Goal: Task Accomplishment & Management: Complete application form

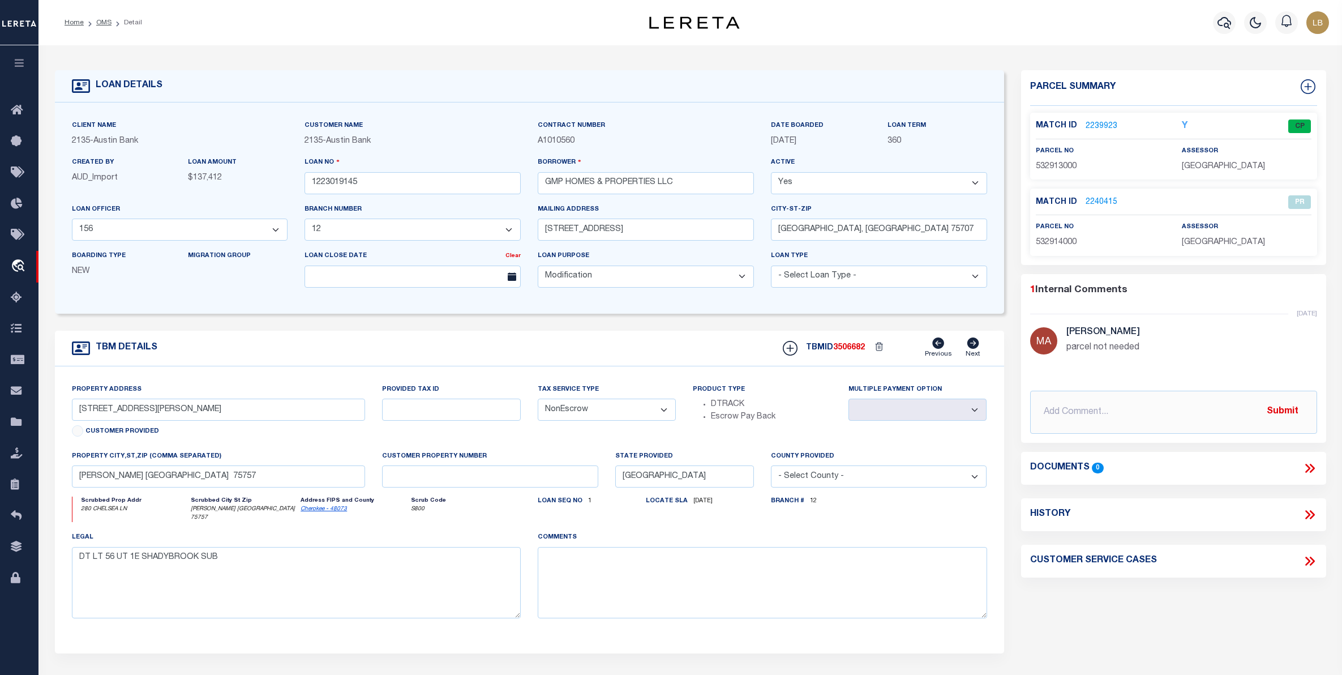
select select "200"
select select "43972"
select select "2595"
select select "700"
select select "NonEscrow"
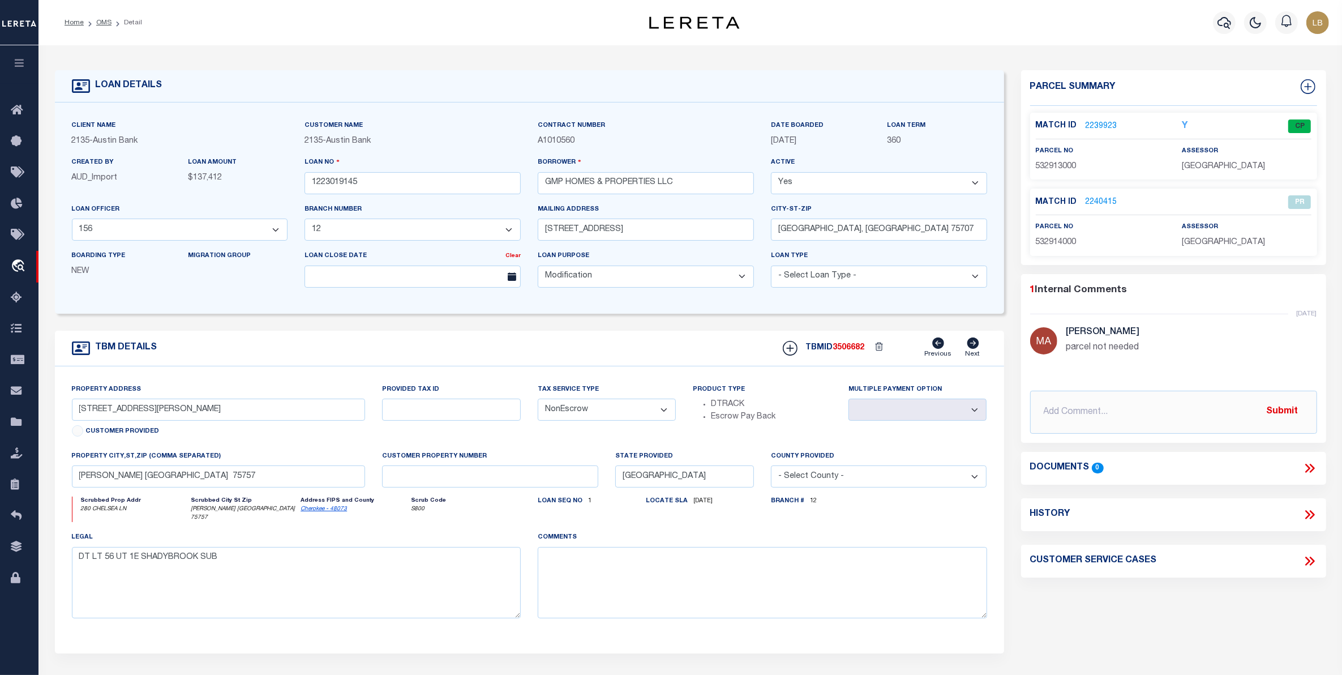
click at [102, 27] on li "OMS" at bounding box center [98, 23] width 28 height 10
click at [97, 15] on ol "Home OMS Detail" at bounding box center [103, 23] width 96 height 24
click at [102, 20] on link "OMS" at bounding box center [103, 22] width 15 height 7
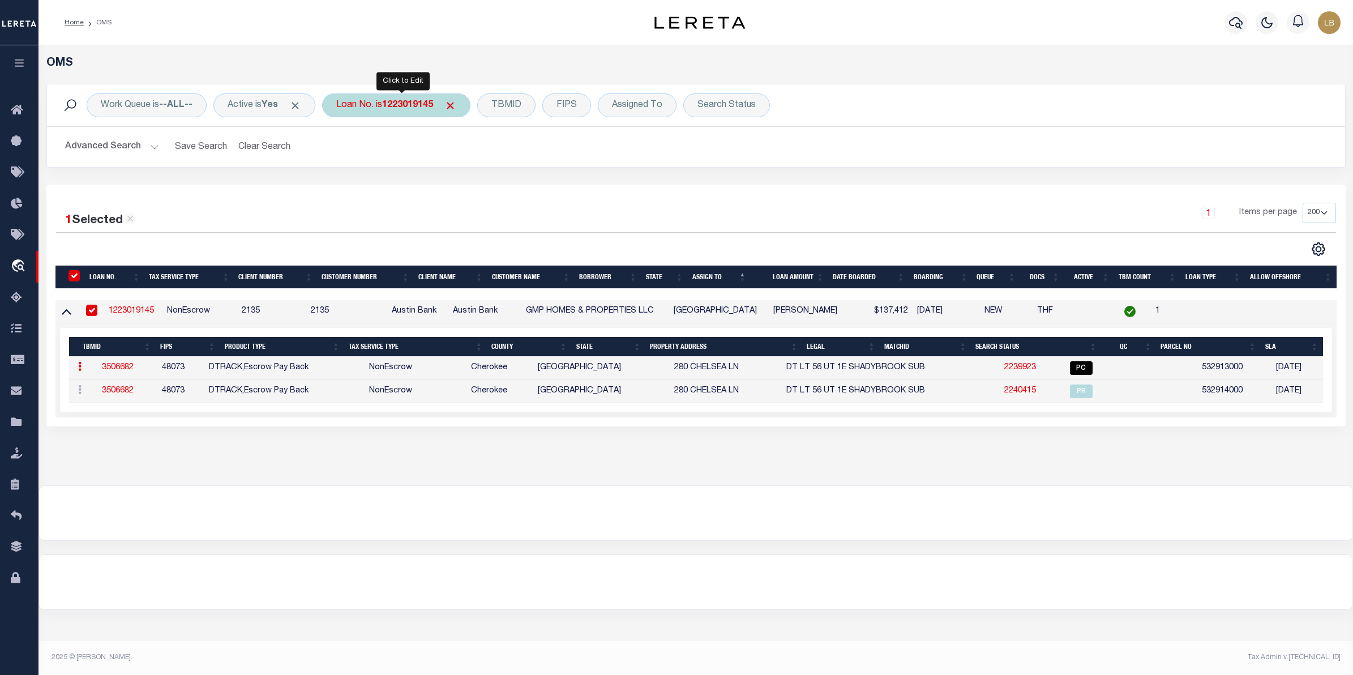
click at [409, 109] on b "1223019145" at bounding box center [407, 105] width 51 height 9
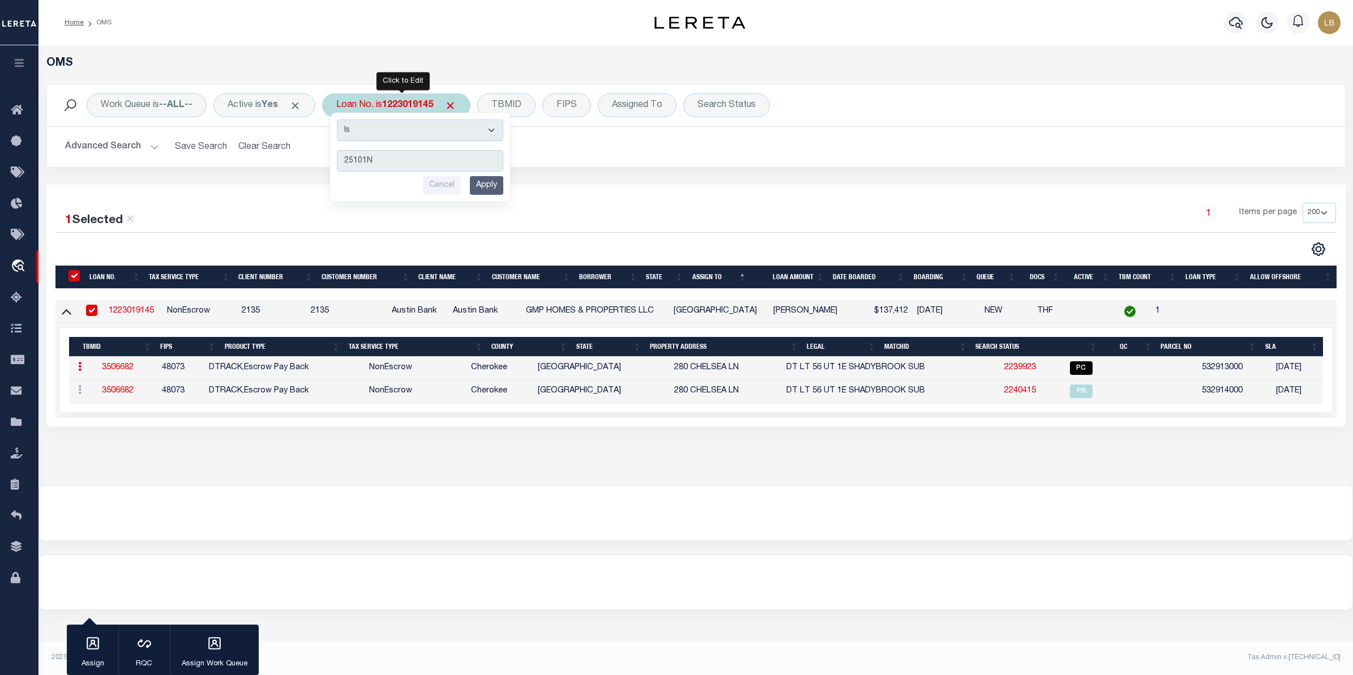
type input "25101ND"
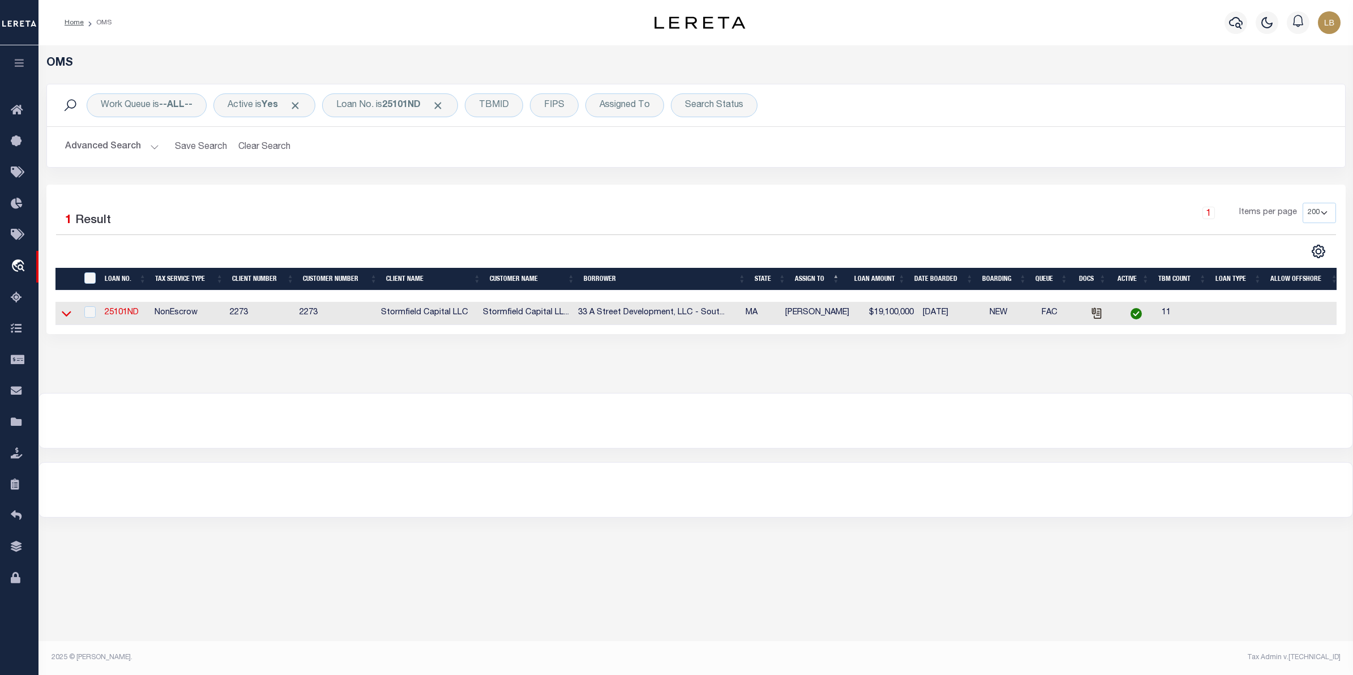
click at [68, 313] on icon at bounding box center [67, 313] width 10 height 12
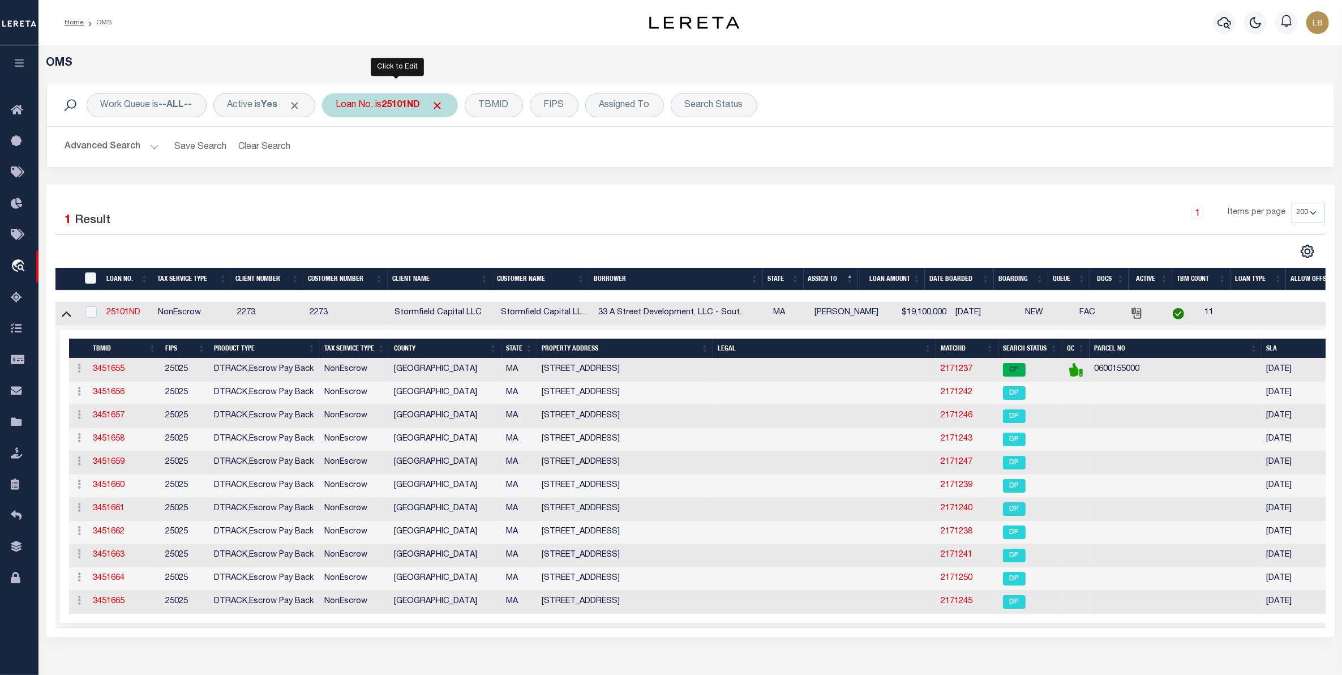
click at [418, 105] on b "25101ND" at bounding box center [401, 105] width 38 height 9
type input "25154ND"
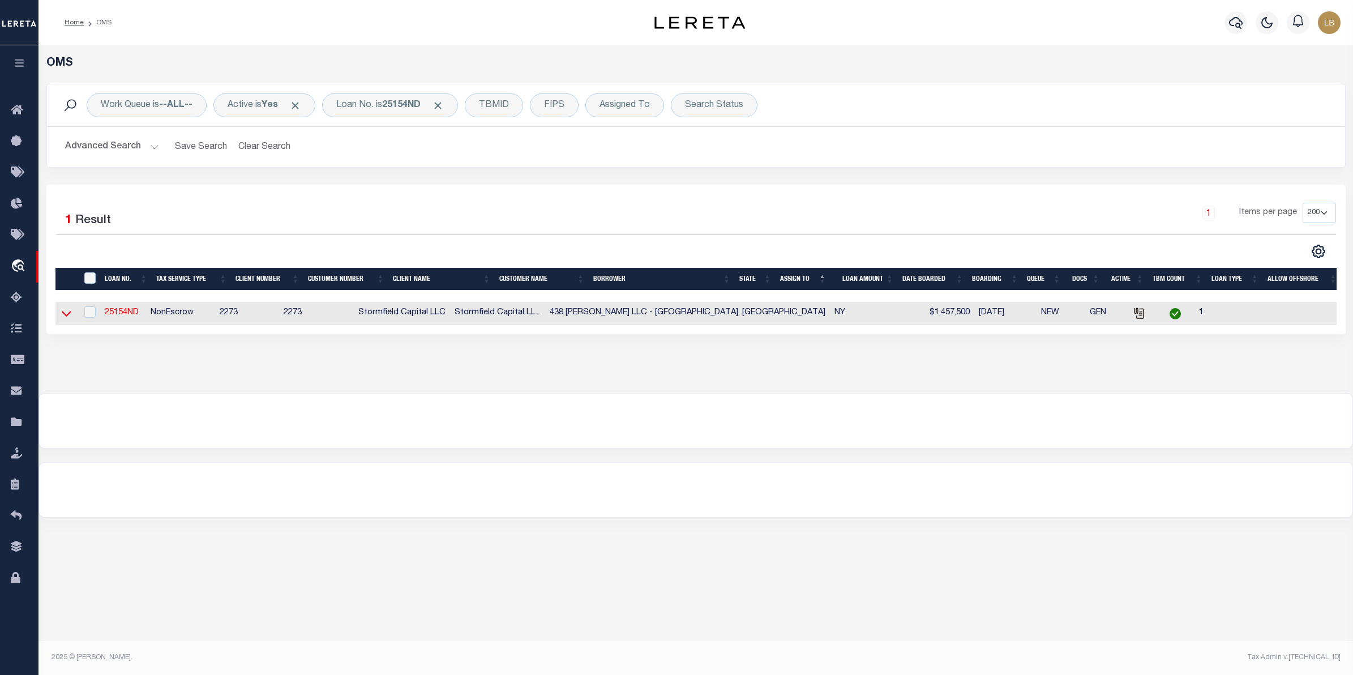
click at [64, 315] on icon at bounding box center [67, 313] width 10 height 12
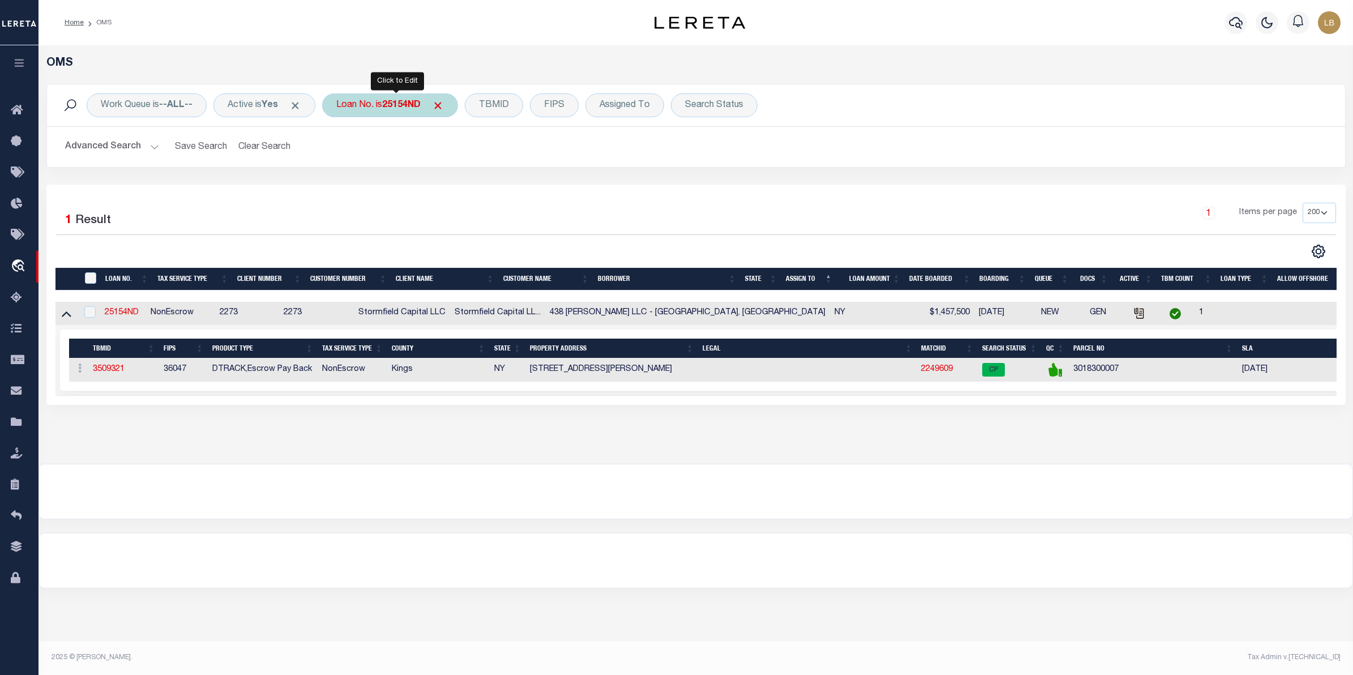
click at [417, 101] on b "25154ND" at bounding box center [401, 105] width 38 height 9
type input "25116ND"
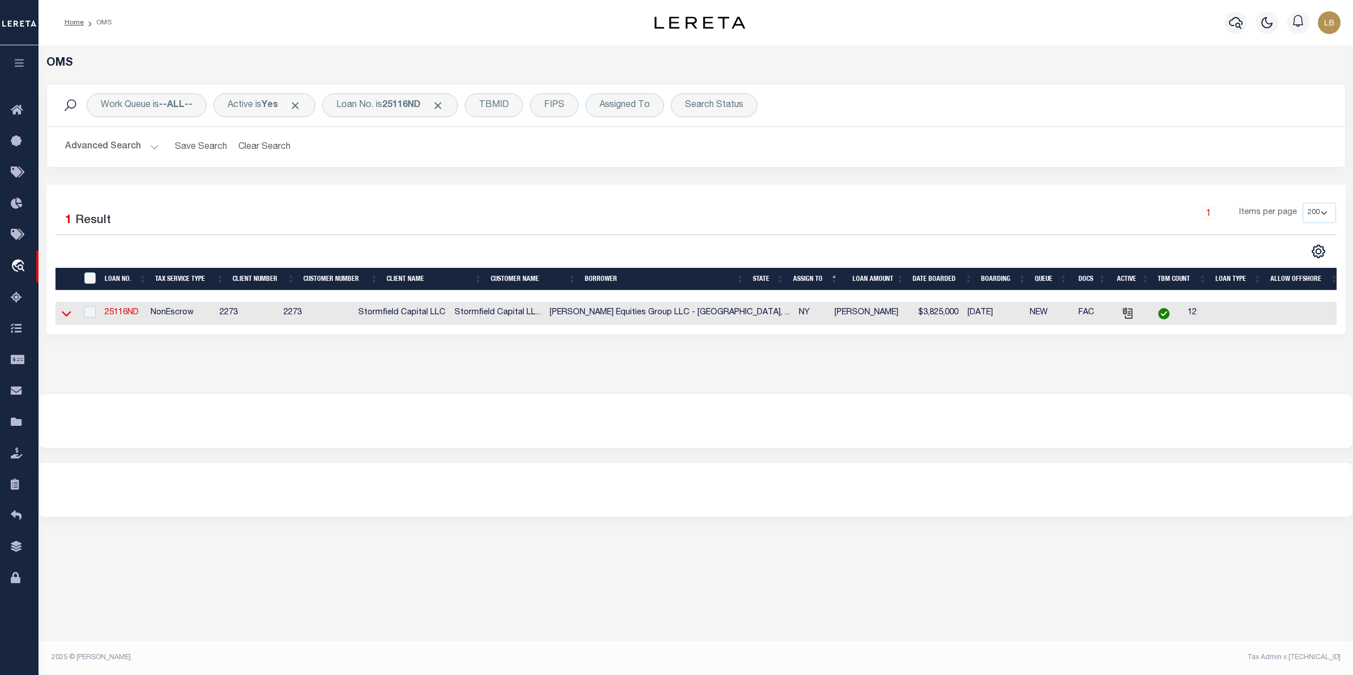
click at [66, 317] on icon at bounding box center [67, 314] width 10 height 6
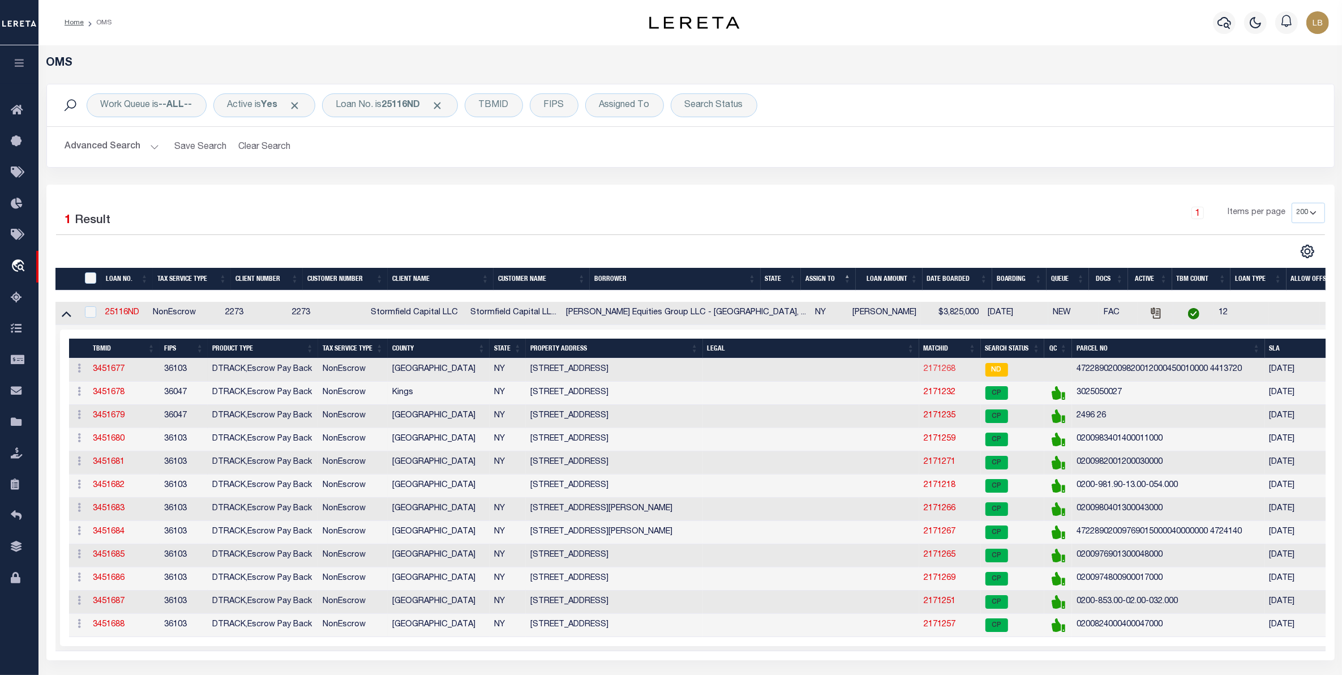
click at [946, 370] on link "2171268" at bounding box center [940, 369] width 32 height 8
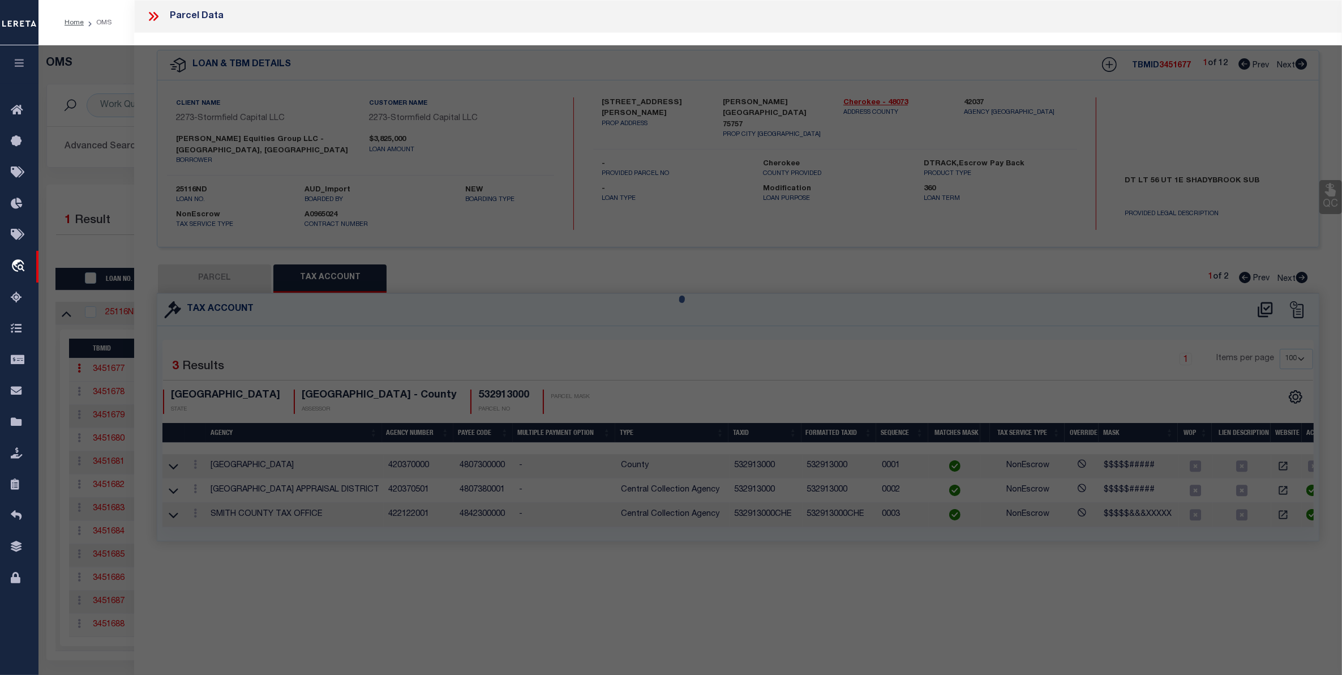
select select "AS"
select select
checkbox input "false"
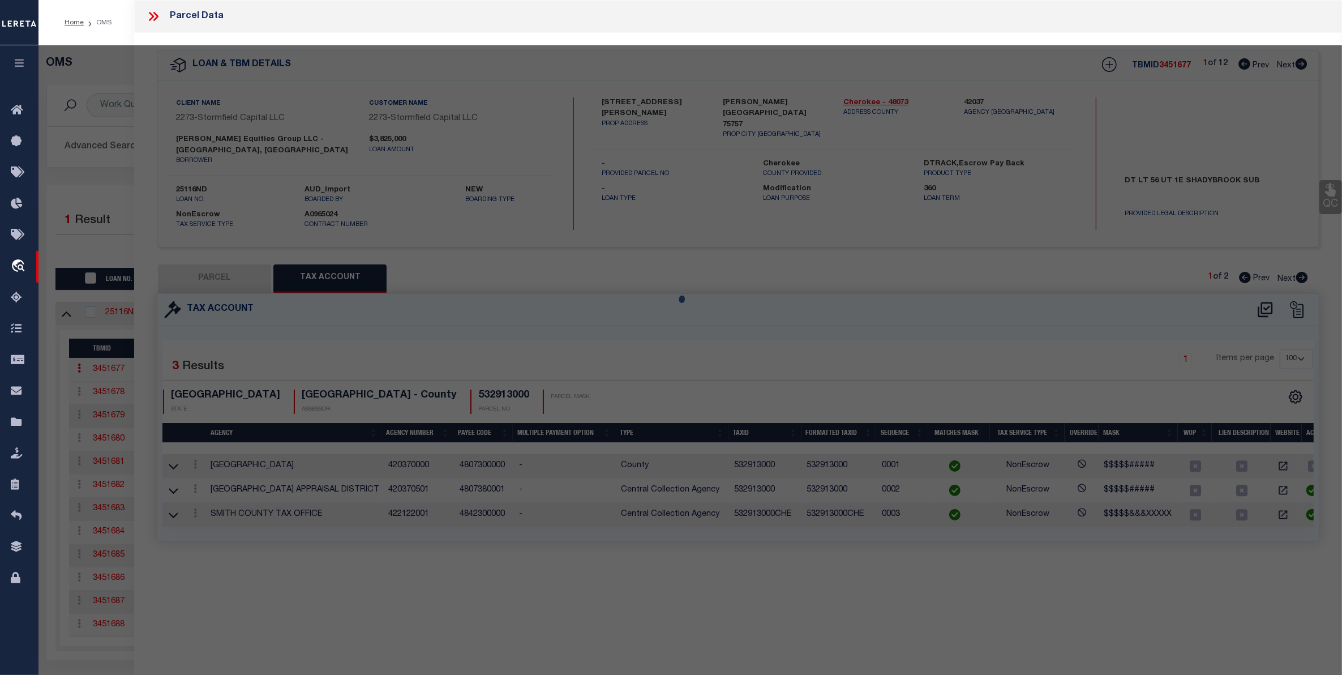
select select "ND"
type input "KIM EQUITIES GROUP LLC"
select select "ATL"
select select "ADD"
type input "259 FOREST RD W"
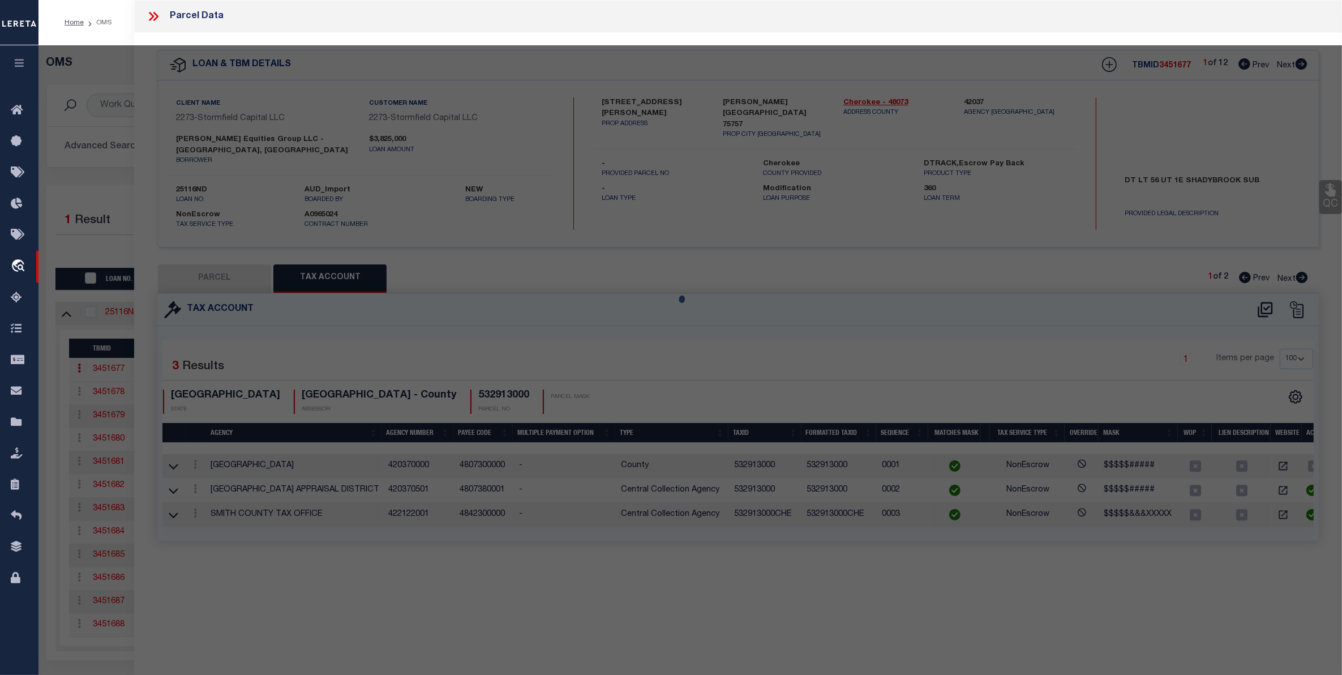
type input "MASTIC BEACH, NY 11951"
type textarea "LOT:45.001 BLK:12 SEC:982.00 DIST:0200-9 CITY/MUNI/TWP:BROOKHAVEN"
type textarea "Incomplete document. please provide complete legal to proceed"
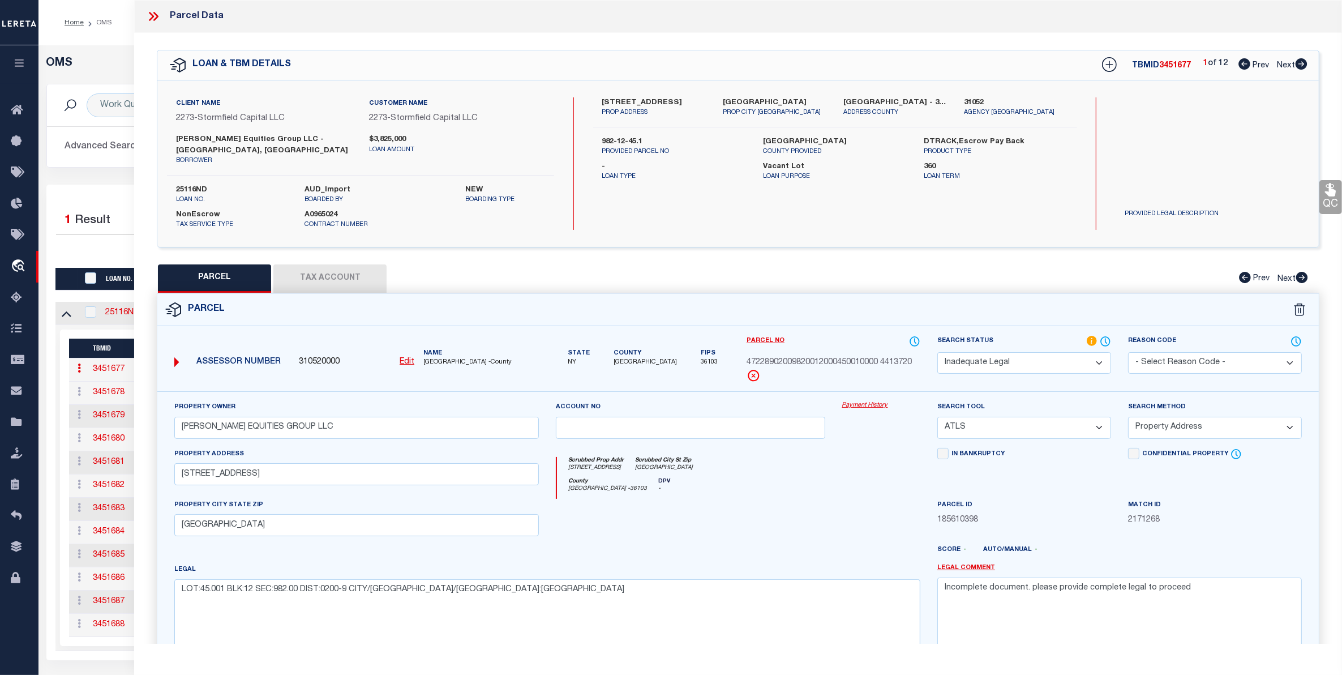
click at [324, 266] on button "Tax Account" at bounding box center [329, 278] width 113 height 28
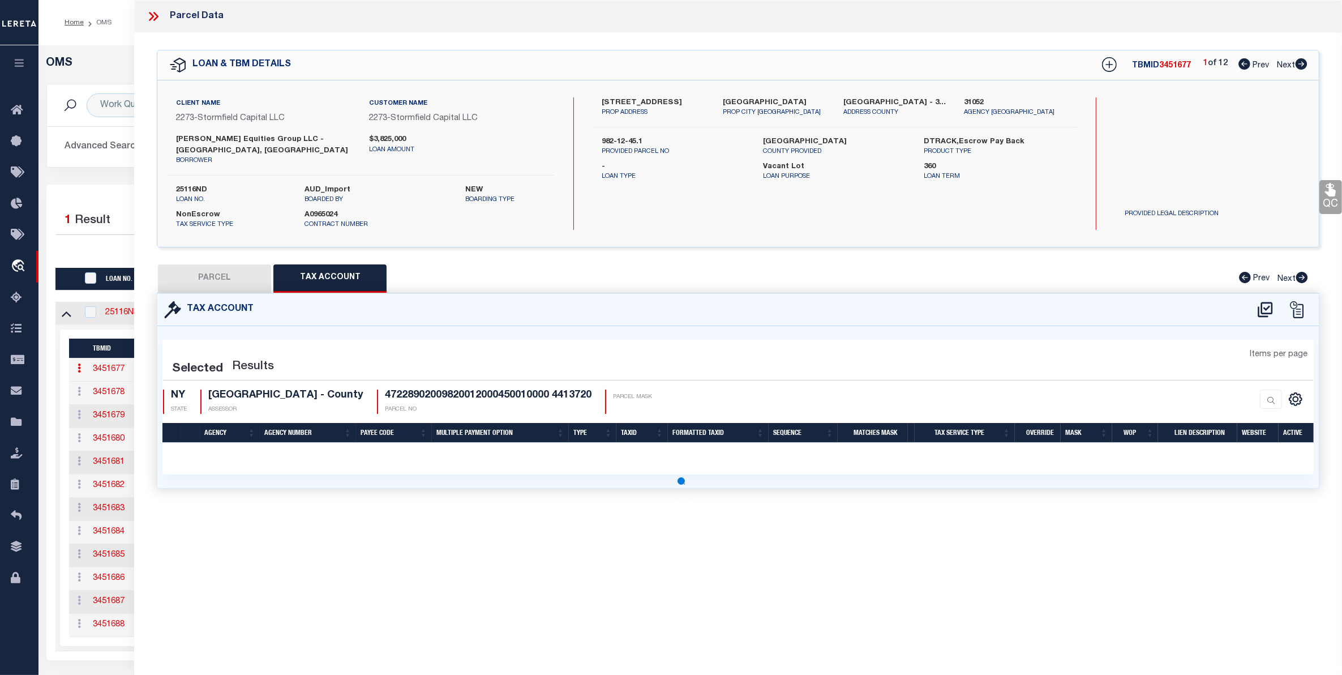
select select "100"
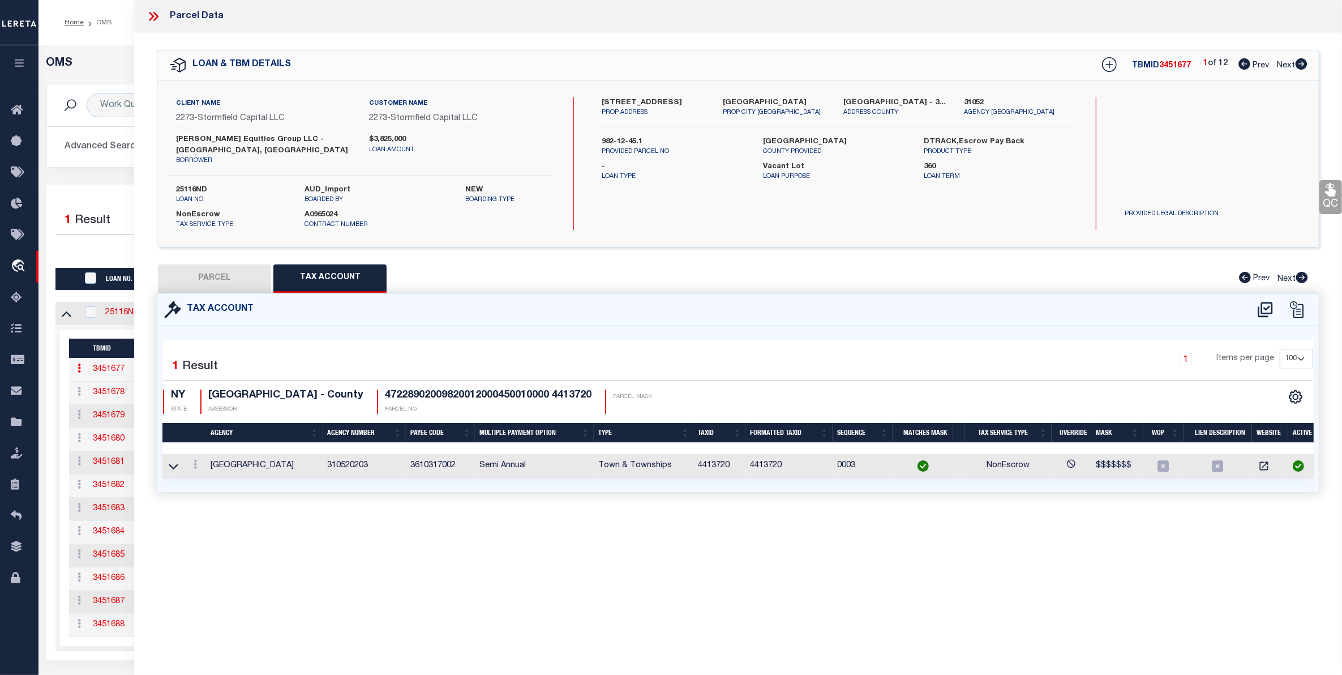
click at [229, 267] on button "PARCEL" at bounding box center [214, 278] width 113 height 28
select select "AS"
select select
checkbox input "false"
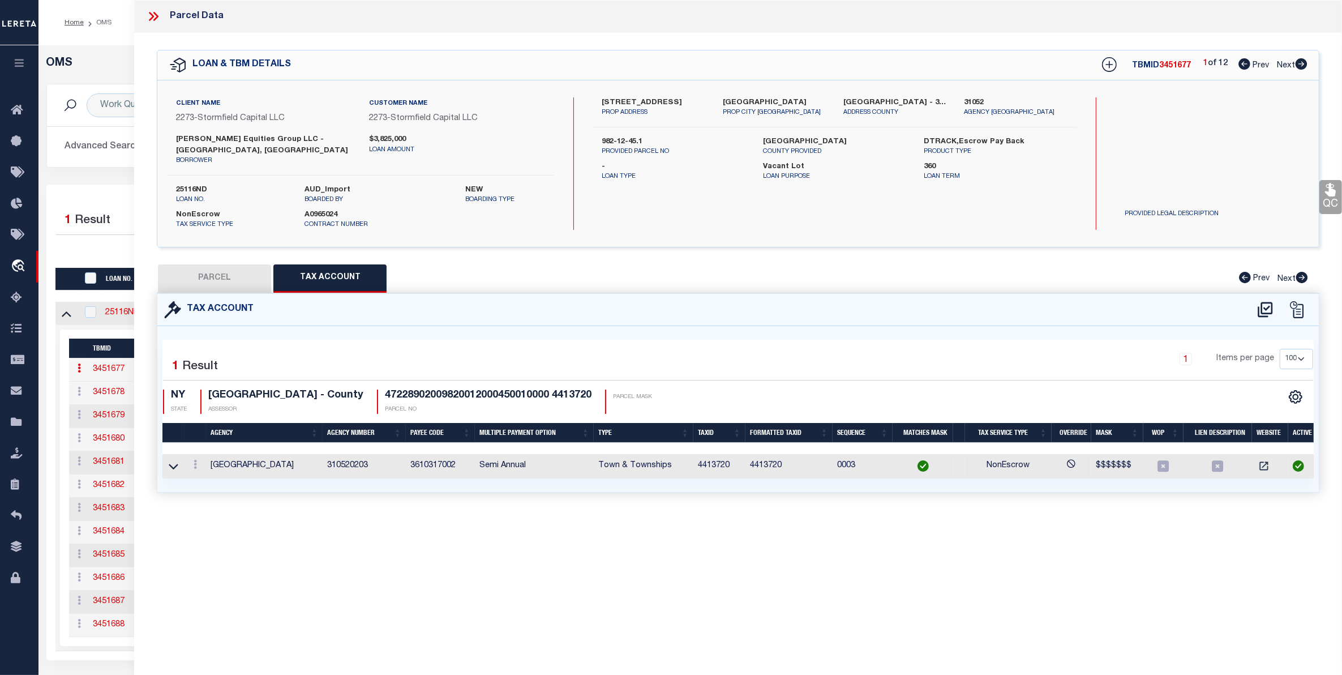
checkbox input "false"
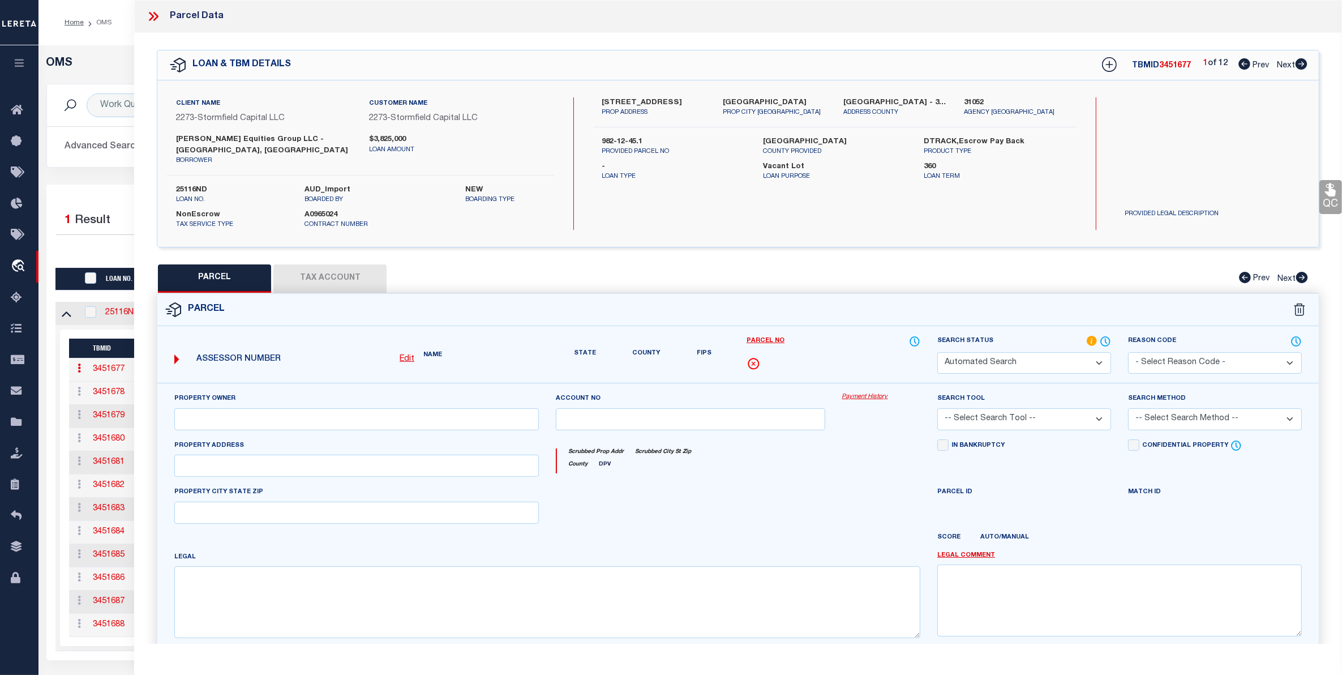
select select "ND"
type input "KIM EQUITIES GROUP LLC"
select select "ATL"
select select "ADD"
type input "259 FOREST RD W"
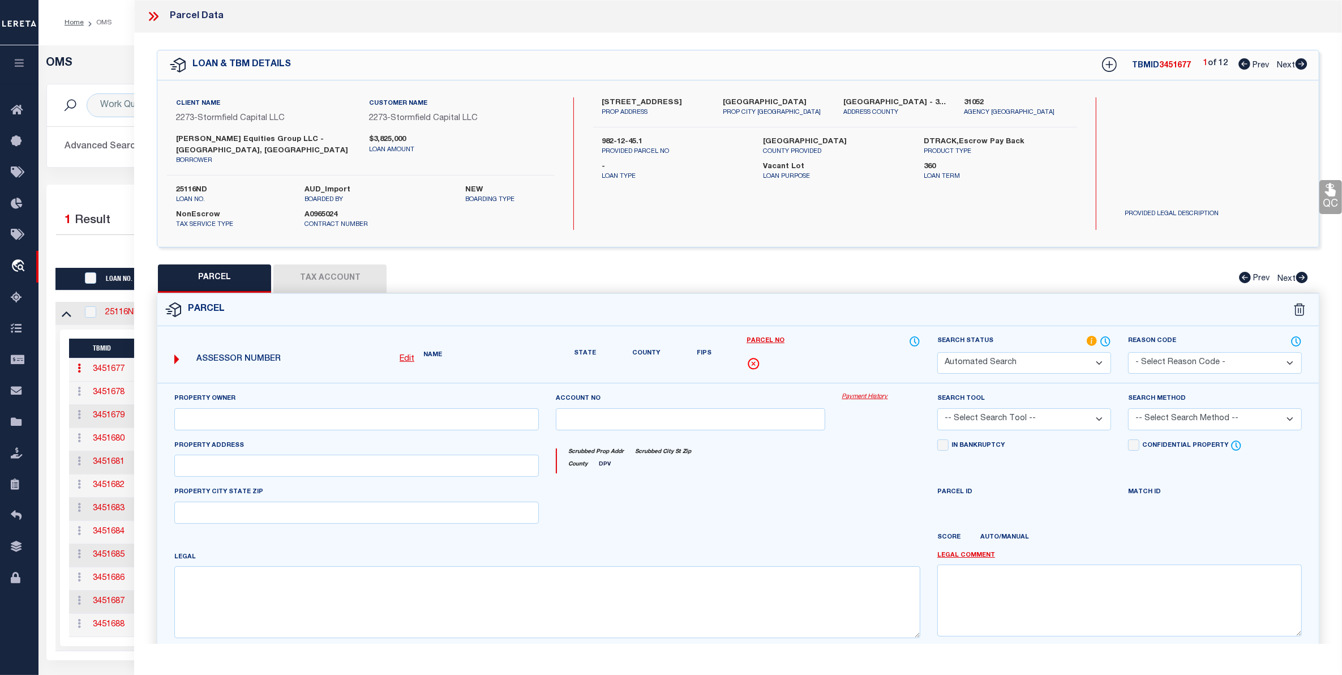
type input "MASTIC BEACH, NY 11951"
type textarea "LOT:45.001 BLK:12 SEC:982.00 DIST:0200-9 CITY/MUNI/TWP:BROOKHAVEN"
type textarea "Incomplete document. please provide complete legal to proceed"
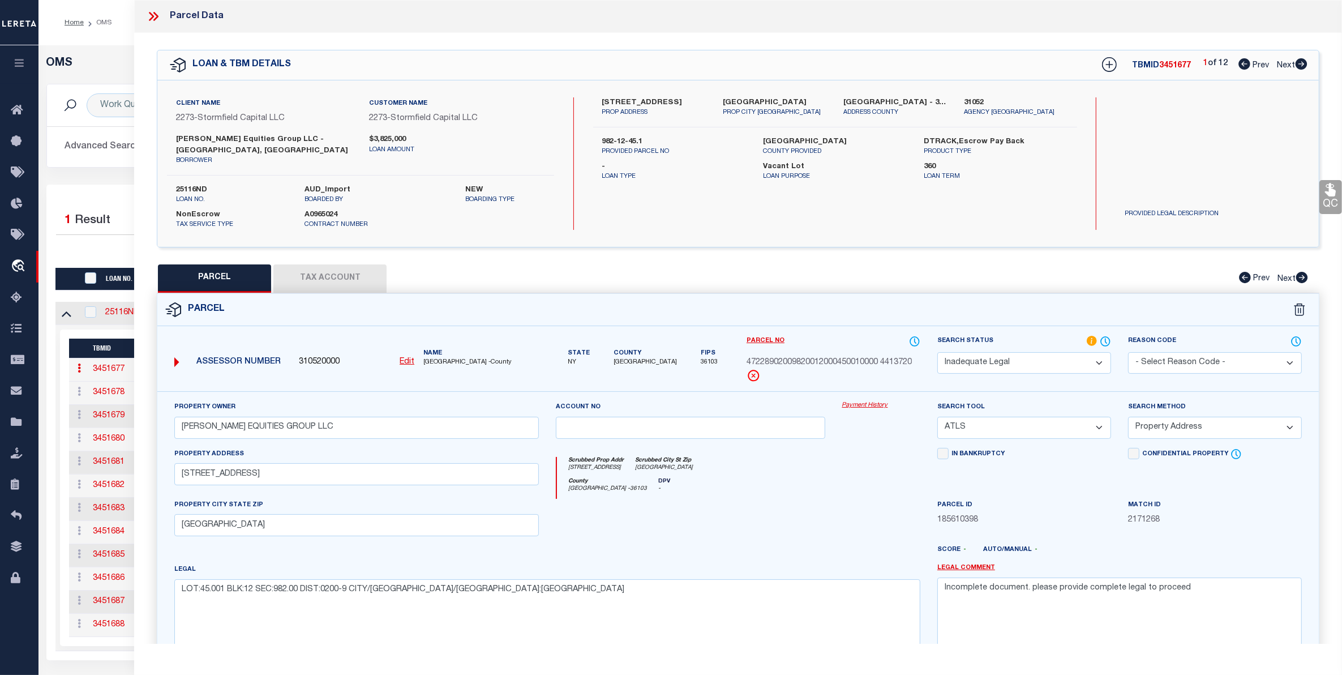
click at [1100, 352] on select "Automated Search Bad Parcel Complete Duplicate Parcel High Dollar Reporting In …" at bounding box center [1024, 363] width 174 height 22
click at [937, 352] on select "Automated Search Bad Parcel Complete Duplicate Parcel High Dollar Reporting In …" at bounding box center [1024, 363] width 174 height 22
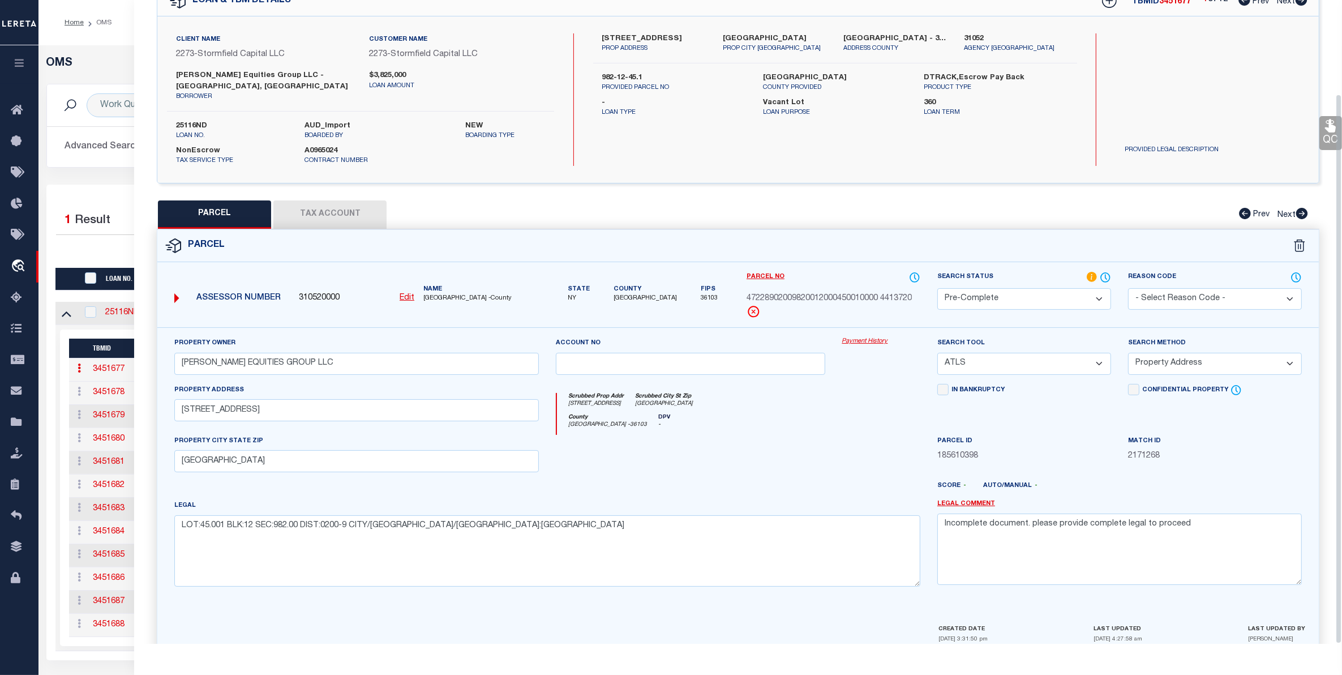
scroll to position [110, 0]
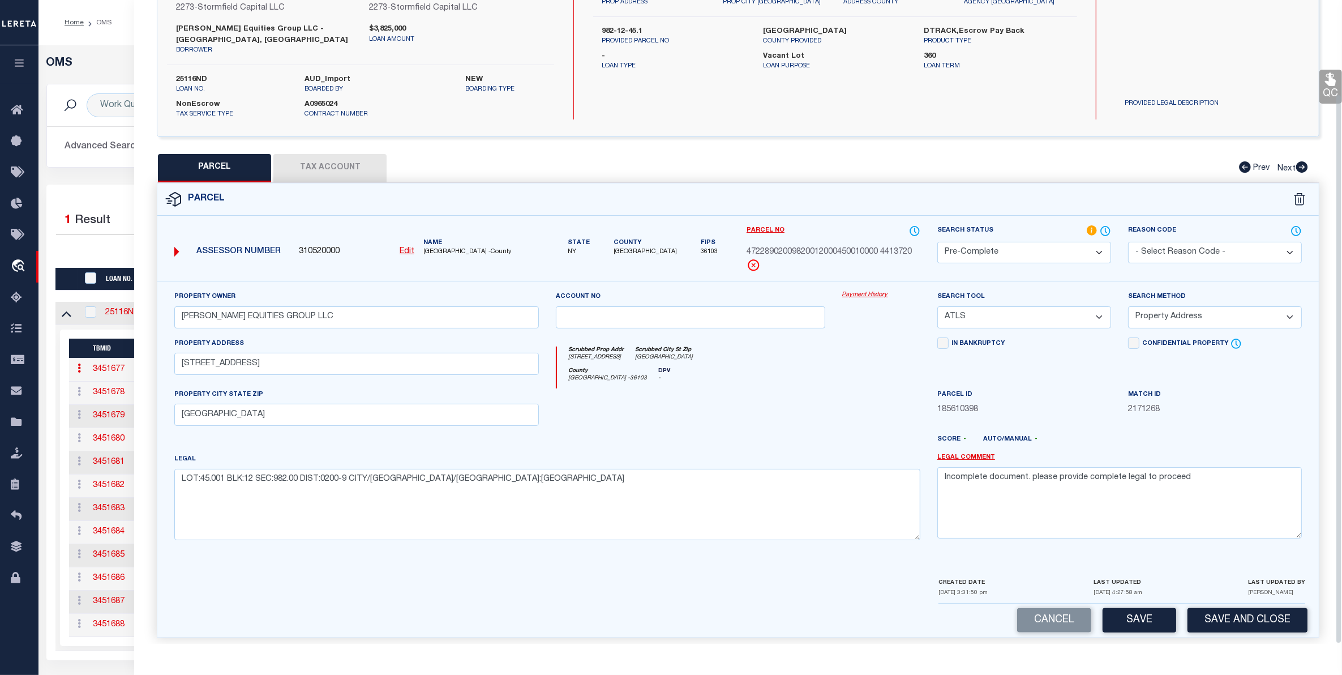
click at [1136, 603] on div "Cancel Save Save and Close" at bounding box center [738, 619] width 1162 height 33
click at [1139, 610] on button "Save" at bounding box center [1140, 620] width 74 height 24
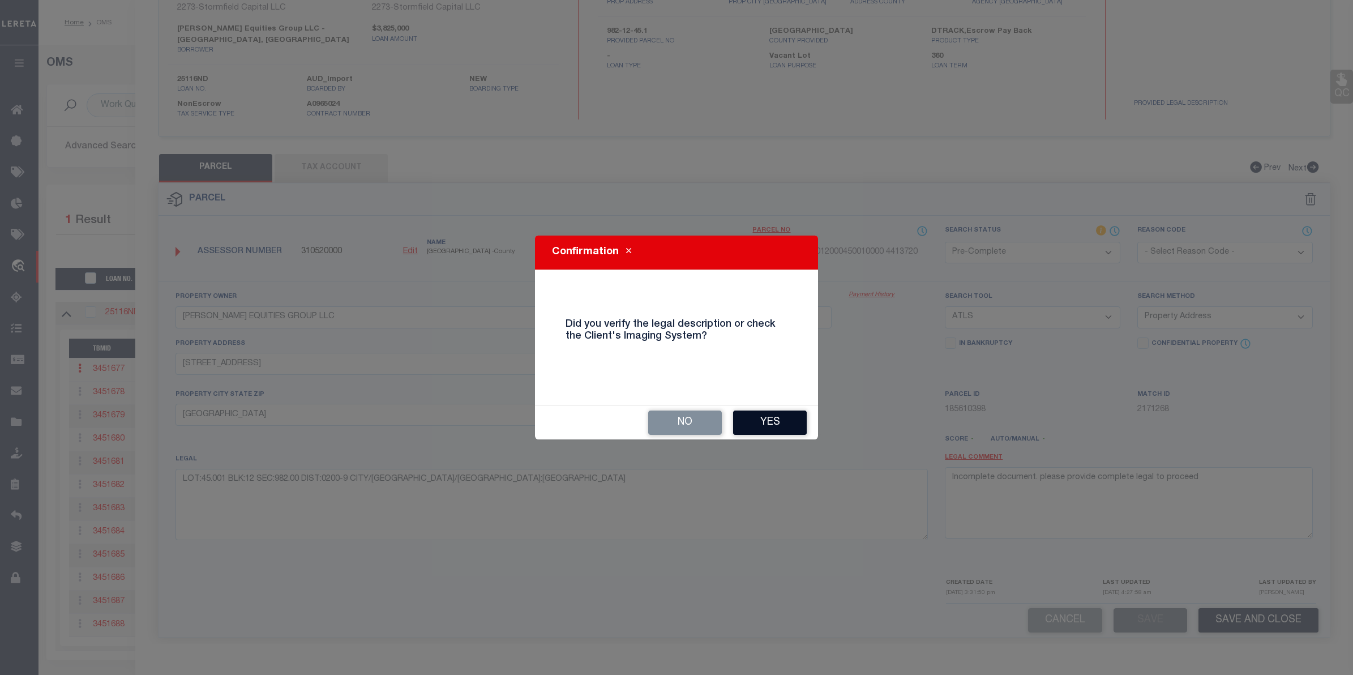
click at [760, 426] on button "Yes" at bounding box center [770, 422] width 74 height 24
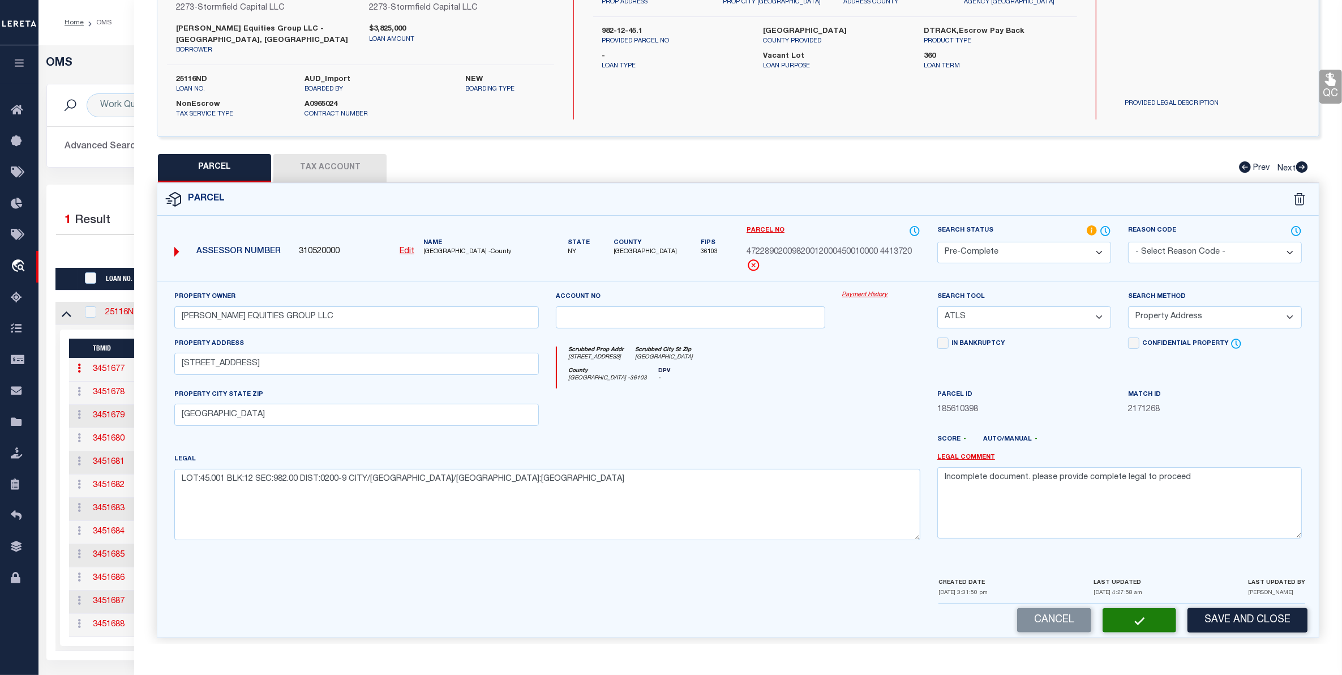
select select "AS"
select select
checkbox input "false"
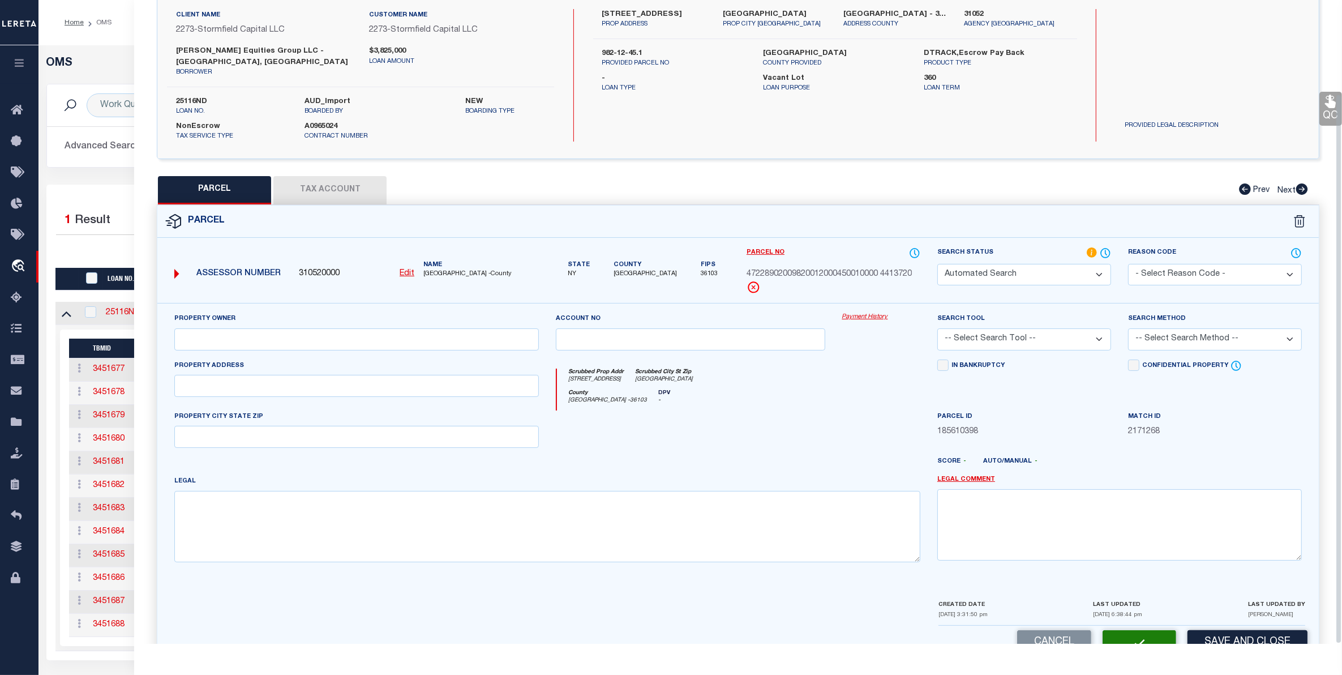
select select "PC"
type input "KIM EQUITIES GROUP LLC"
select select "ATL"
select select "ADD"
type input "259 FOREST RD W"
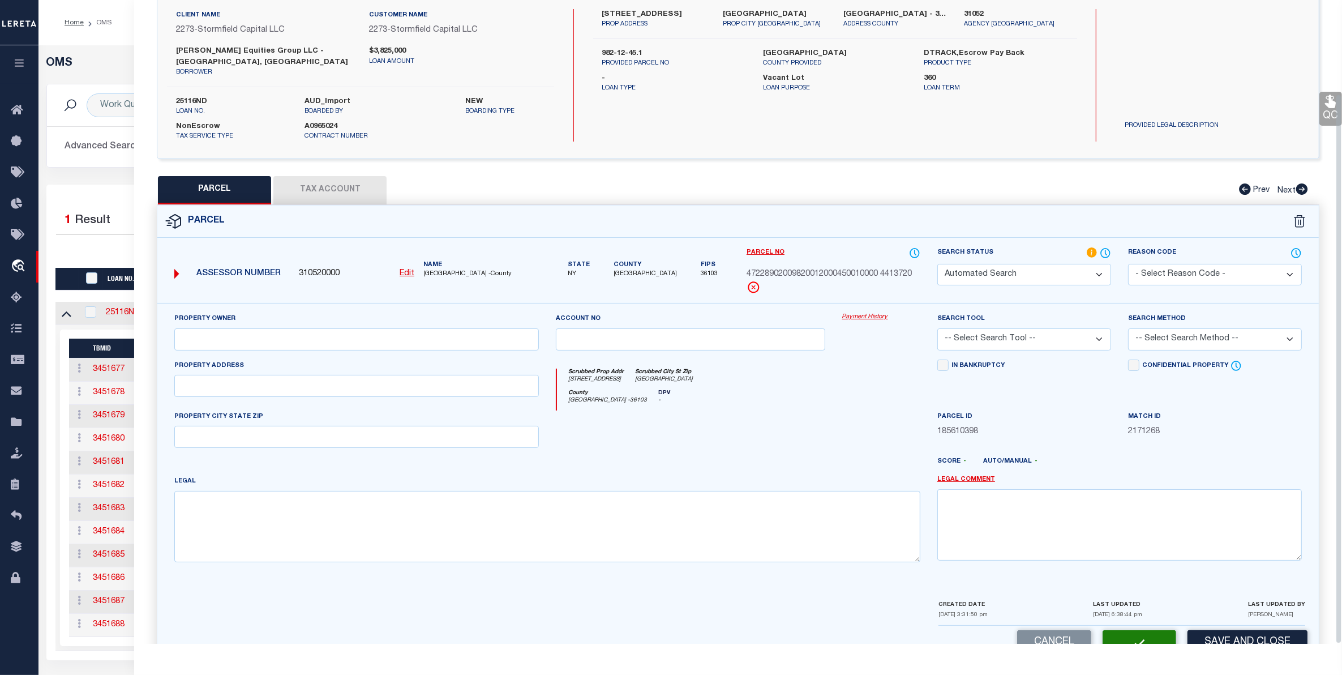
type input "MASTIC BEACH, NY 11951"
type textarea "LOT:45.001 BLK:12 SEC:982.00 DIST:0200-9 CITY/MUNI/TWP:BROOKHAVEN"
type textarea "Incomplete document. please provide complete legal to proceed"
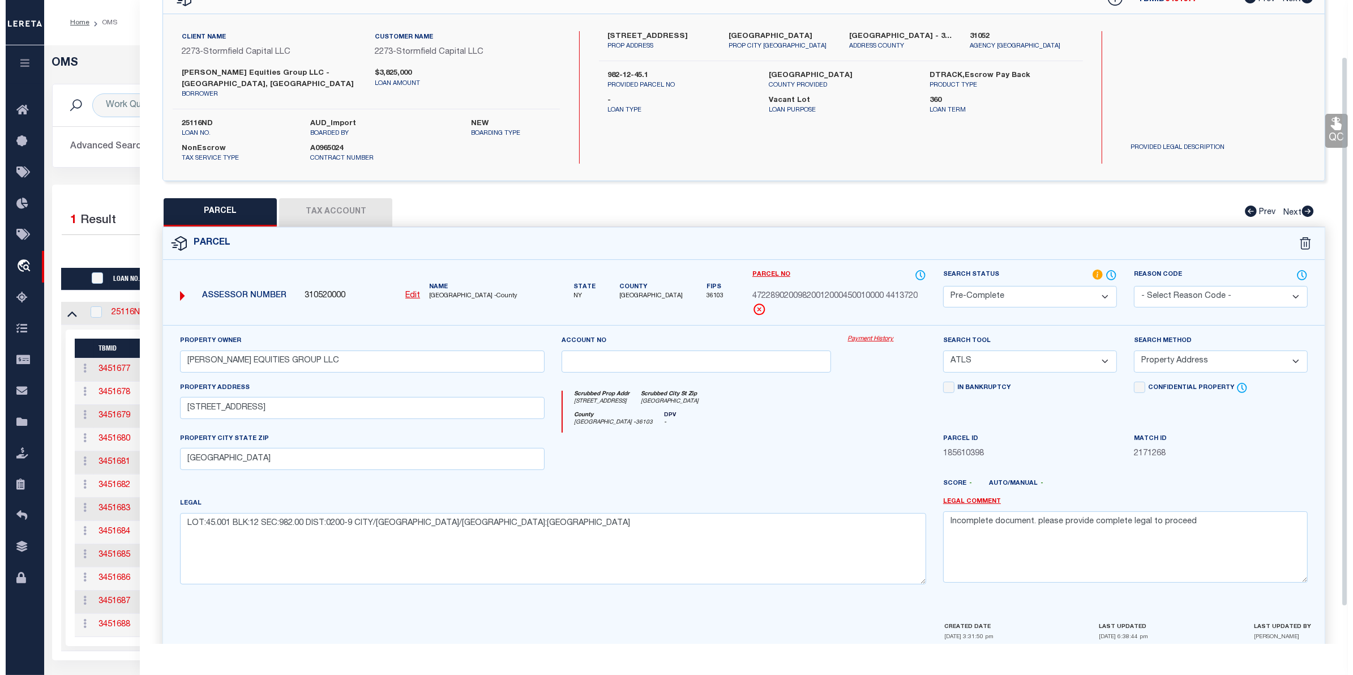
scroll to position [0, 0]
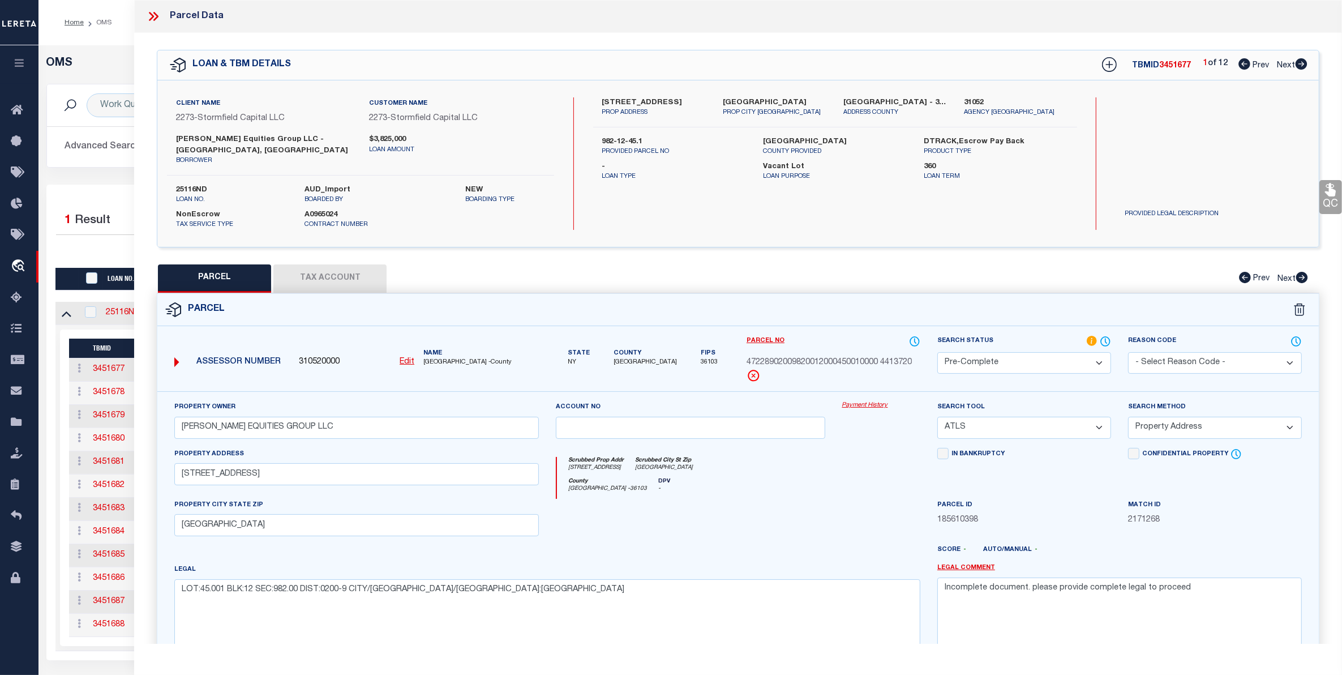
click at [120, 43] on div "Home OMS Profile Sign out" at bounding box center [690, 22] width 1304 height 45
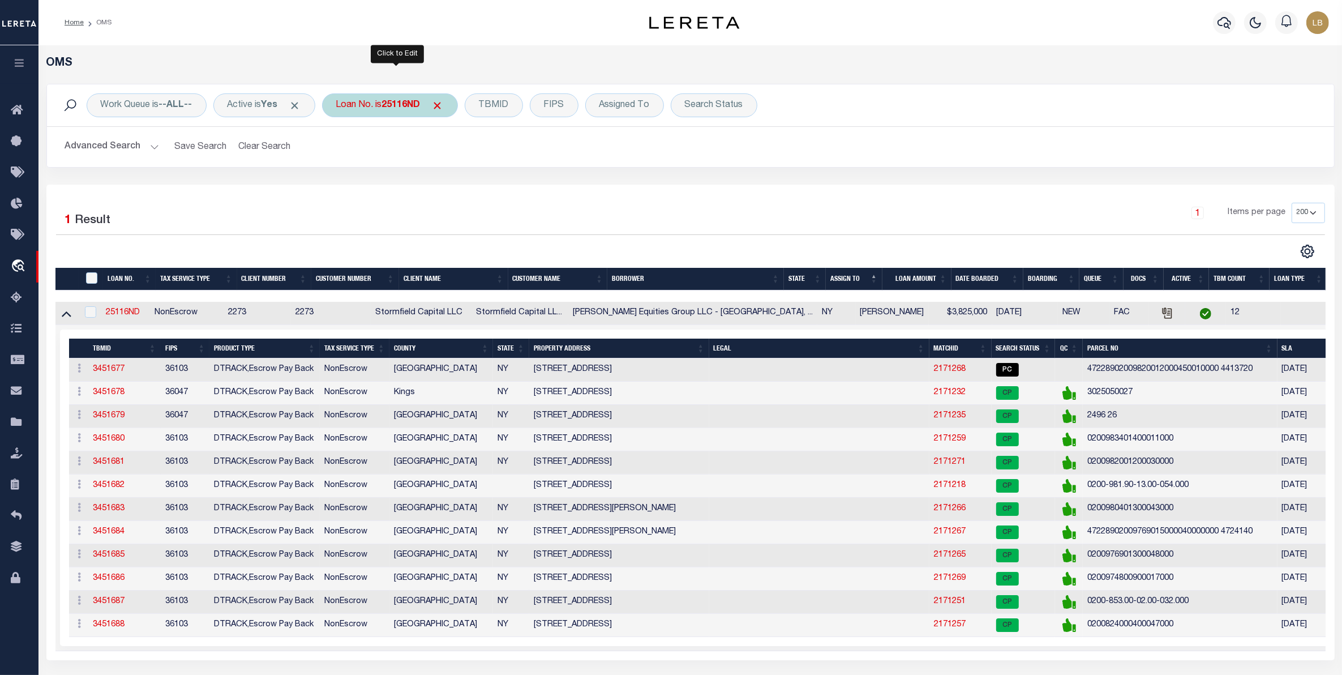
click at [418, 116] on div "Loan No. is 25116ND" at bounding box center [390, 105] width 136 height 24
type input "25163"
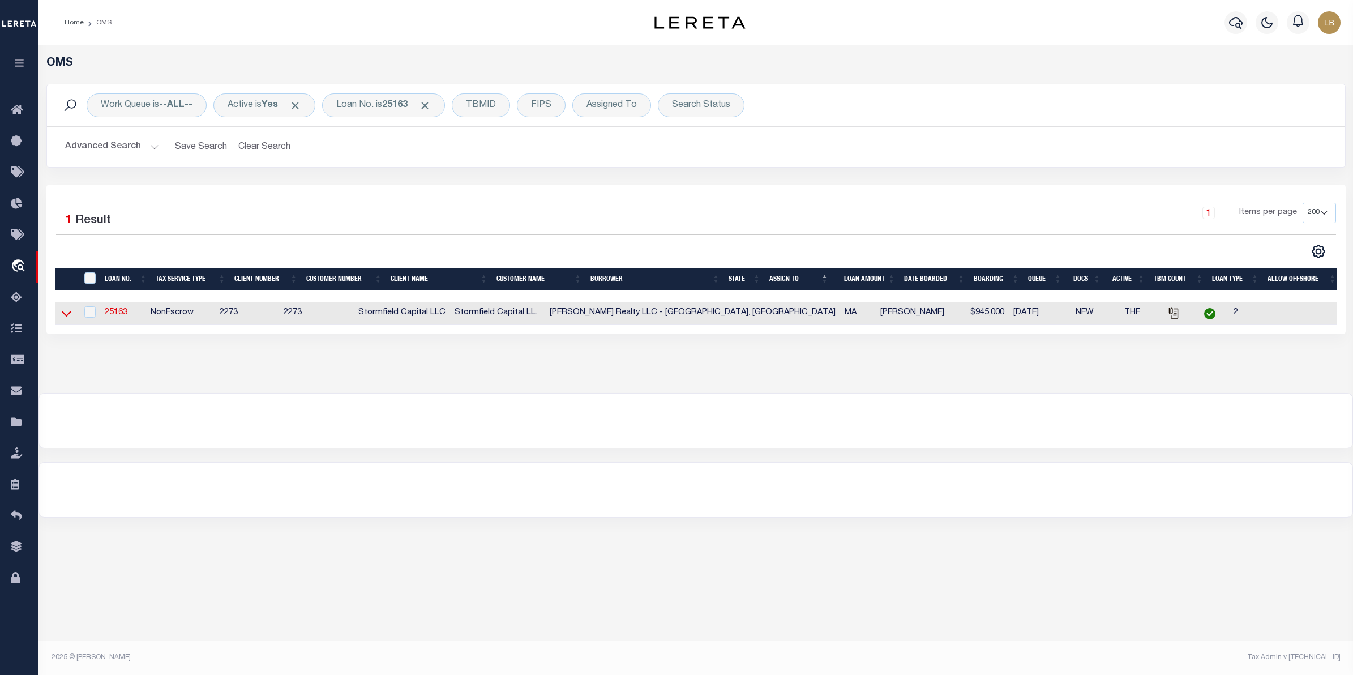
click at [68, 315] on icon at bounding box center [67, 314] width 10 height 6
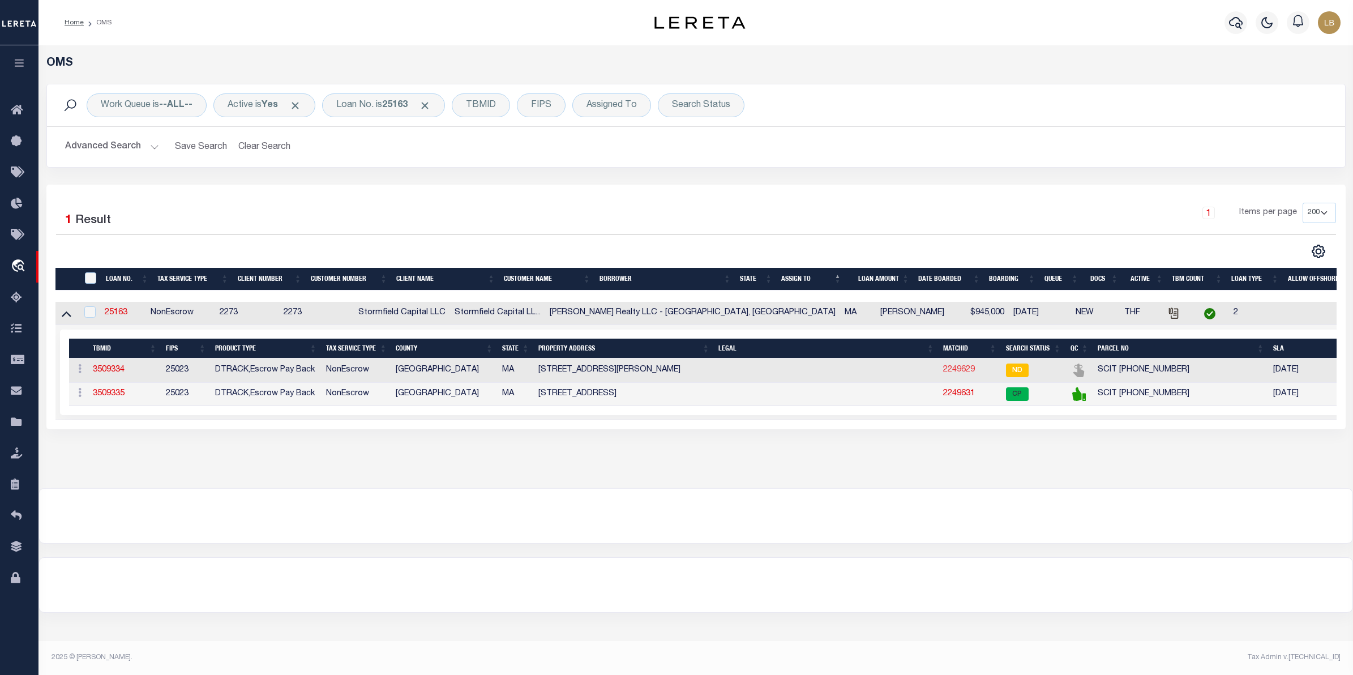
click at [952, 372] on link "2249629" at bounding box center [959, 370] width 32 height 8
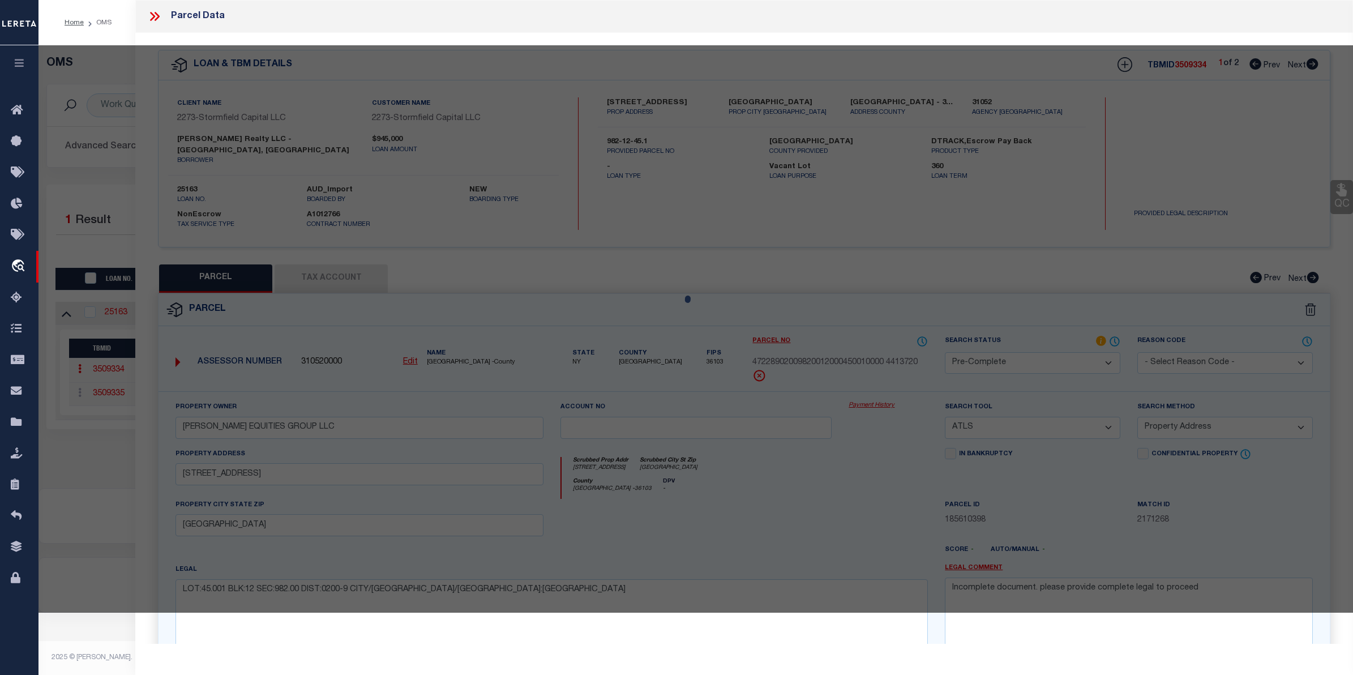
select select "AS"
select select
checkbox input "false"
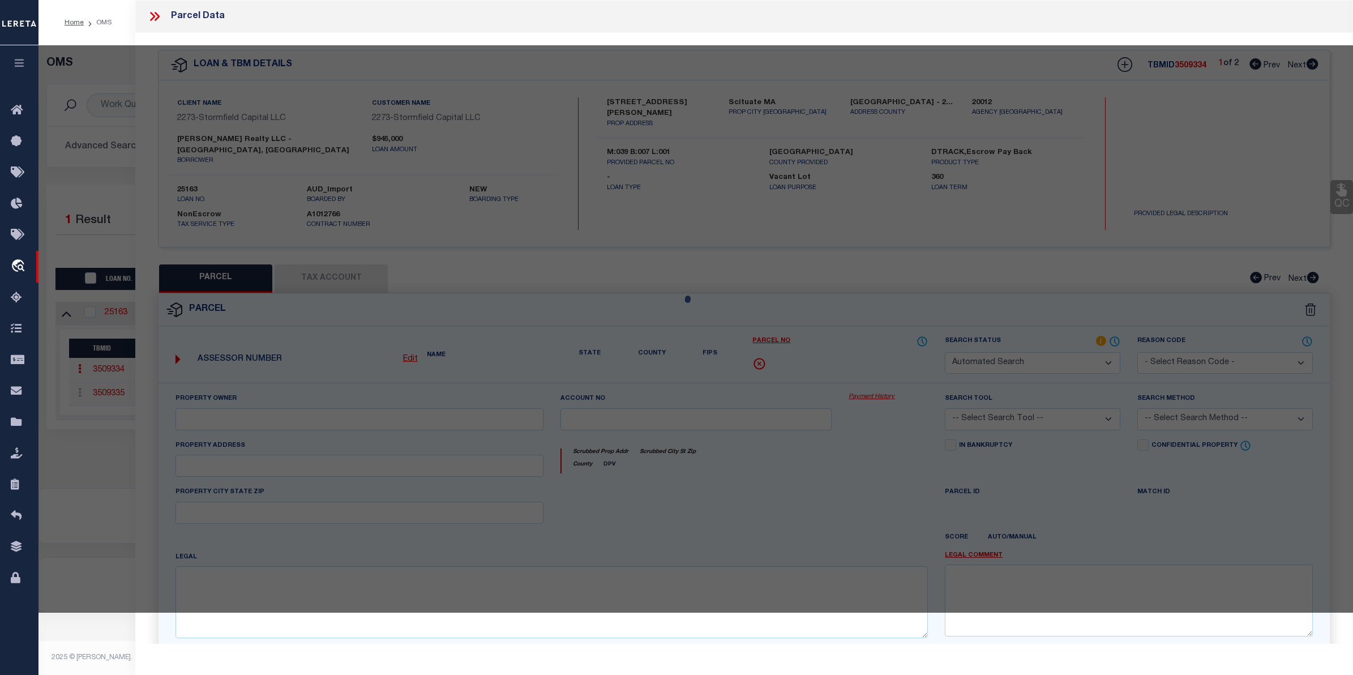
select select "ND"
type input "RIST,RICHARD D"
select select "AGW"
select select "LEG"
type input "46 KENNETH RD"
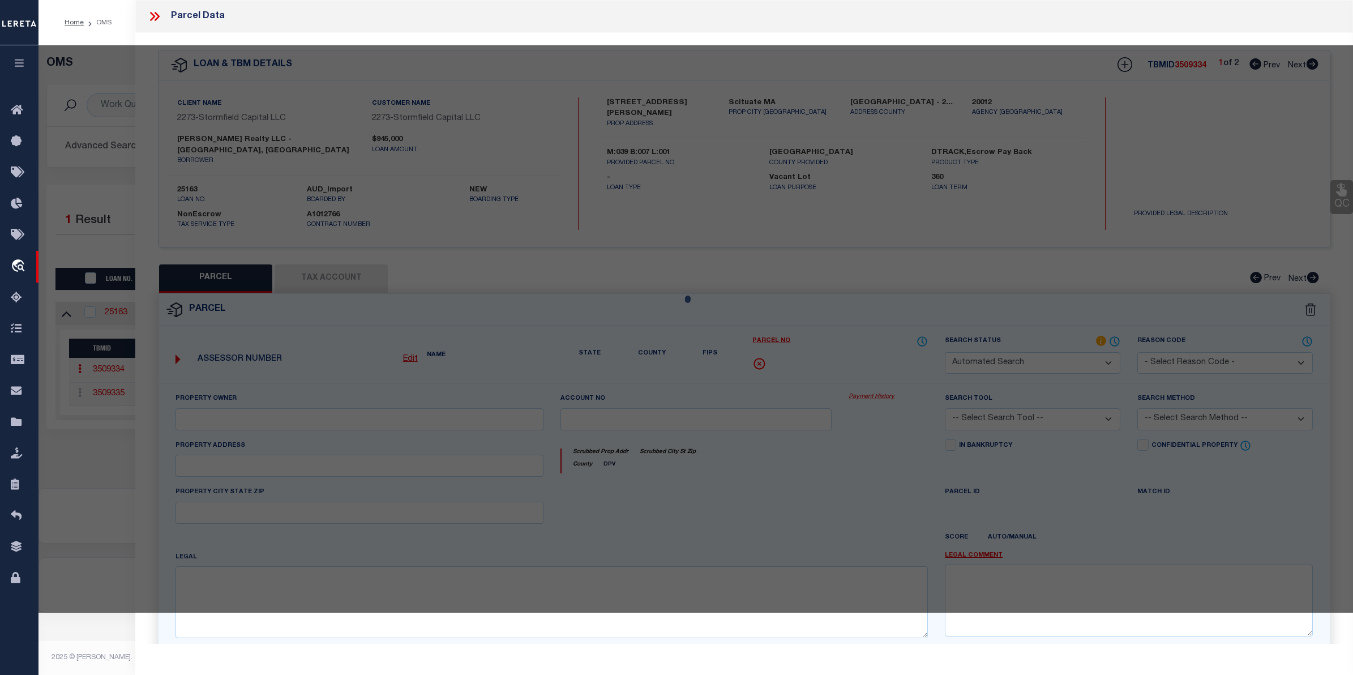
type input "SCITUATE, MA 02066"
type textarea "LOT:1 BLK:7 DIST:264 CITY/MUNI/TWP:SCITUATE"
type textarea "Provided legal has been completed in other TBMID of this loan. Need legal docum…"
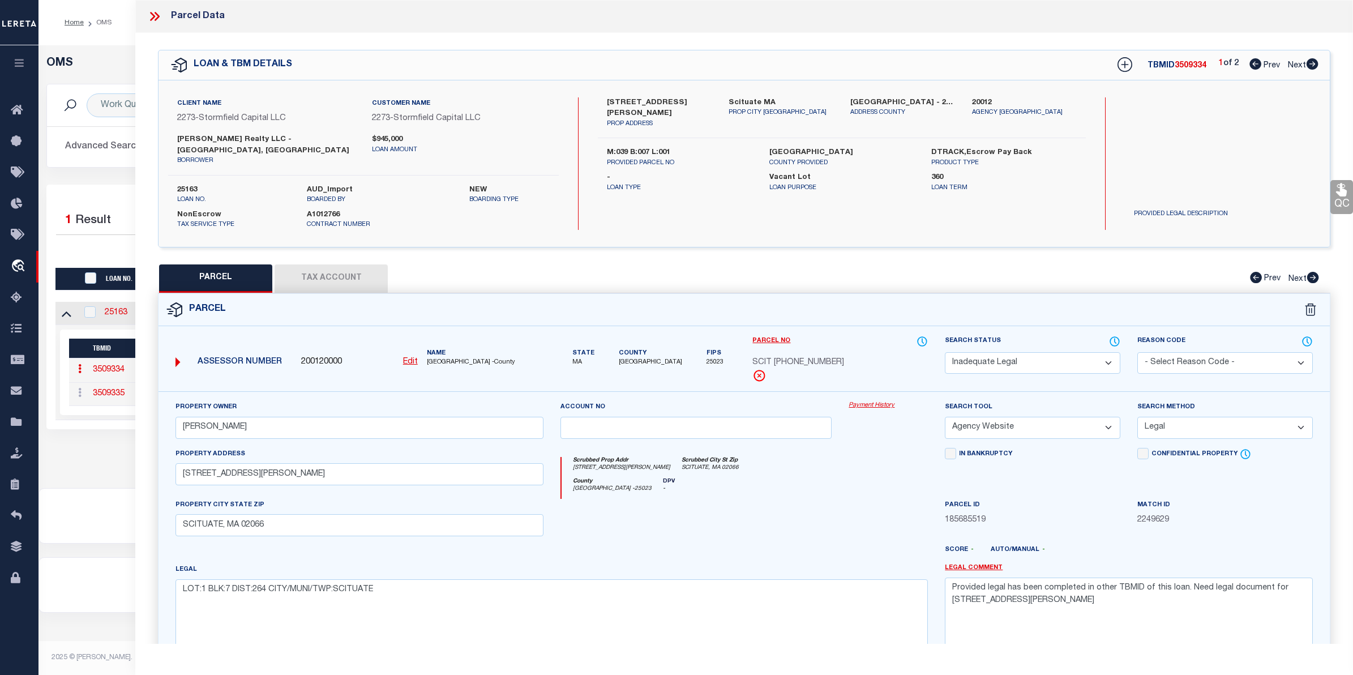
click at [319, 264] on button "Tax Account" at bounding box center [331, 278] width 113 height 28
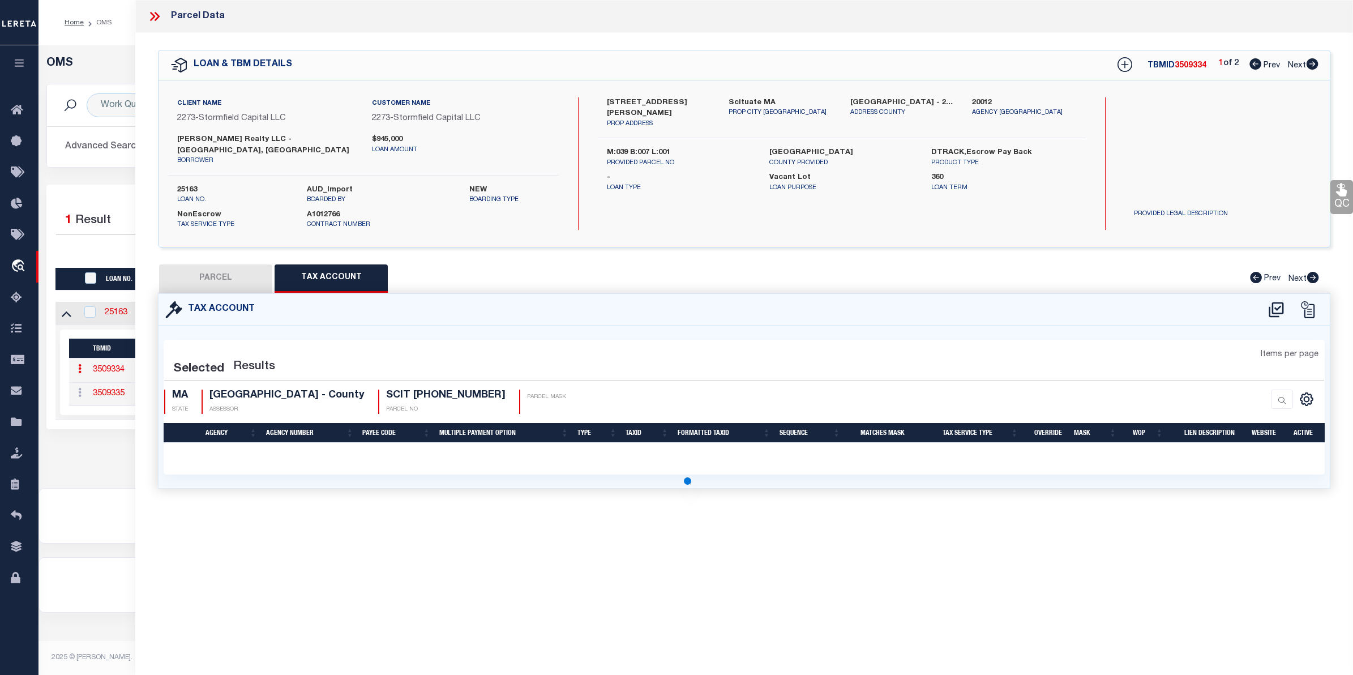
select select "100"
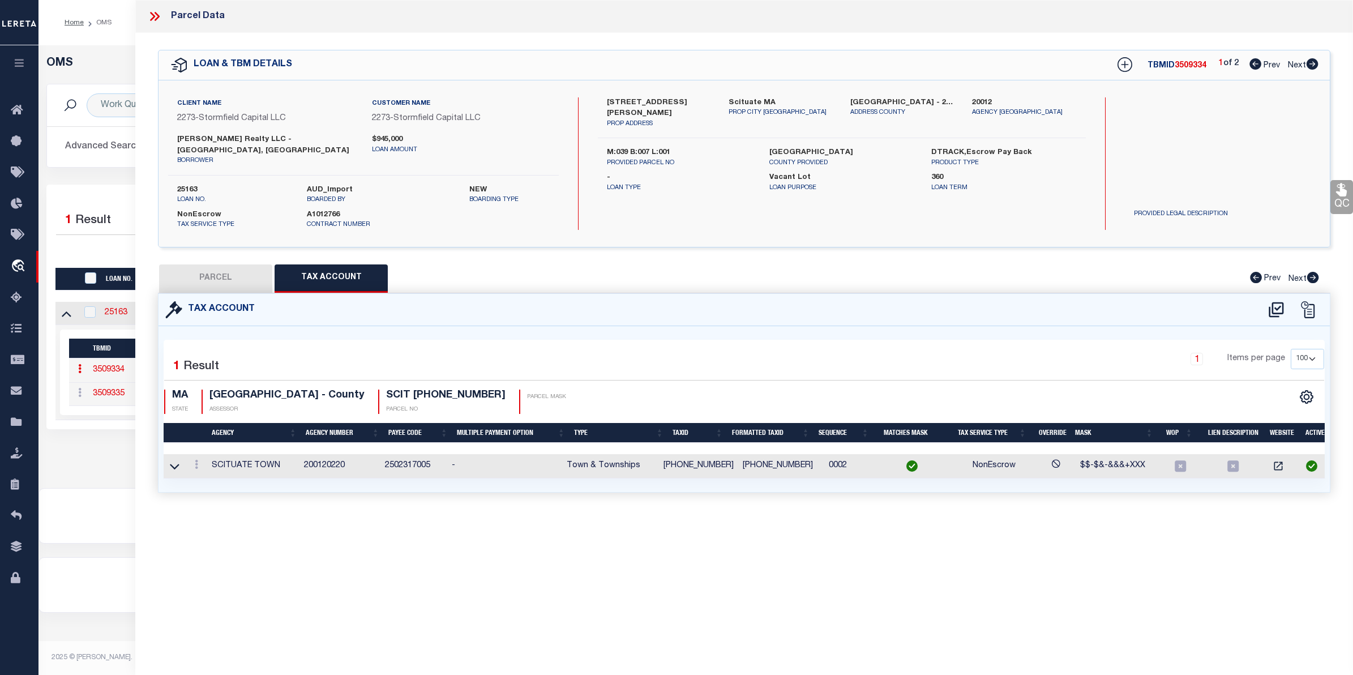
click at [243, 269] on button "PARCEL" at bounding box center [215, 278] width 113 height 28
select select "AS"
select select
checkbox input "false"
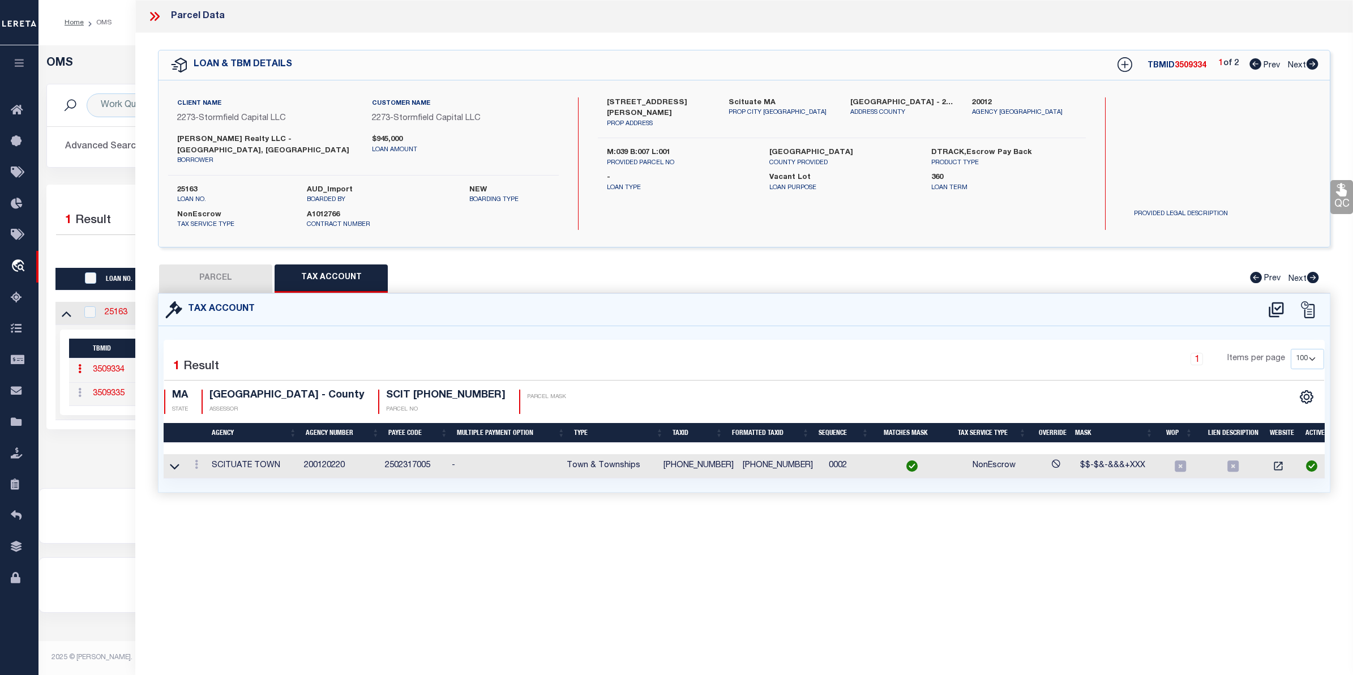
checkbox input "false"
select select "ND"
type input "RIST,RICHARD D"
select select "AGW"
select select "LEG"
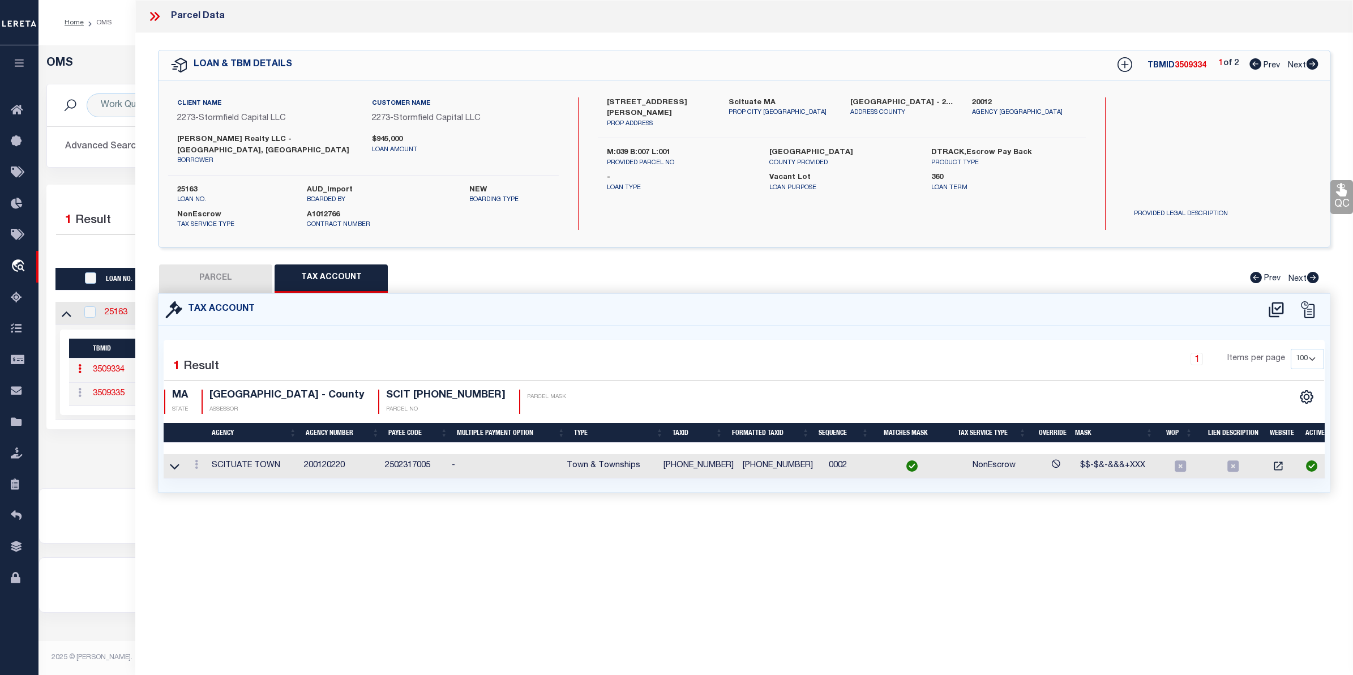
type input "46 KENNETH RD"
type input "SCITUATE, MA 02066"
type textarea "LOT:1 BLK:7 DIST:264 CITY/MUNI/TWP:SCITUATE"
type textarea "Provided legal has been completed in other TBMID of this loan. Need legal docum…"
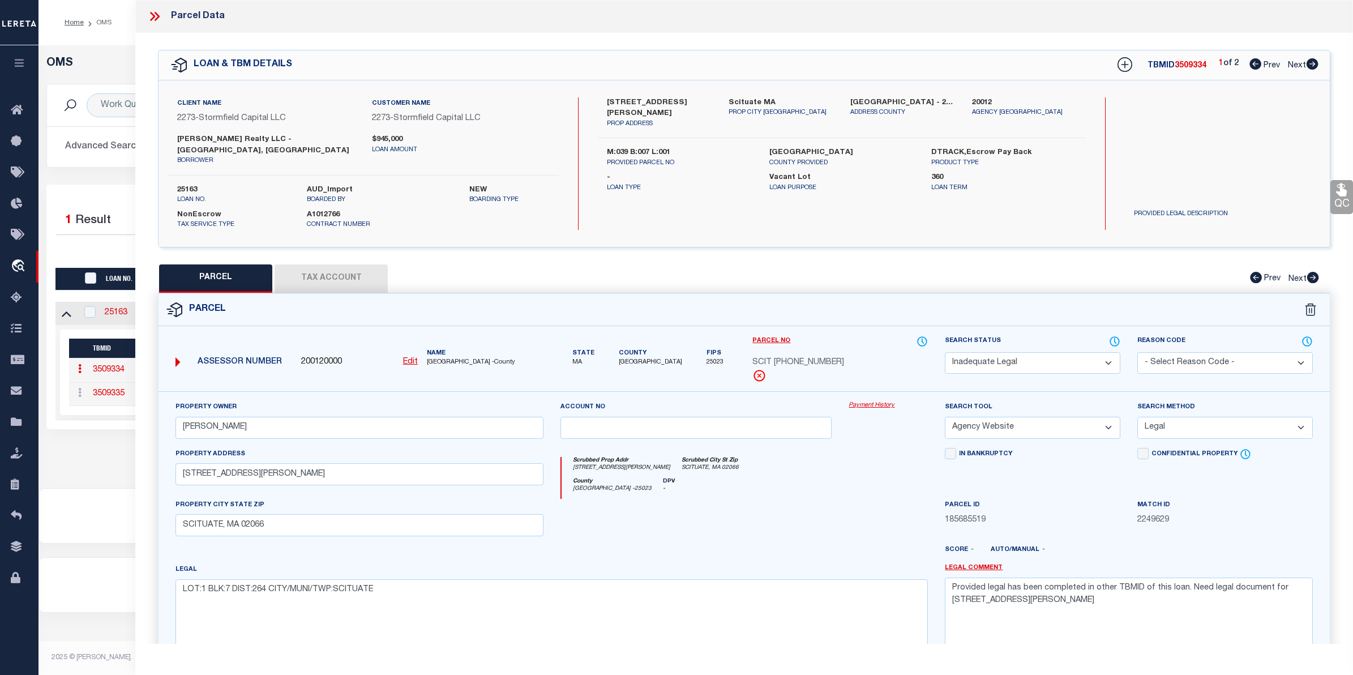
click at [1071, 352] on select "Automated Search Bad Parcel Complete Duplicate Parcel High Dollar Reporting In …" at bounding box center [1032, 363] width 175 height 22
click at [945, 352] on select "Automated Search Bad Parcel Complete Duplicate Parcel High Dollar Reporting In …" at bounding box center [1032, 363] width 175 height 22
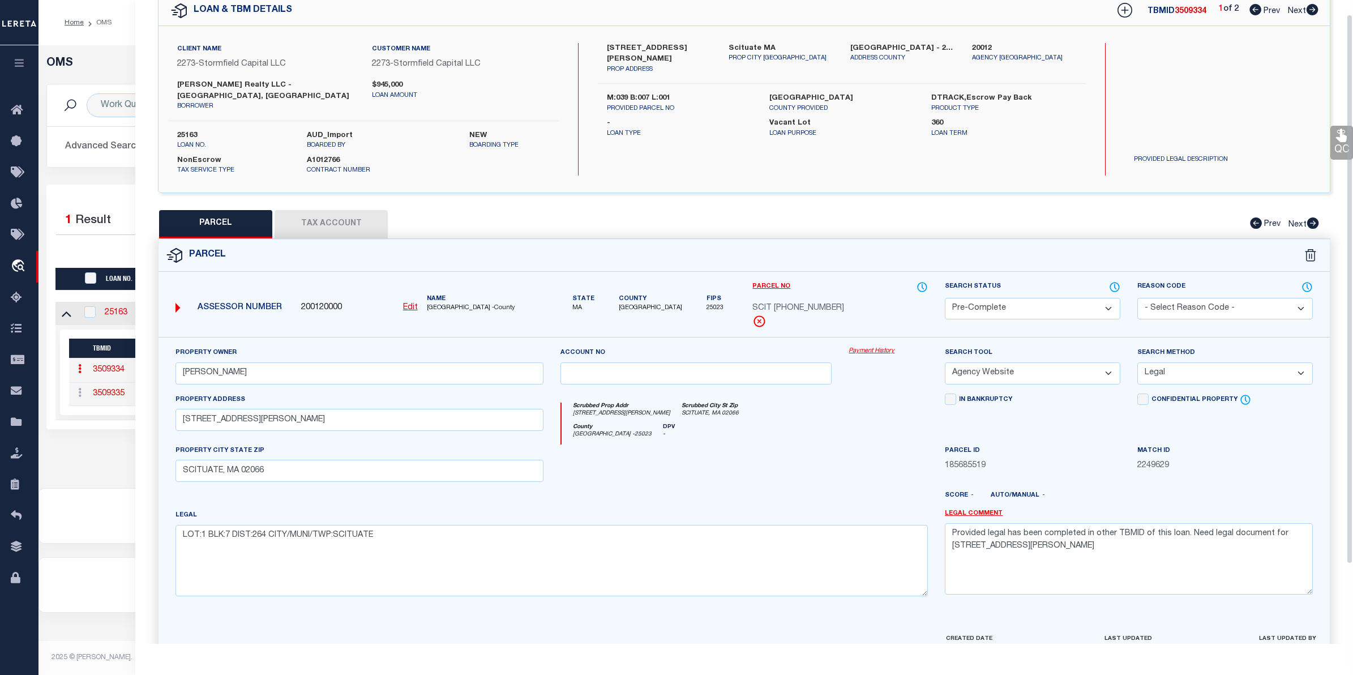
scroll to position [110, 0]
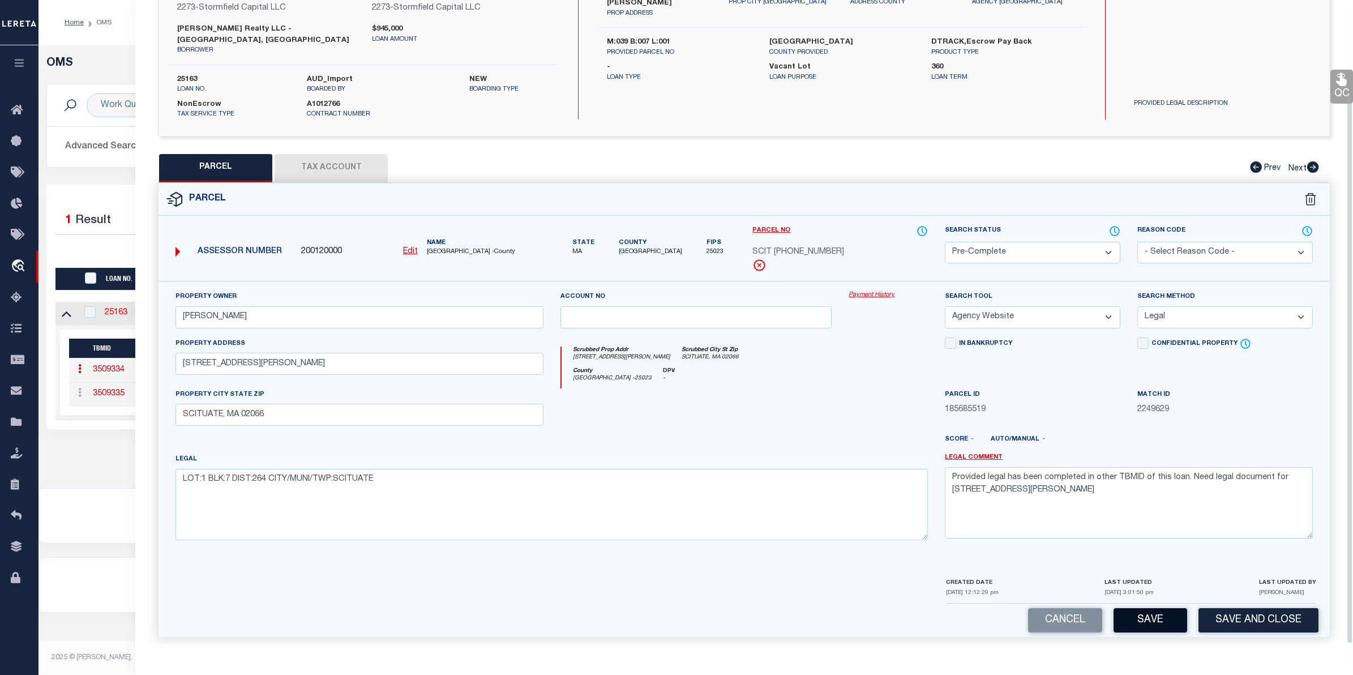
click at [1150, 612] on button "Save" at bounding box center [1150, 620] width 74 height 24
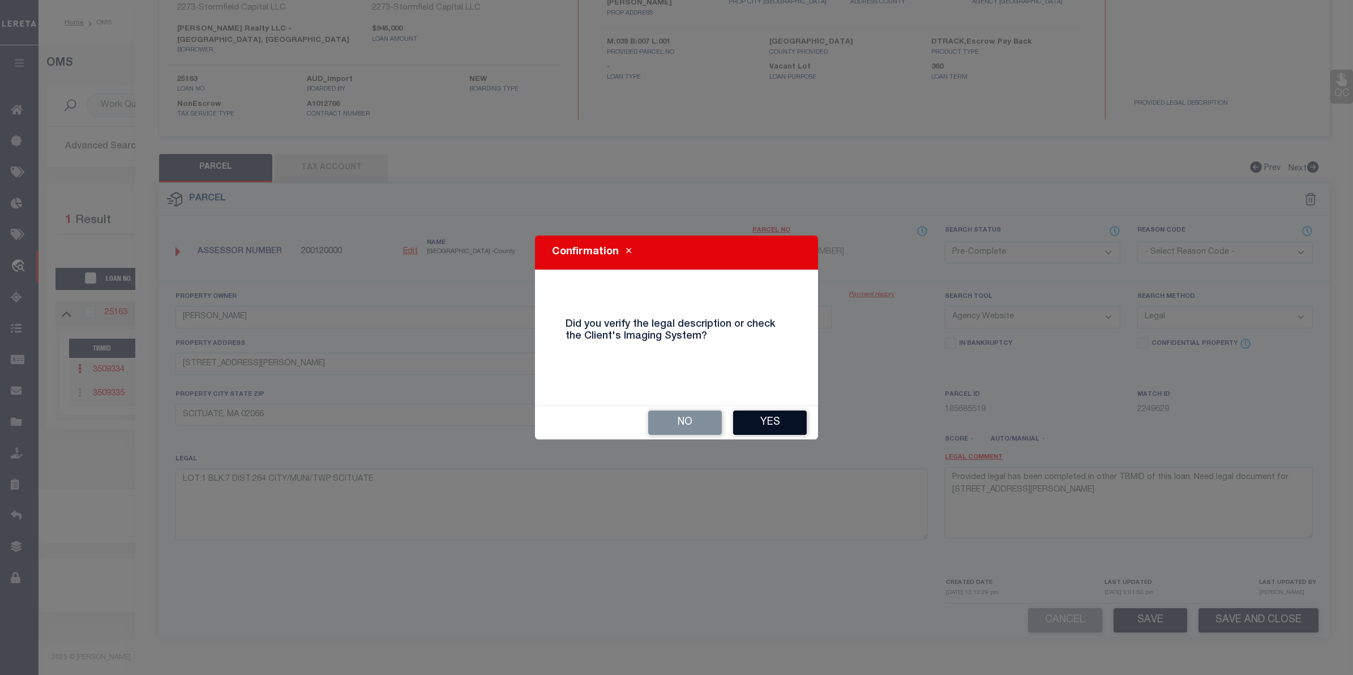
click at [768, 417] on button "Yes" at bounding box center [770, 422] width 74 height 24
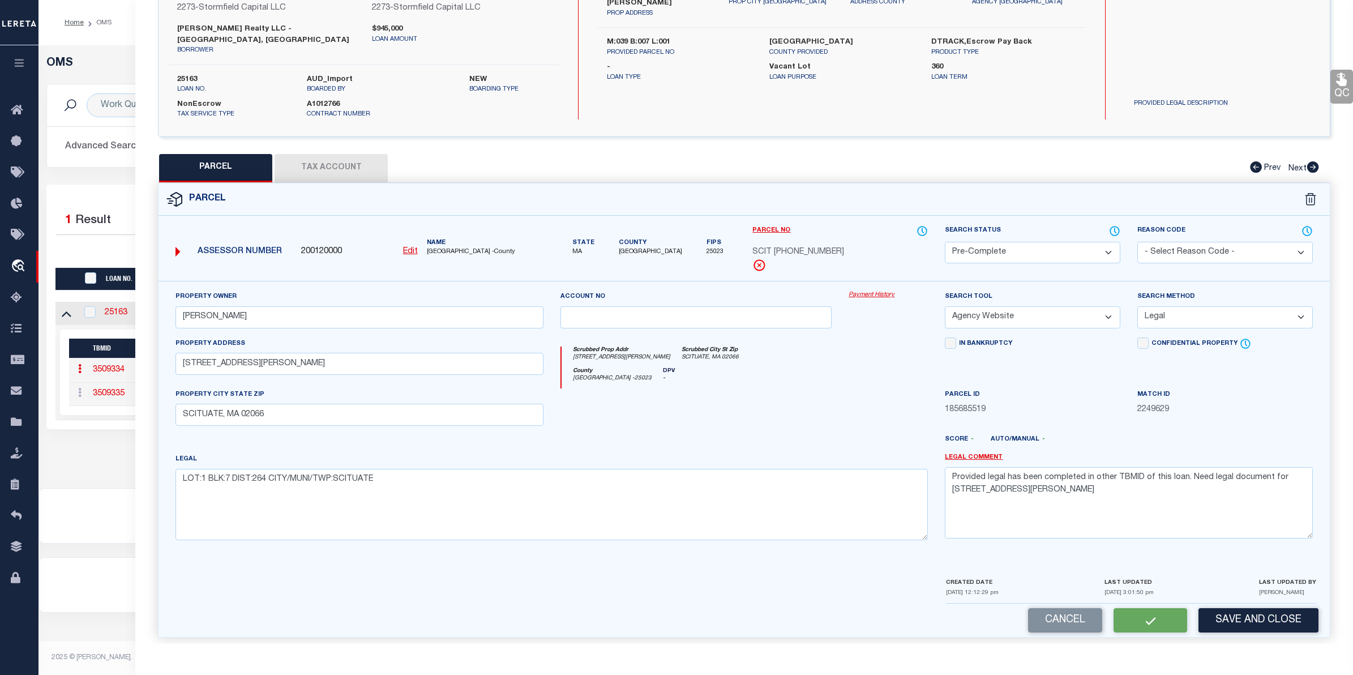
select select "AS"
select select
checkbox input "false"
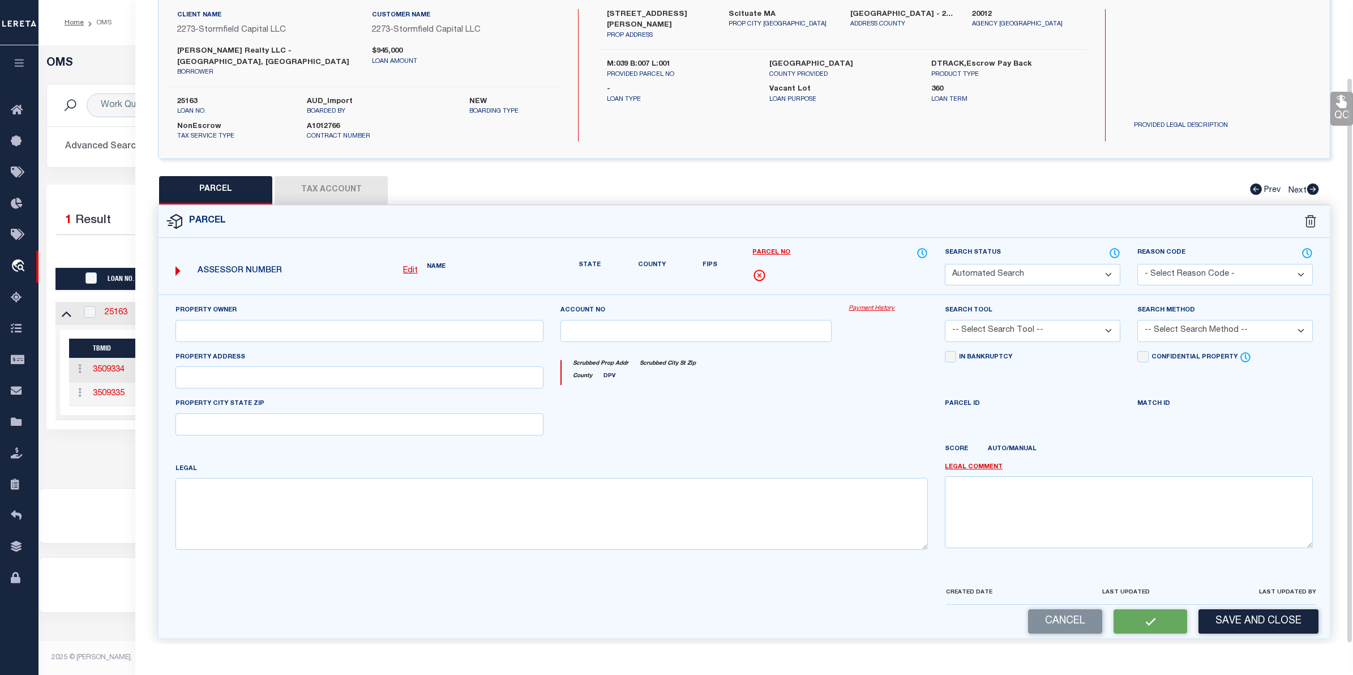
select select "PC"
type input "RIST,RICHARD D"
select select "AGW"
select select "LEG"
type input "46 KENNETH RD"
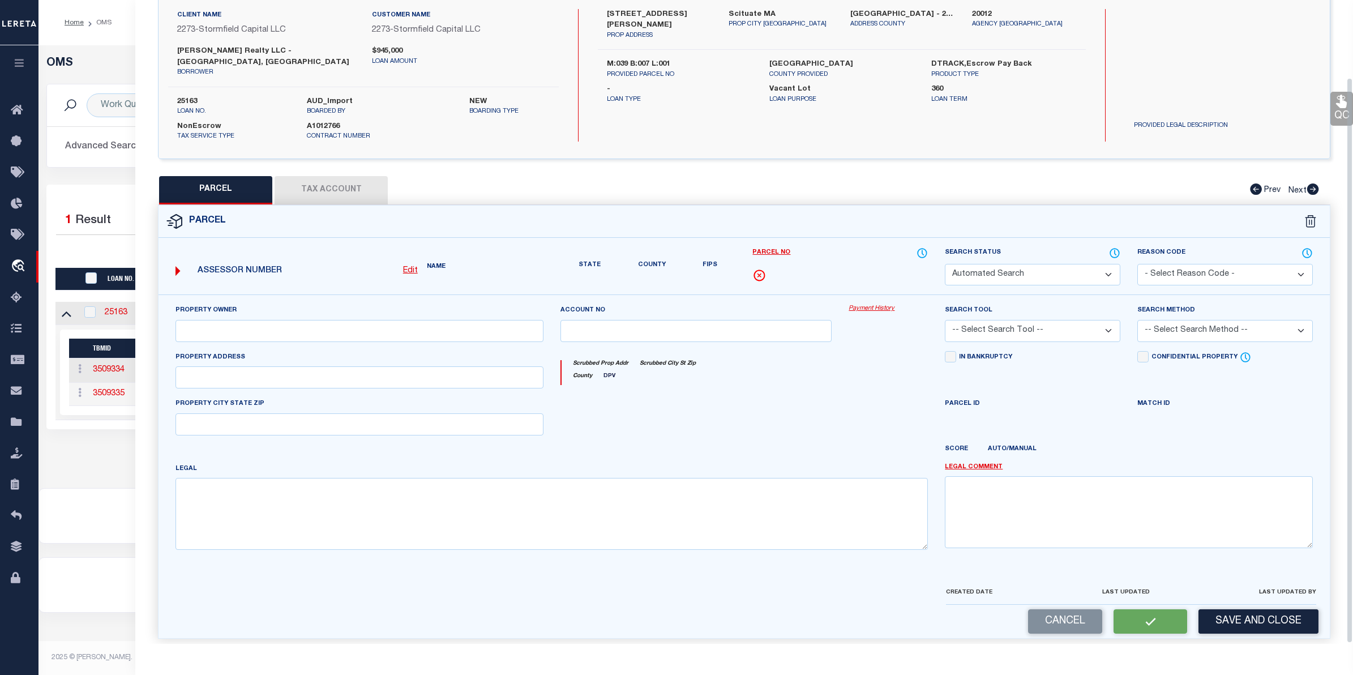
type input "SCITUATE, MA 02066"
type textarea "LOT:1 BLK:7 DIST:264 CITY/MUNI/TWP:SCITUATE"
type textarea "Provided legal has been completed in other TBMID of this loan. Need legal docum…"
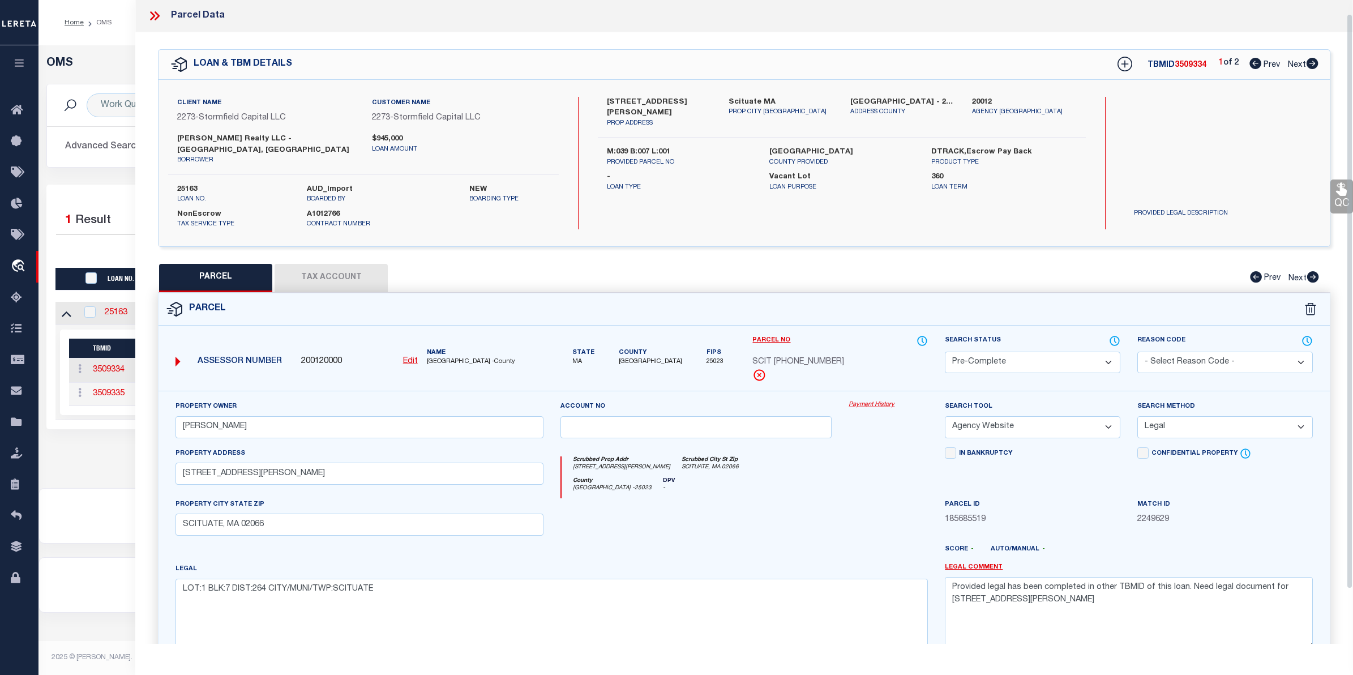
scroll to position [0, 0]
click at [103, 40] on div "Home OMS Profile Sign out" at bounding box center [695, 22] width 1314 height 45
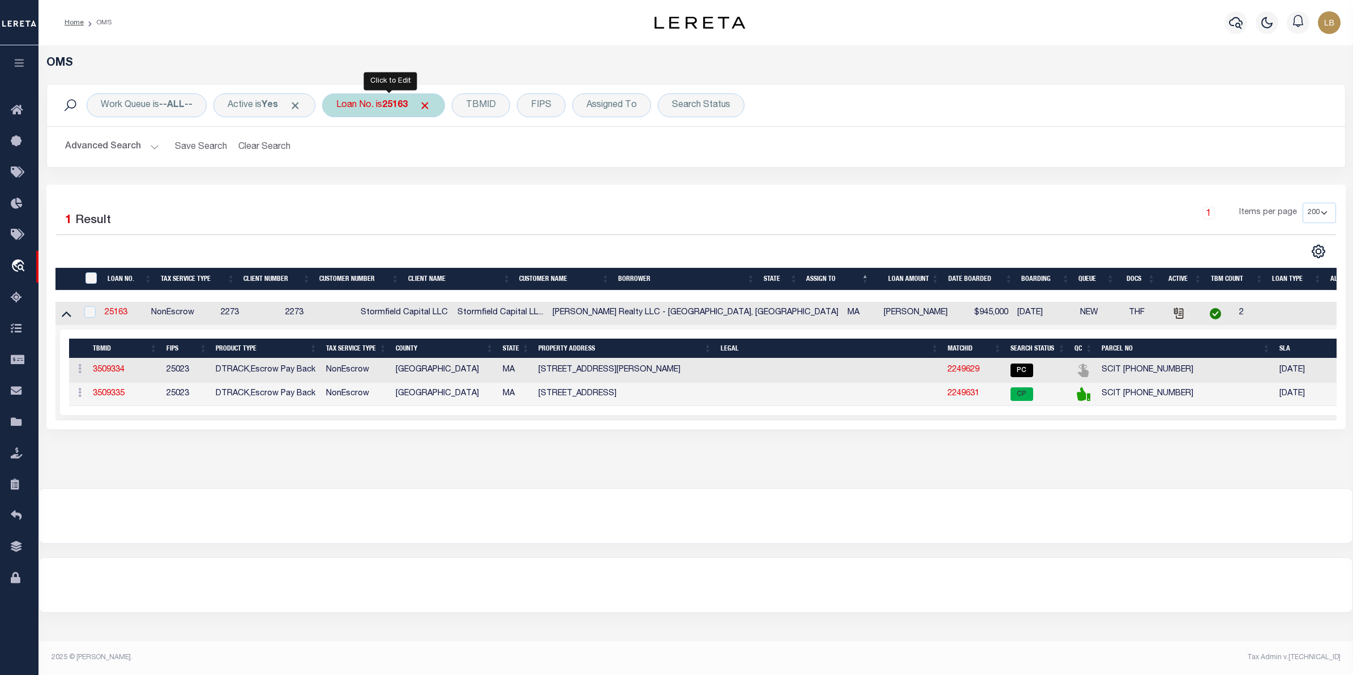
click at [403, 111] on div "Loan No. is 25163" at bounding box center [383, 105] width 123 height 24
type input "25171"
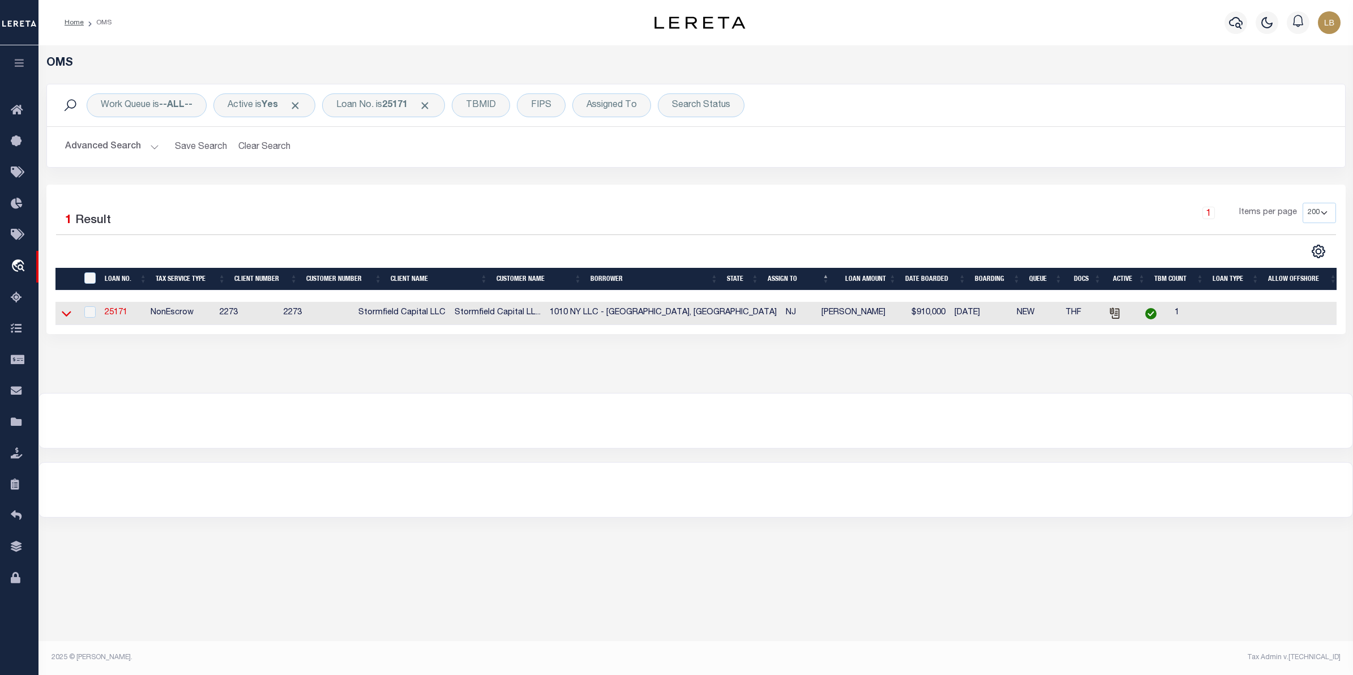
click at [62, 315] on icon at bounding box center [67, 314] width 10 height 6
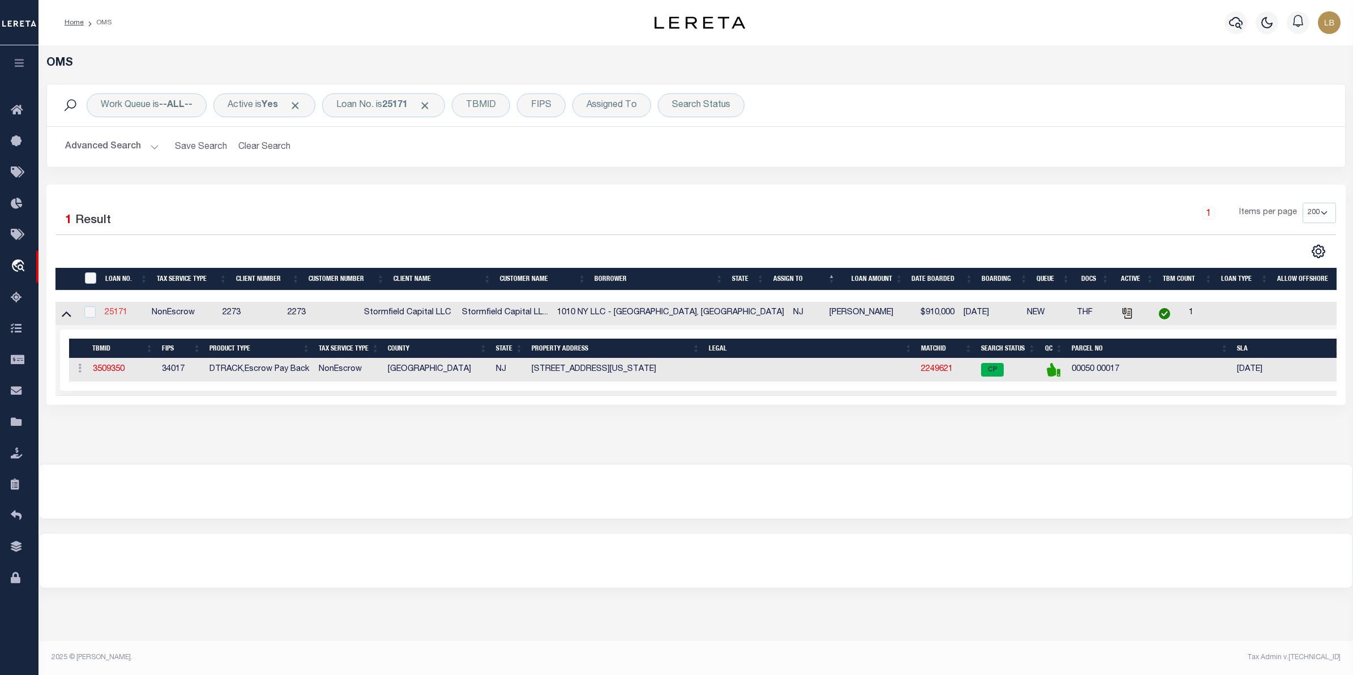
click at [109, 314] on link "25171" at bounding box center [116, 312] width 23 height 8
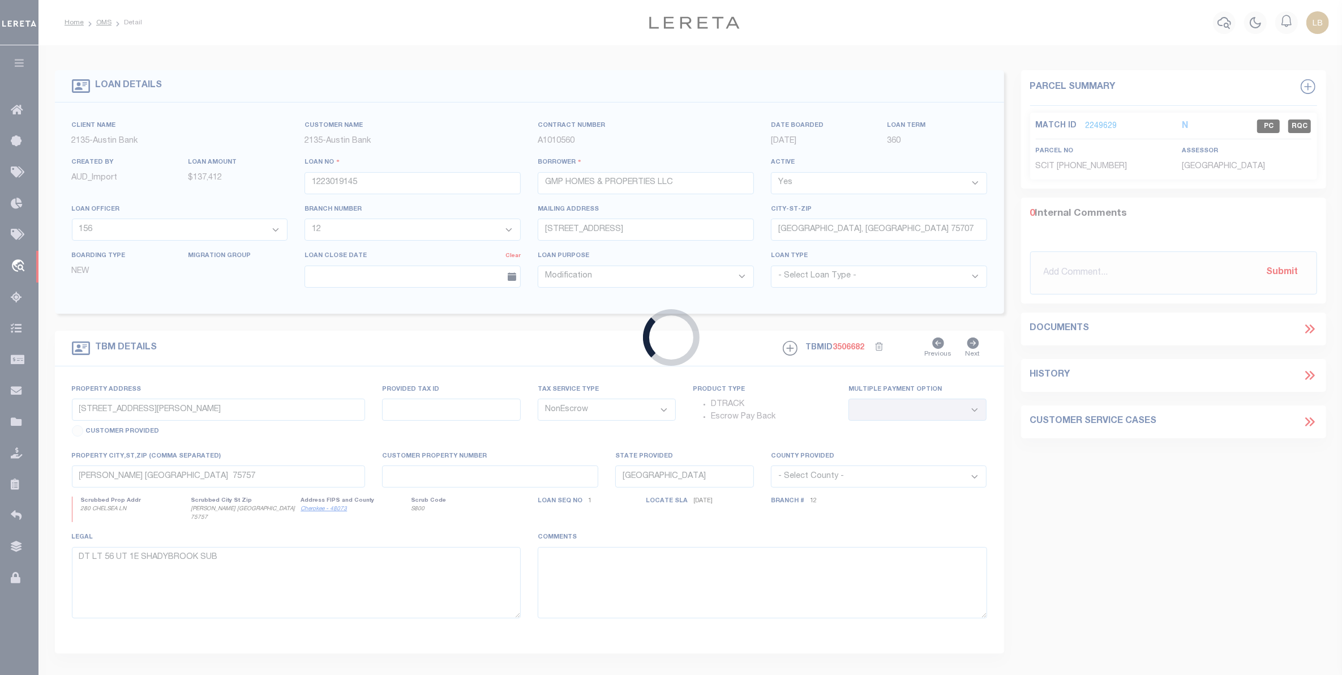
type input "25171"
type input "1010 NY LLC - Union City, NJ"
select select
type input "913 New York Ave #1"
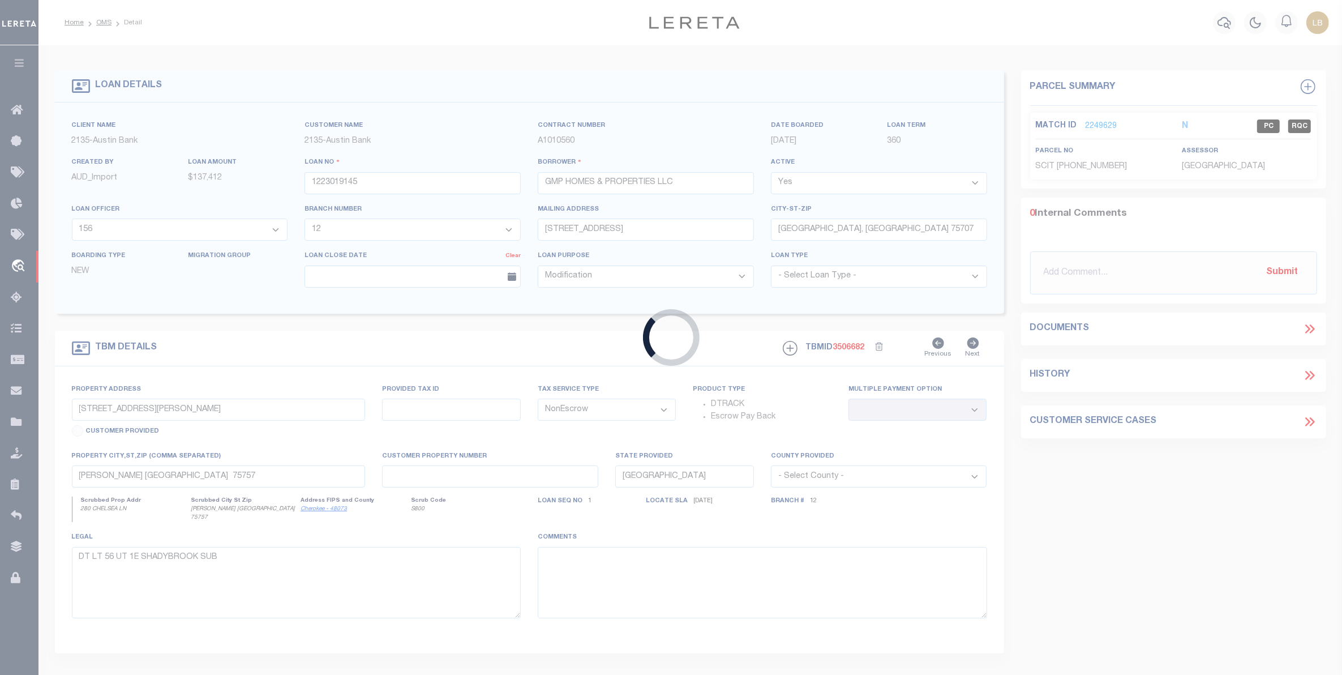
type input "Union City NJ"
select select "400"
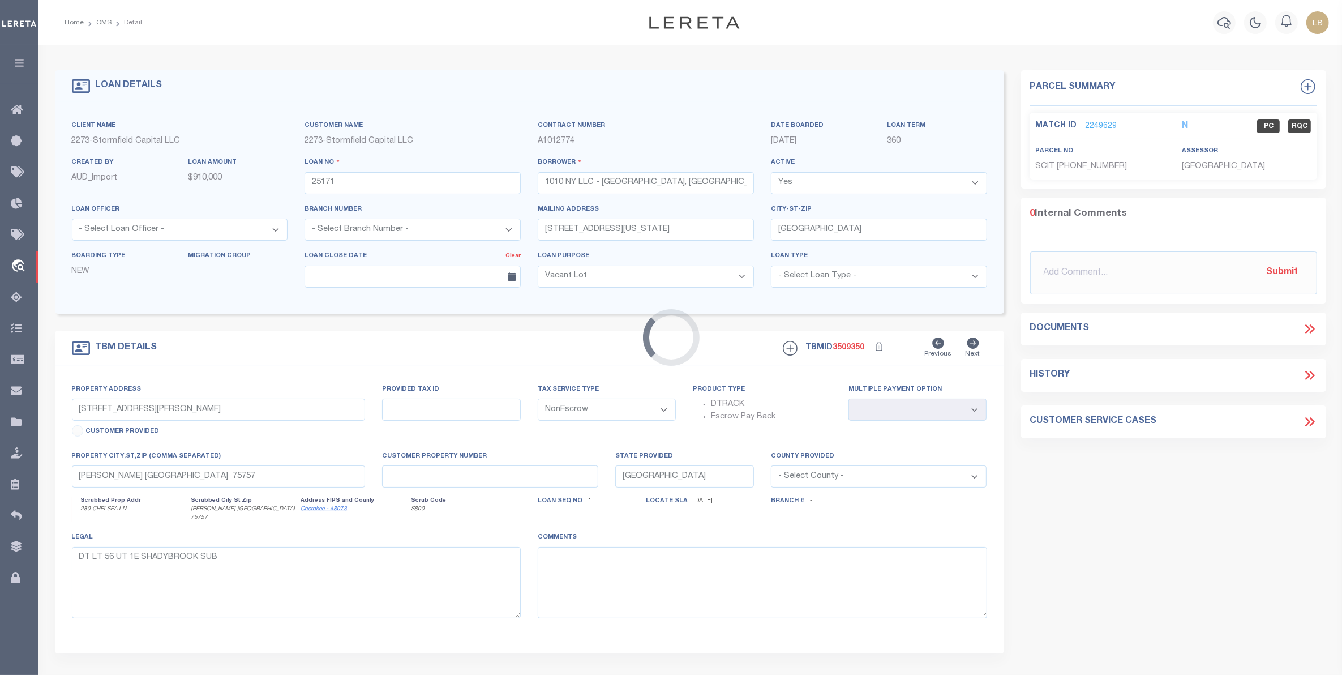
select select "84863"
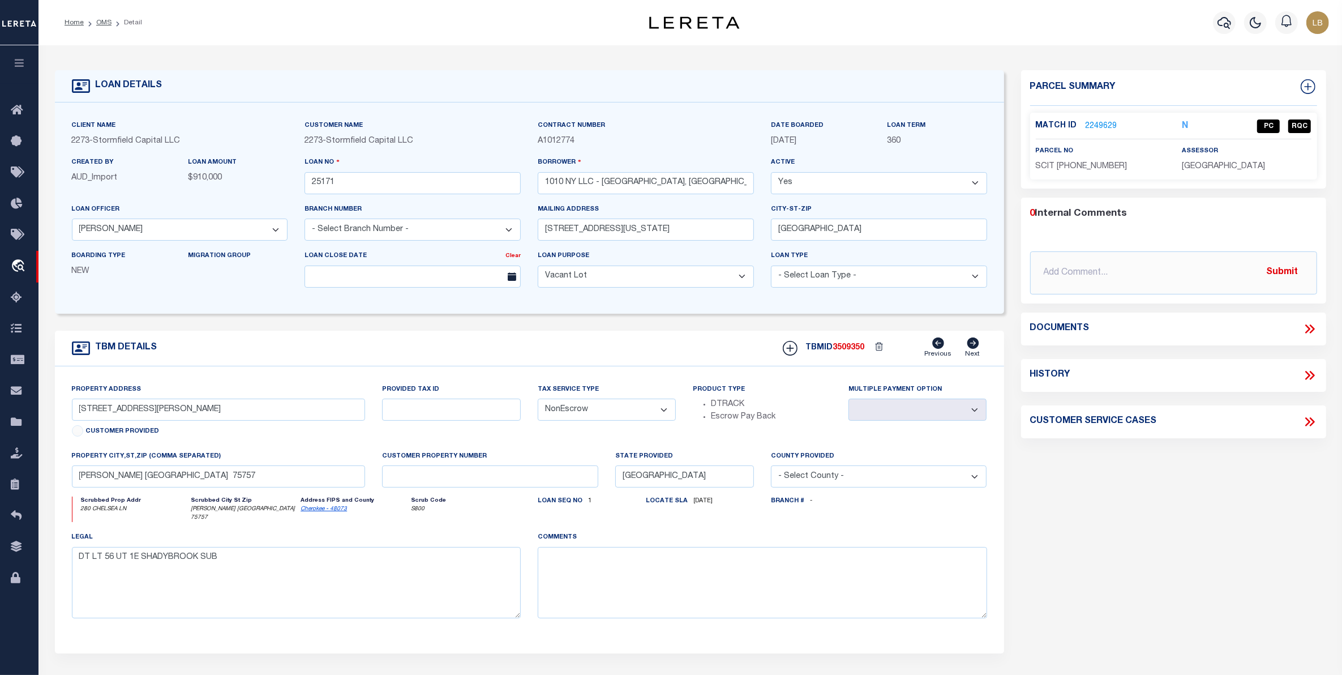
type input "1010 -1012 New York Ave"
select select
type input "Union City NJ"
type input "NJ"
select select
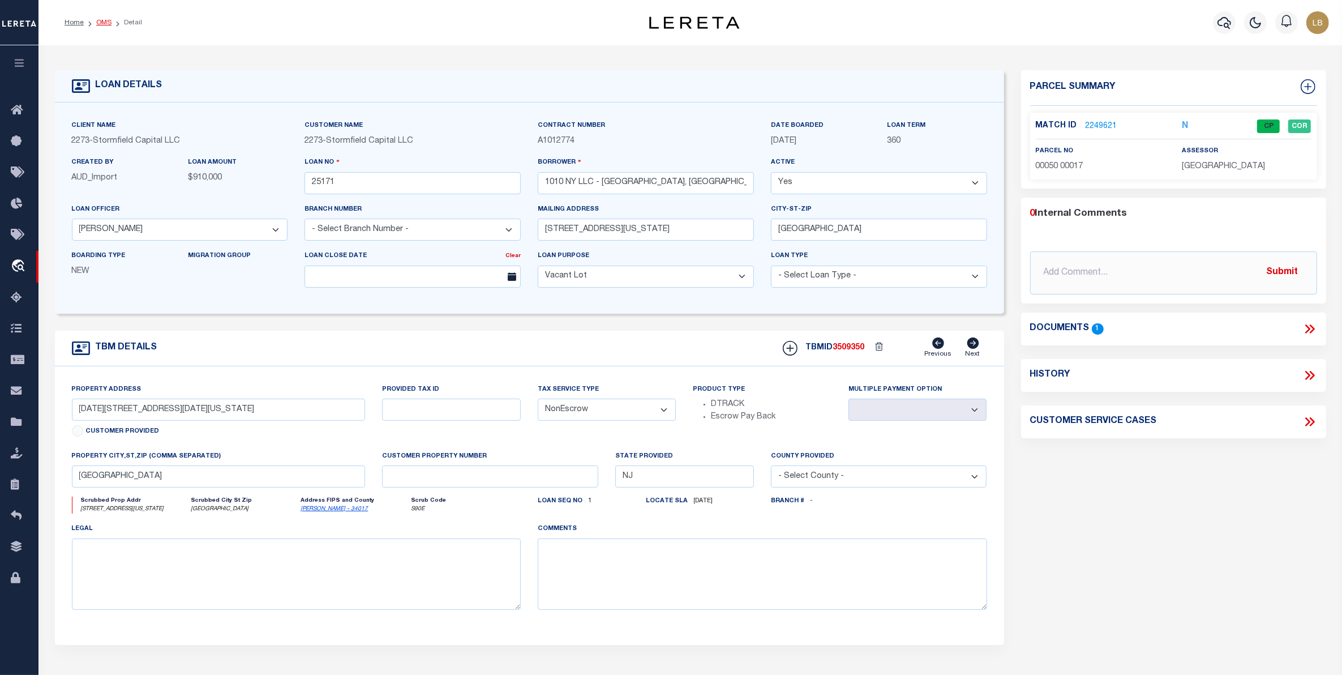
click at [97, 19] on link "OMS" at bounding box center [103, 22] width 15 height 7
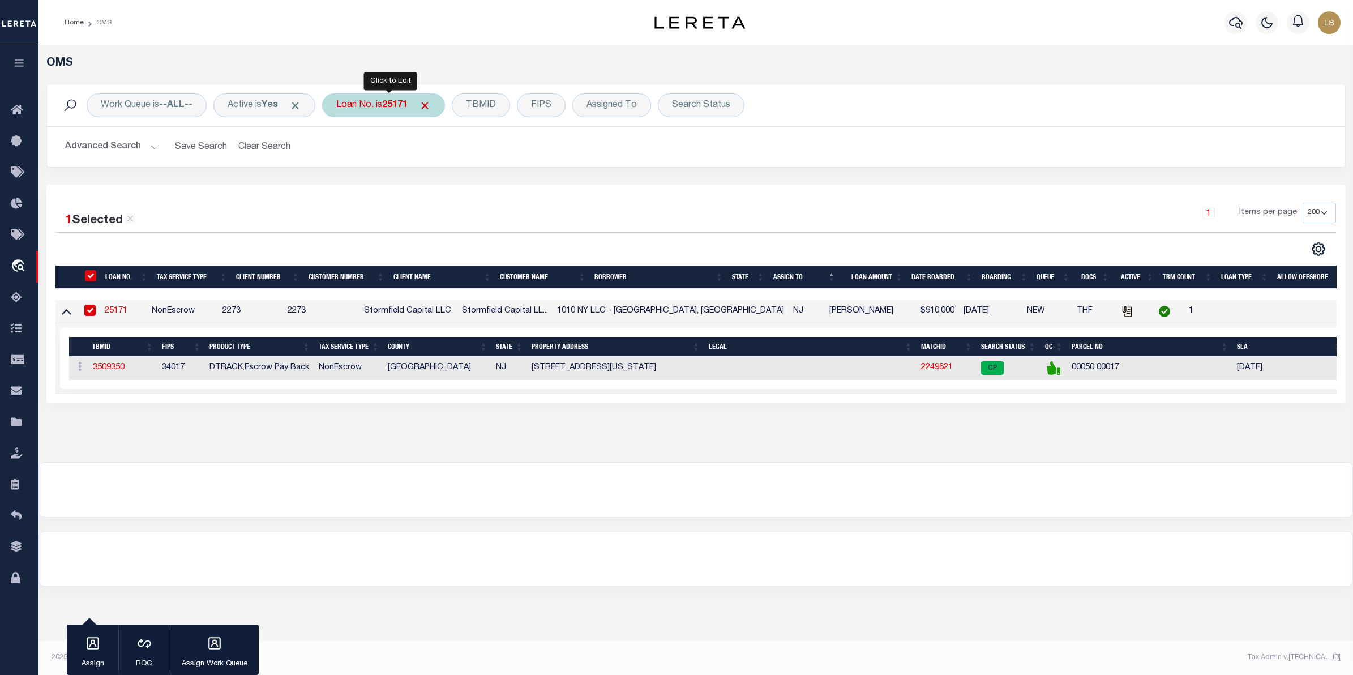
click at [397, 106] on b "25171" at bounding box center [394, 105] width 25 height 9
type input "25163"
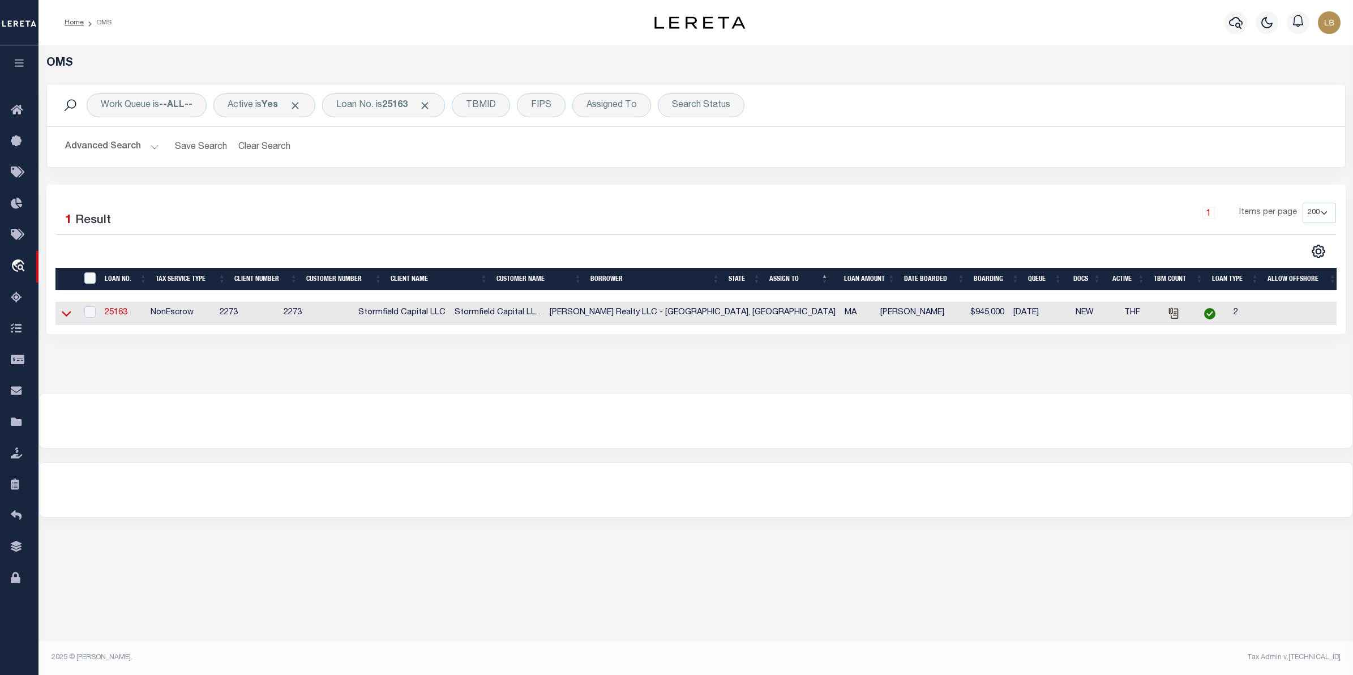
click at [66, 315] on icon at bounding box center [67, 313] width 10 height 12
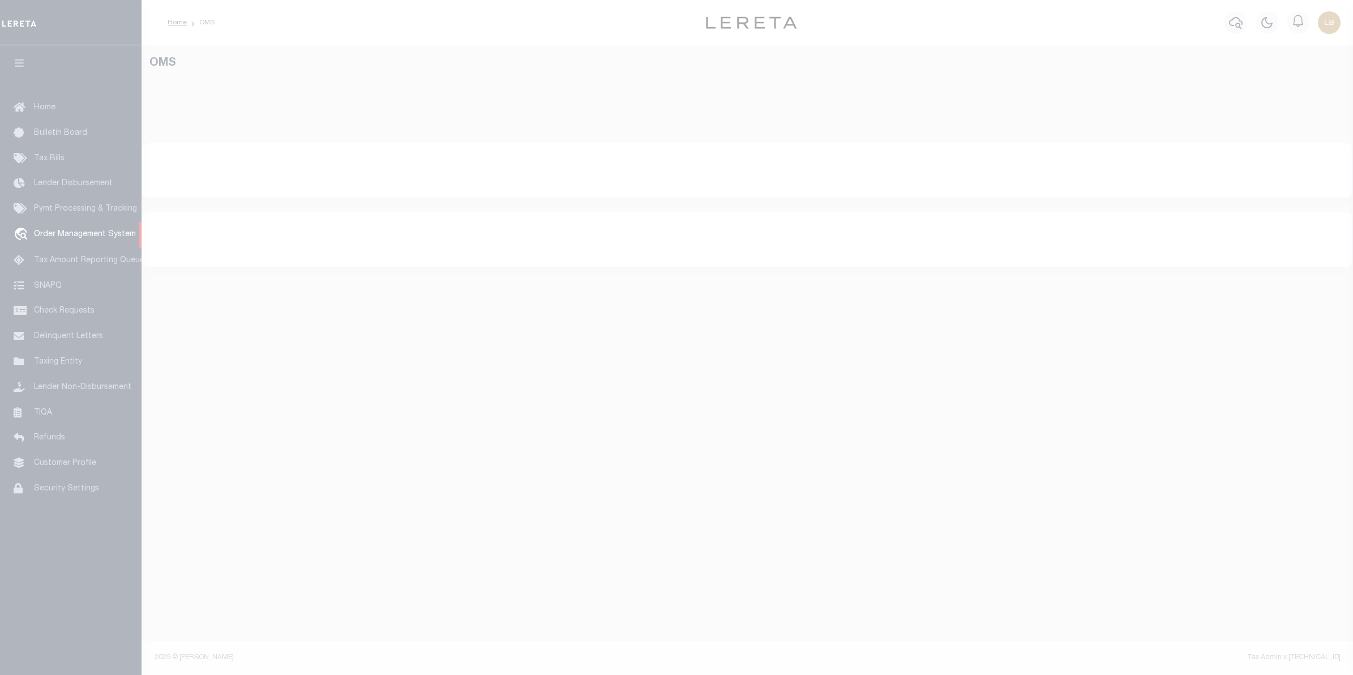
select select "200"
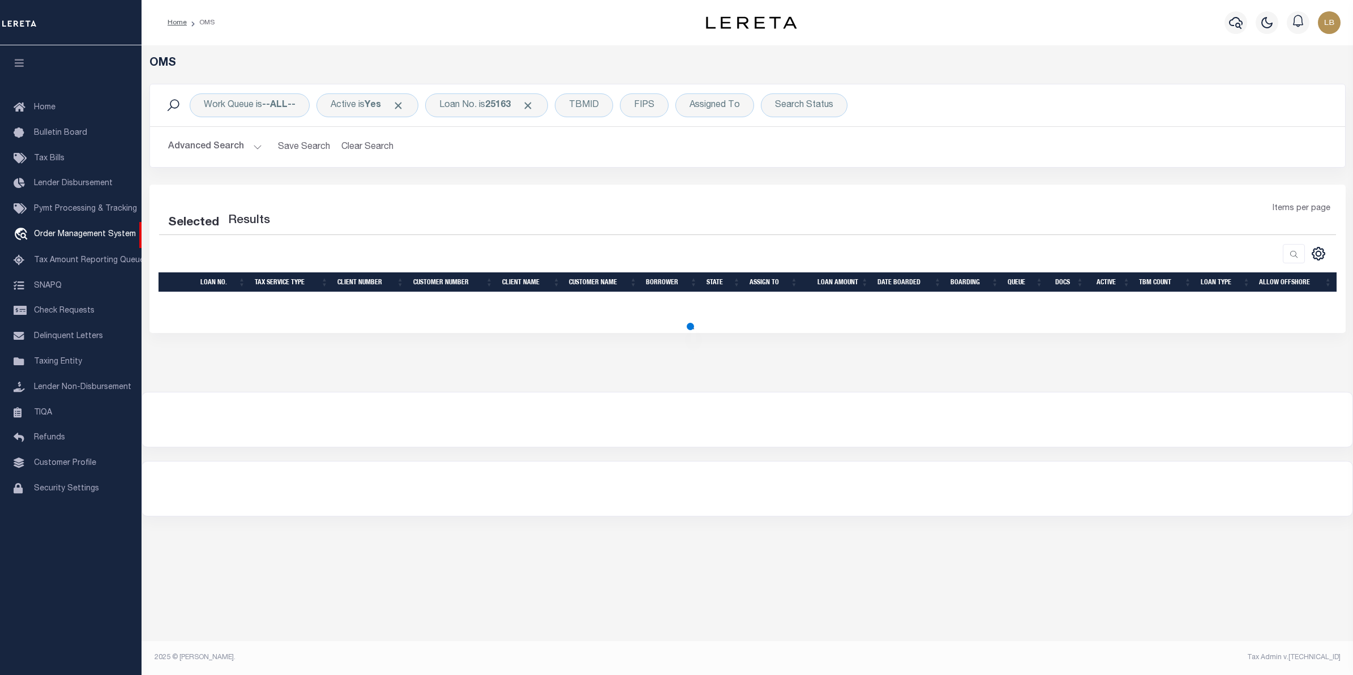
select select "200"
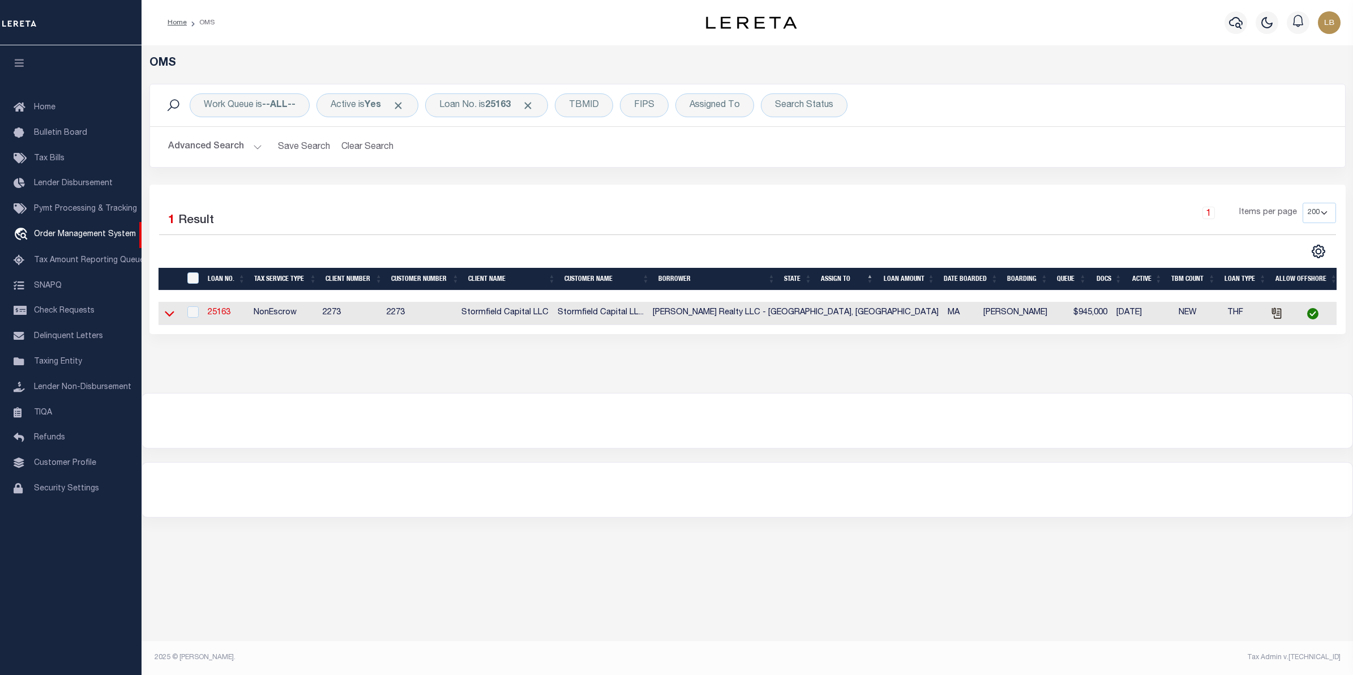
click at [169, 316] on icon at bounding box center [170, 313] width 10 height 12
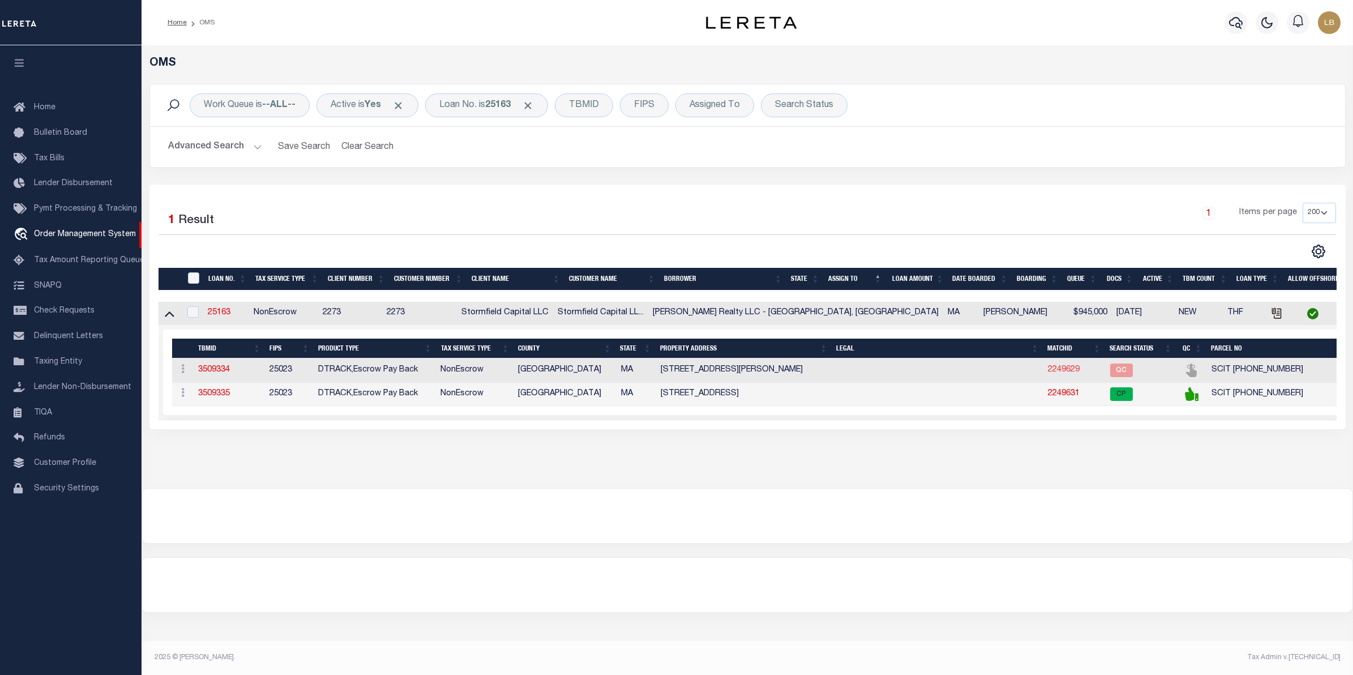
click at [1048, 369] on link "2249629" at bounding box center [1064, 370] width 32 height 8
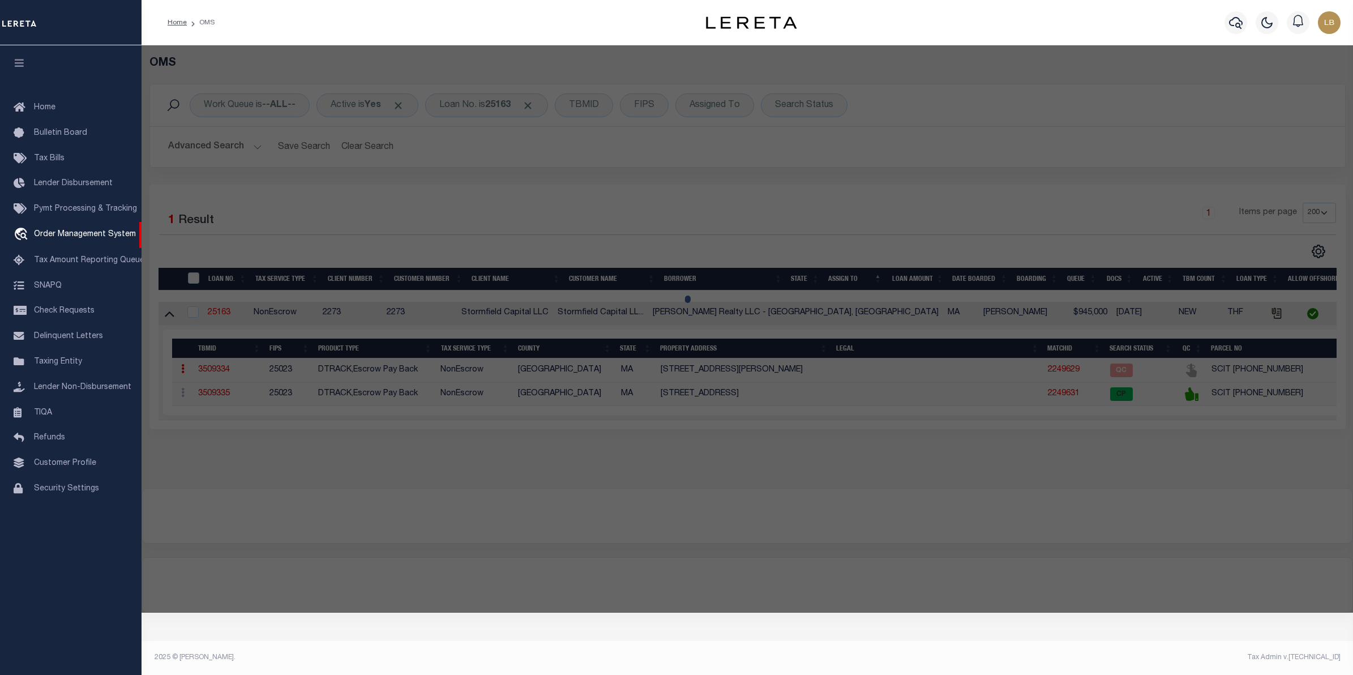
checkbox input "false"
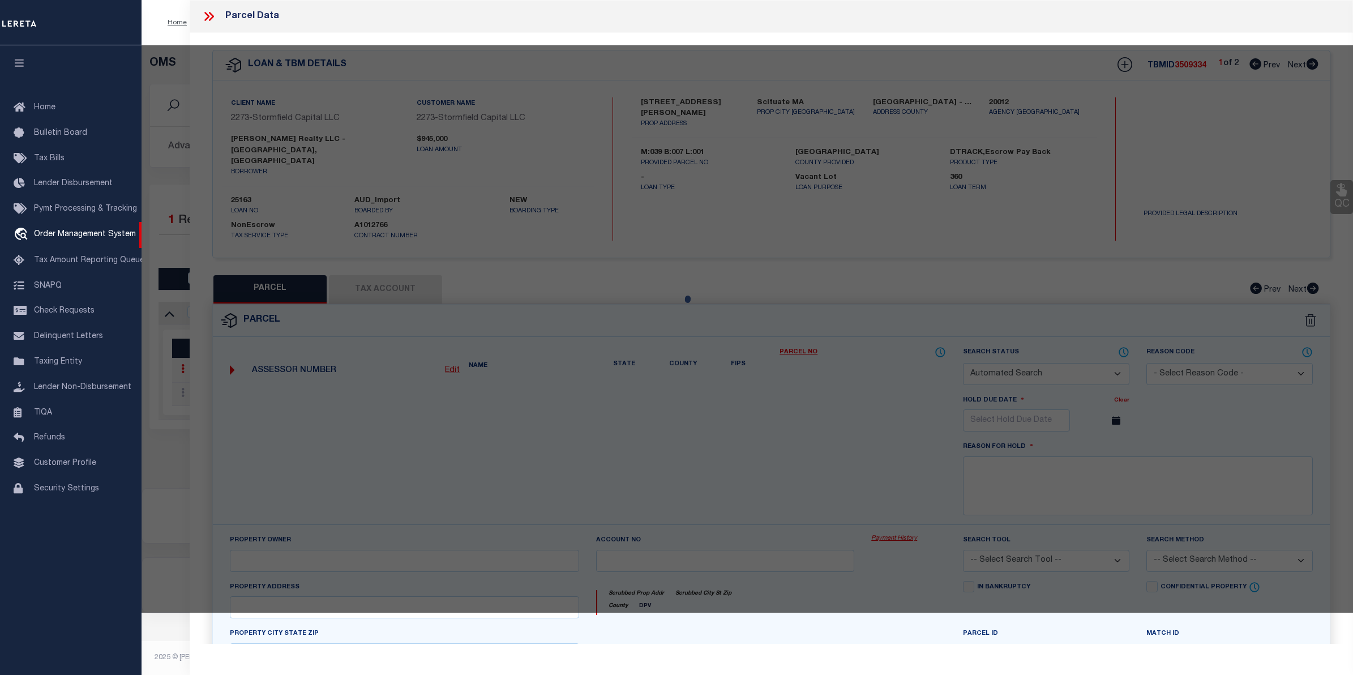
select select "QC"
type input "RIST,RICHARD D"
select select "AGW"
select select "LEG"
type input "46 KENNETH RD"
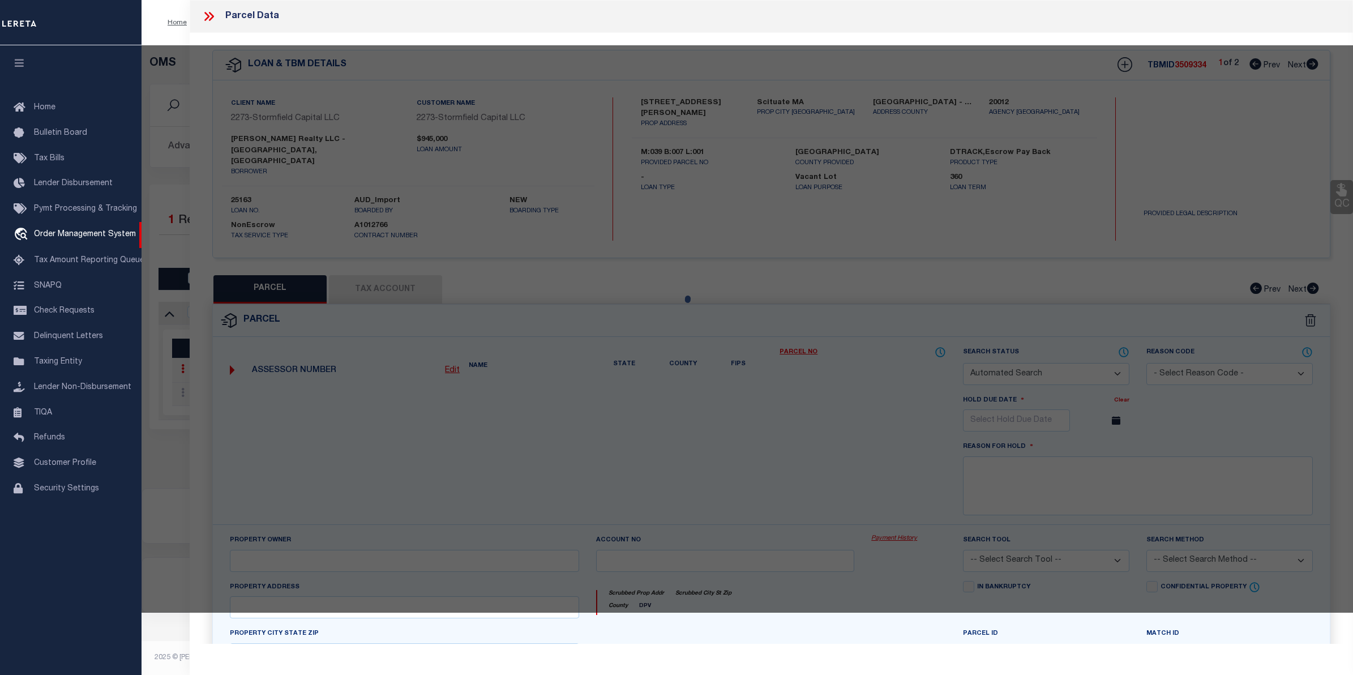
type input "SCITUATE, MA 02066"
type textarea "LOT:1 BLK:7 DIST:264 CITY/MUNI/TWP:SCITUATE"
type textarea "Provided legal has been completed in other TBMID of this loan. Need legal docum…"
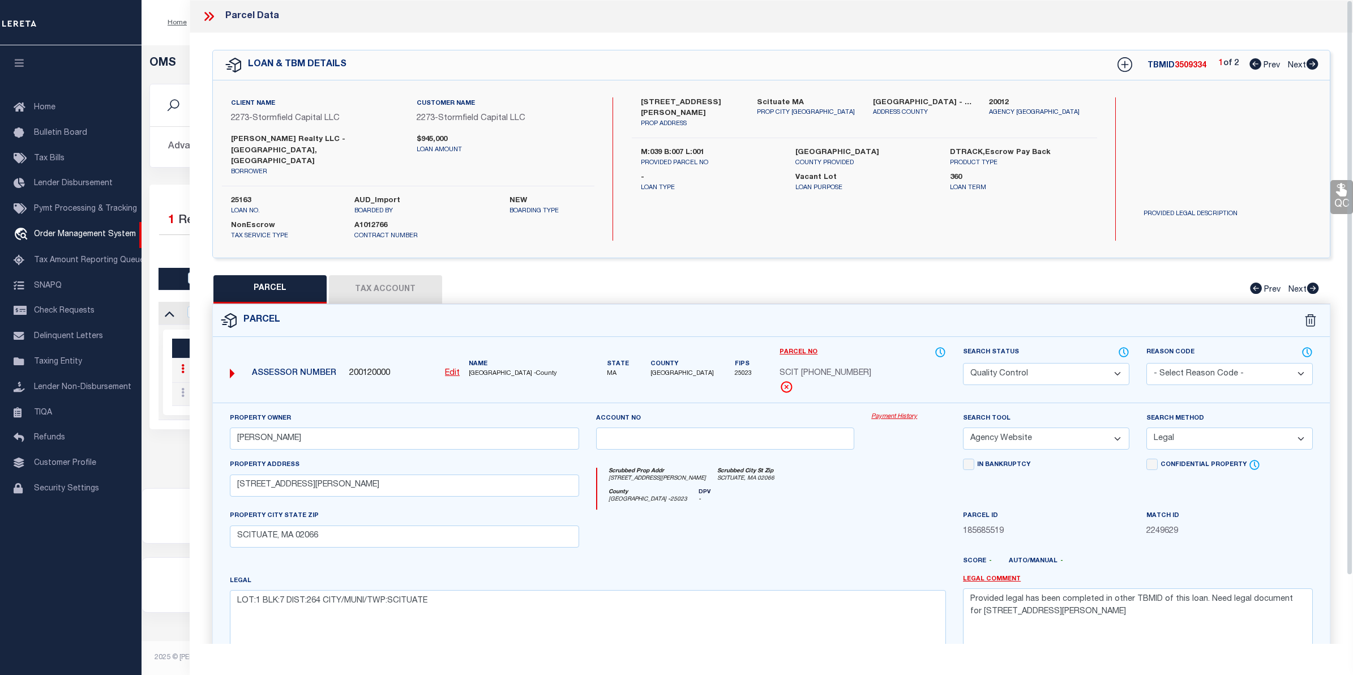
click at [1039, 363] on select "Automated Search Bad Parcel Complete Duplicate Parcel High Dollar Reporting In …" at bounding box center [1046, 374] width 166 height 22
click at [963, 363] on select "Automated Search Bad Parcel Complete Duplicate Parcel High Dollar Reporting In …" at bounding box center [1046, 374] width 166 height 22
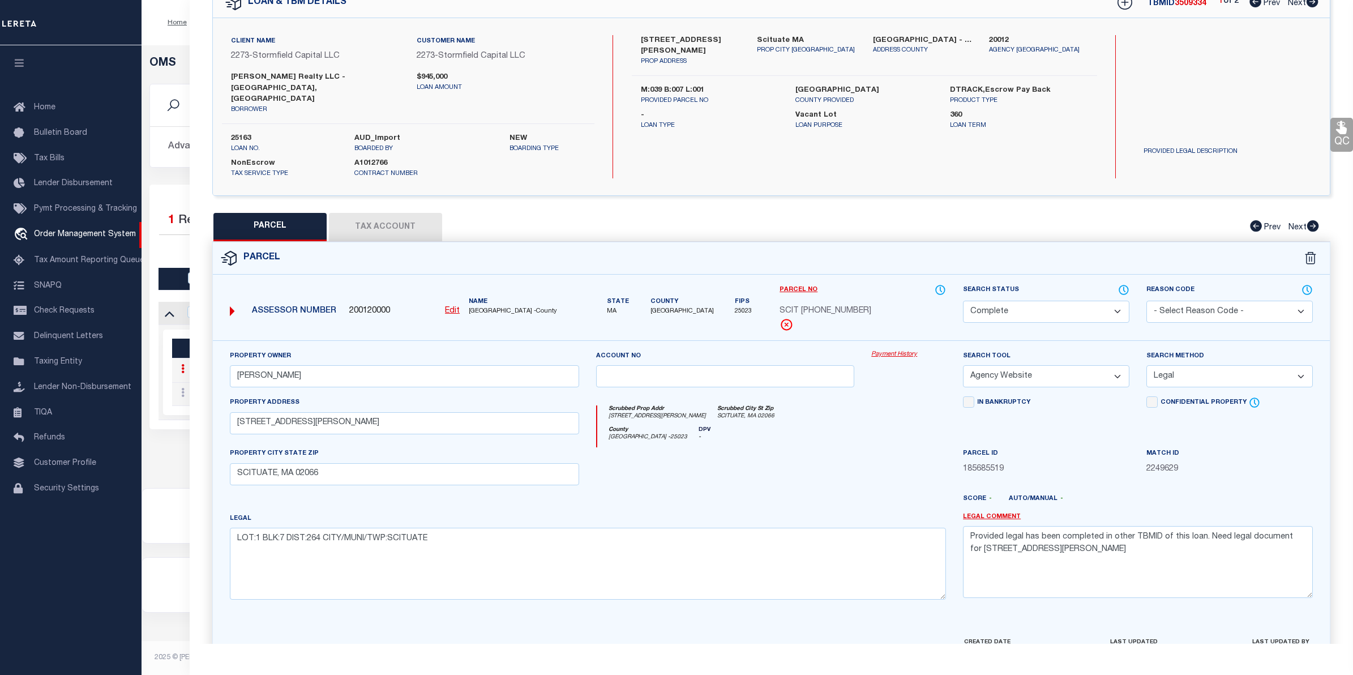
scroll to position [110, 0]
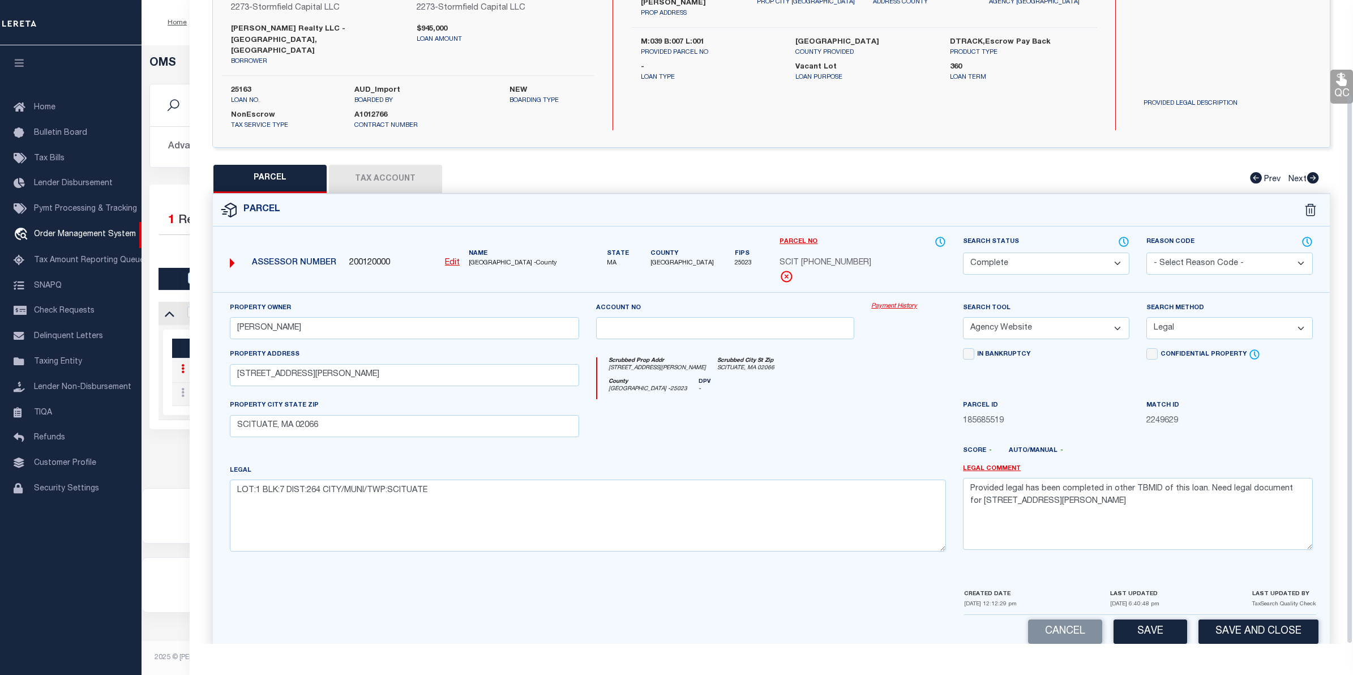
drag, startPoint x: 1151, startPoint y: 612, endPoint x: 1099, endPoint y: 593, distance: 55.2
click at [1139, 619] on button "Save" at bounding box center [1150, 631] width 74 height 24
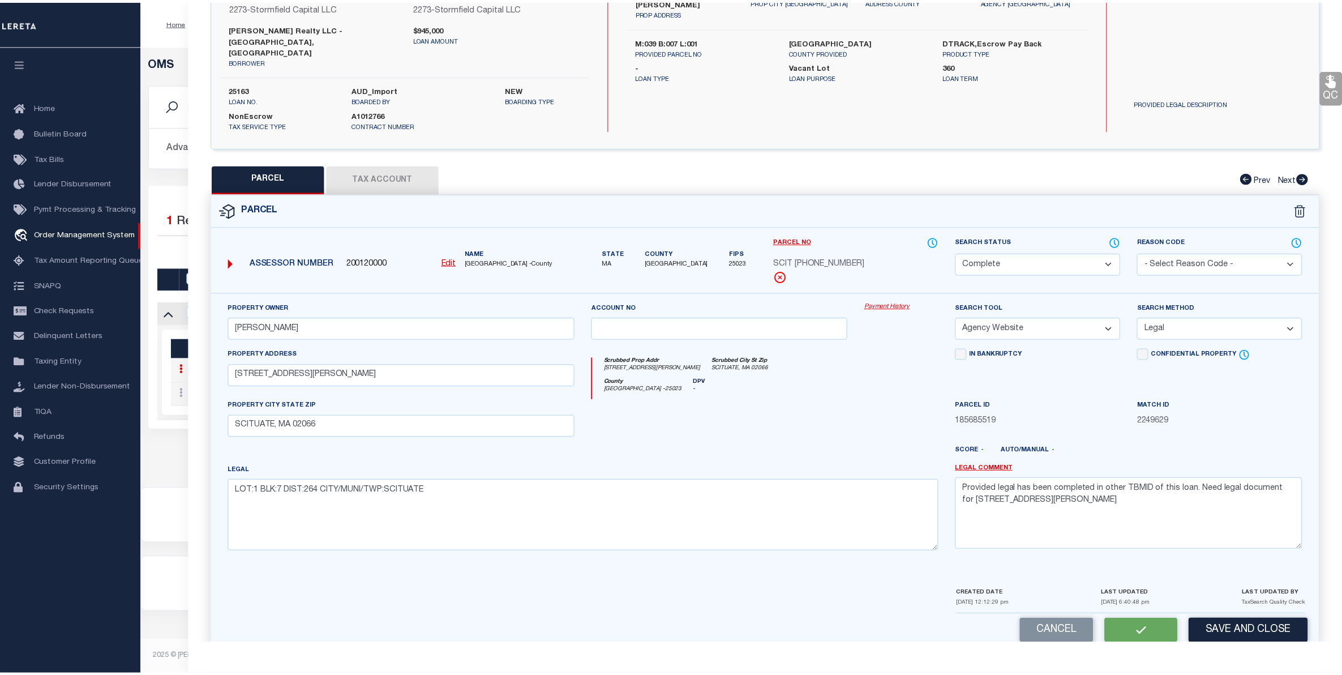
scroll to position [0, 0]
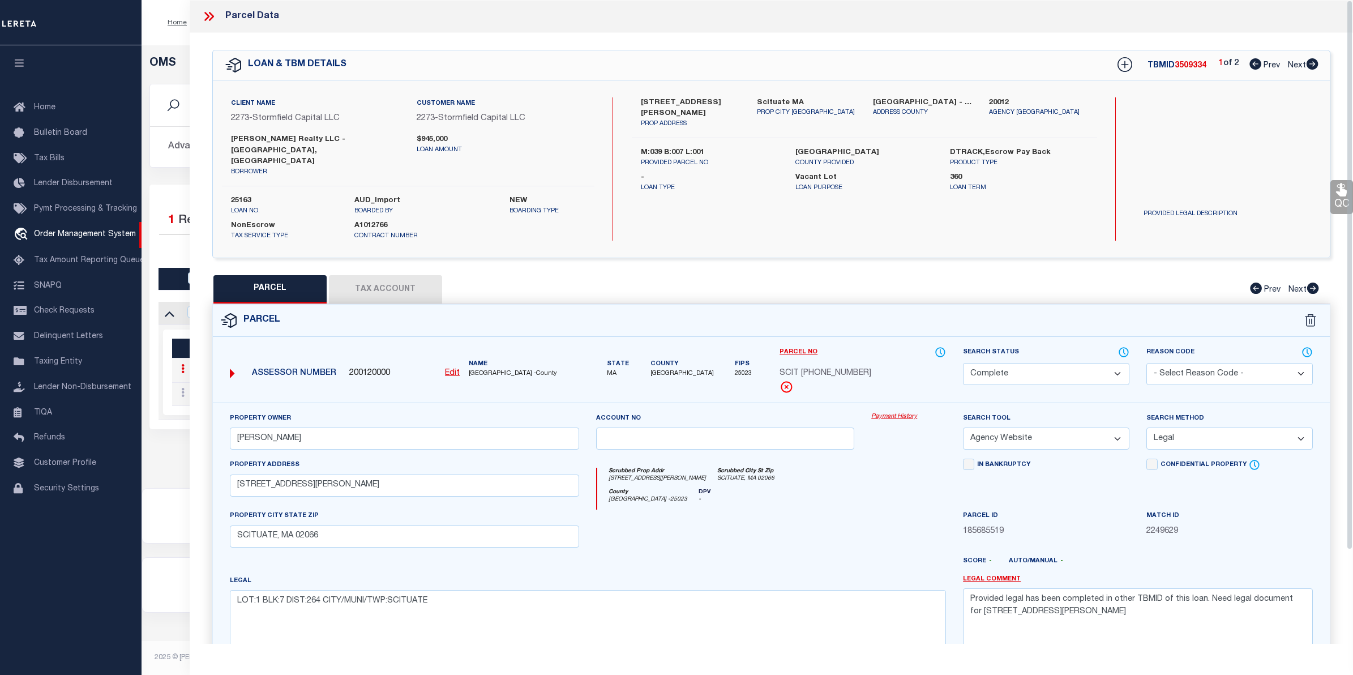
select select "AS"
select select
checkbox input "false"
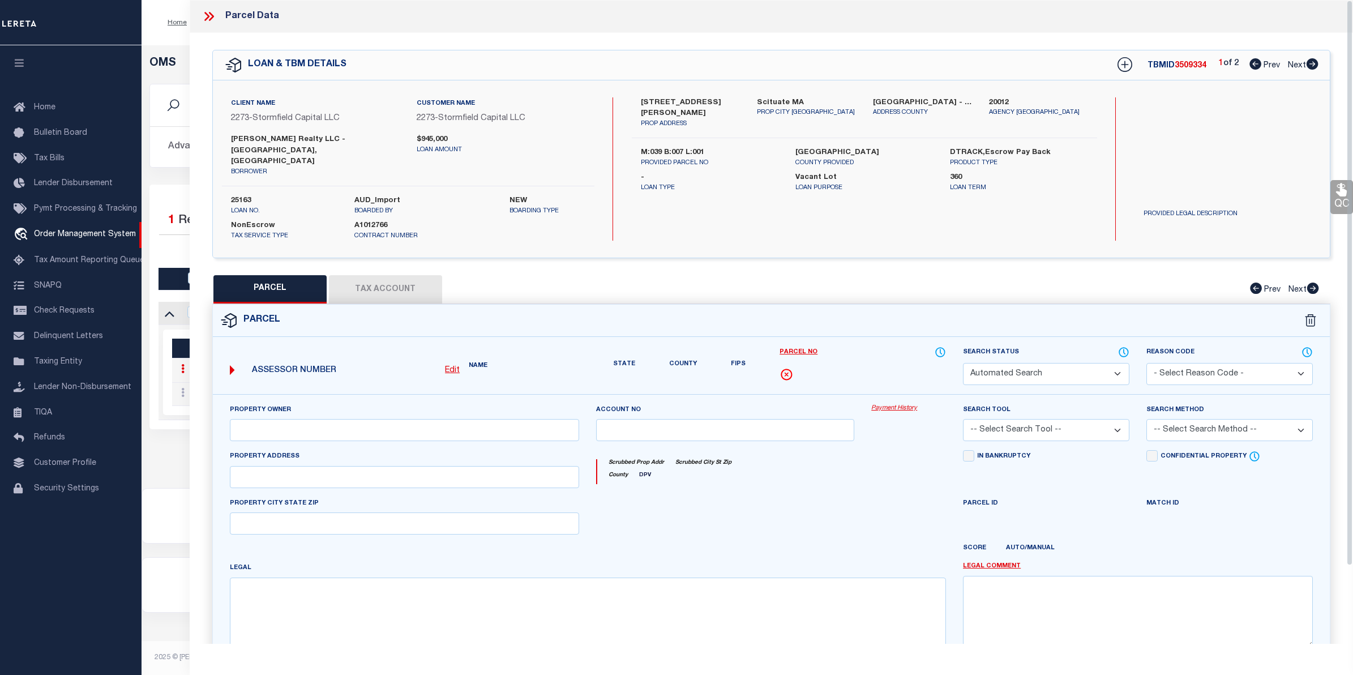
select select "CP"
type input "RIST,RICHARD D"
select select "AGW"
select select "LEG"
type input "46 KENNETH RD"
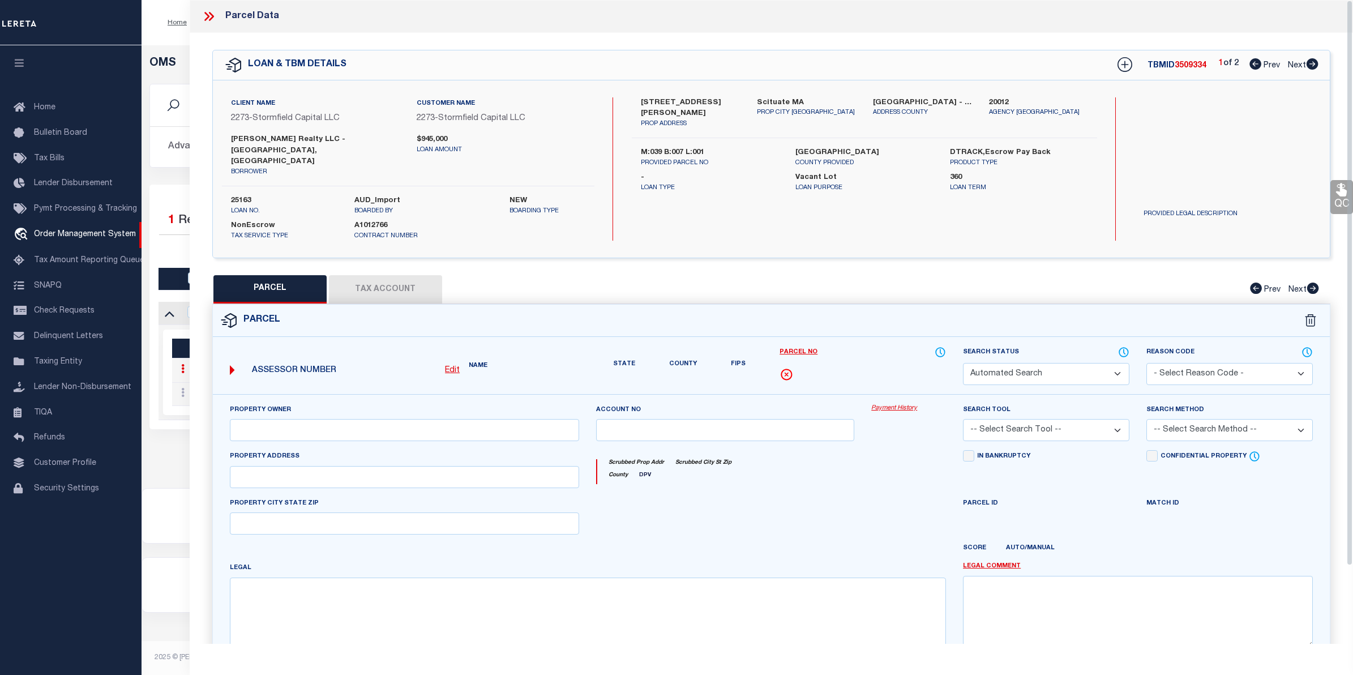
type input "SCITUATE, MA 02066"
type textarea "LOT:1 BLK:7 DIST:264 CITY/MUNI/TWP:SCITUATE"
type textarea "Provided legal has been completed in other TBMID of this loan. Need legal docum…"
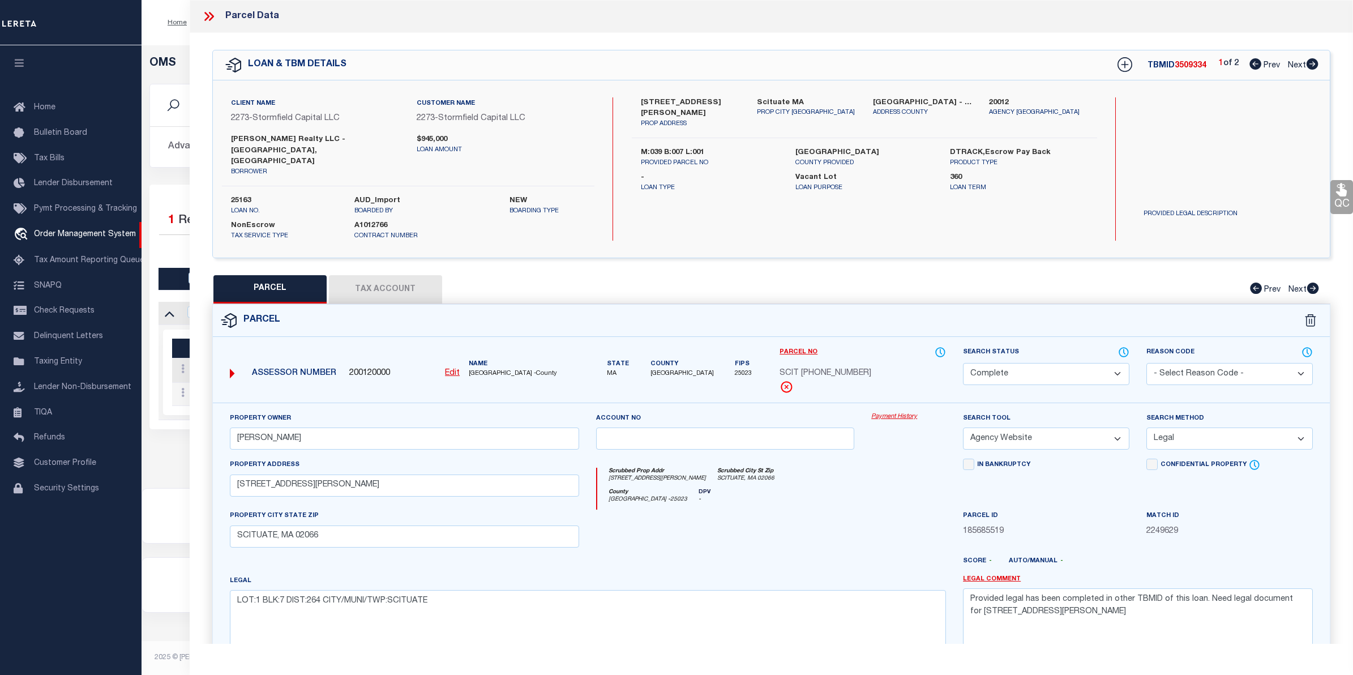
click at [204, 15] on icon at bounding box center [209, 16] width 15 height 15
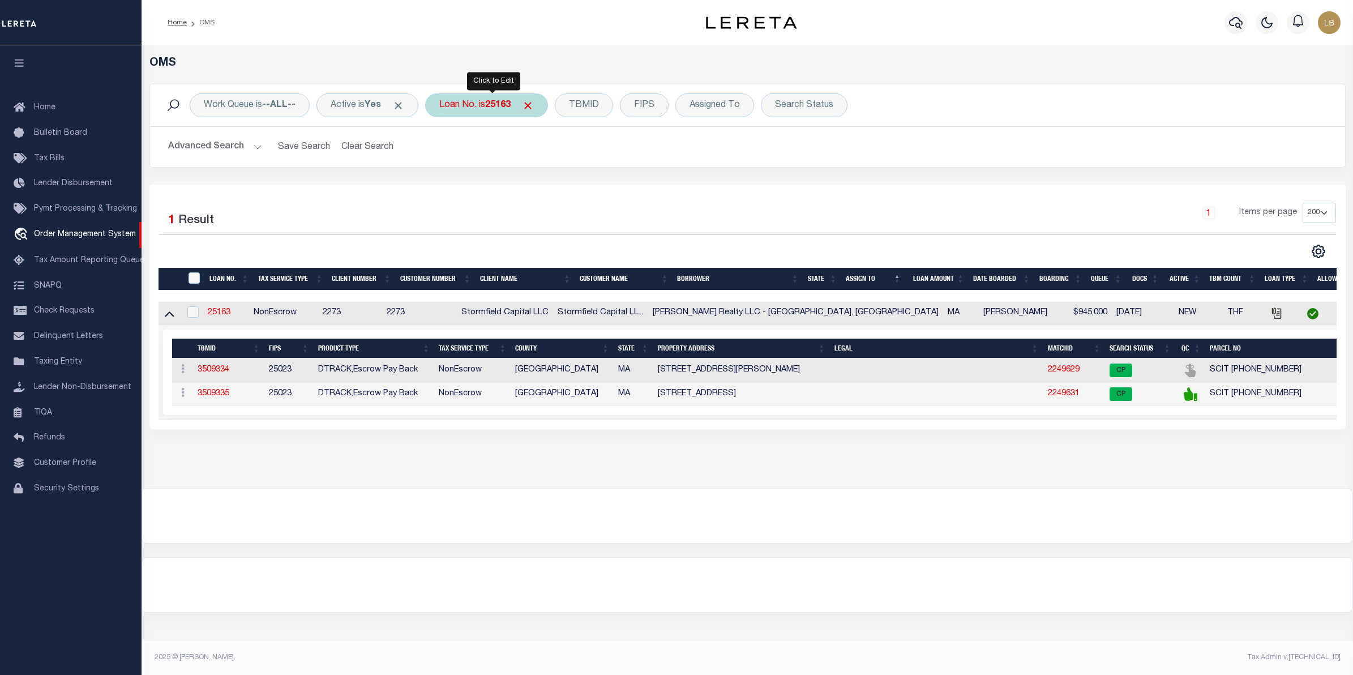
click at [510, 101] on b "25163" at bounding box center [497, 105] width 25 height 9
type input "25116ND"
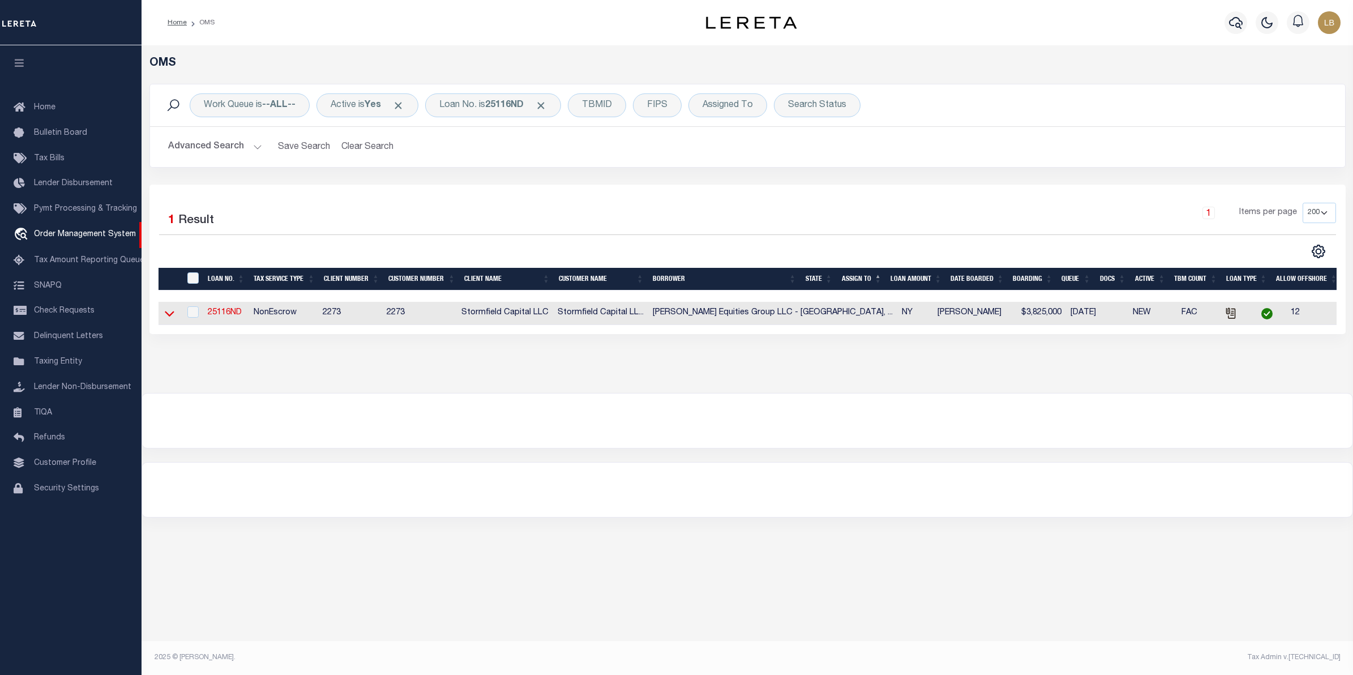
click at [165, 317] on icon at bounding box center [170, 313] width 10 height 12
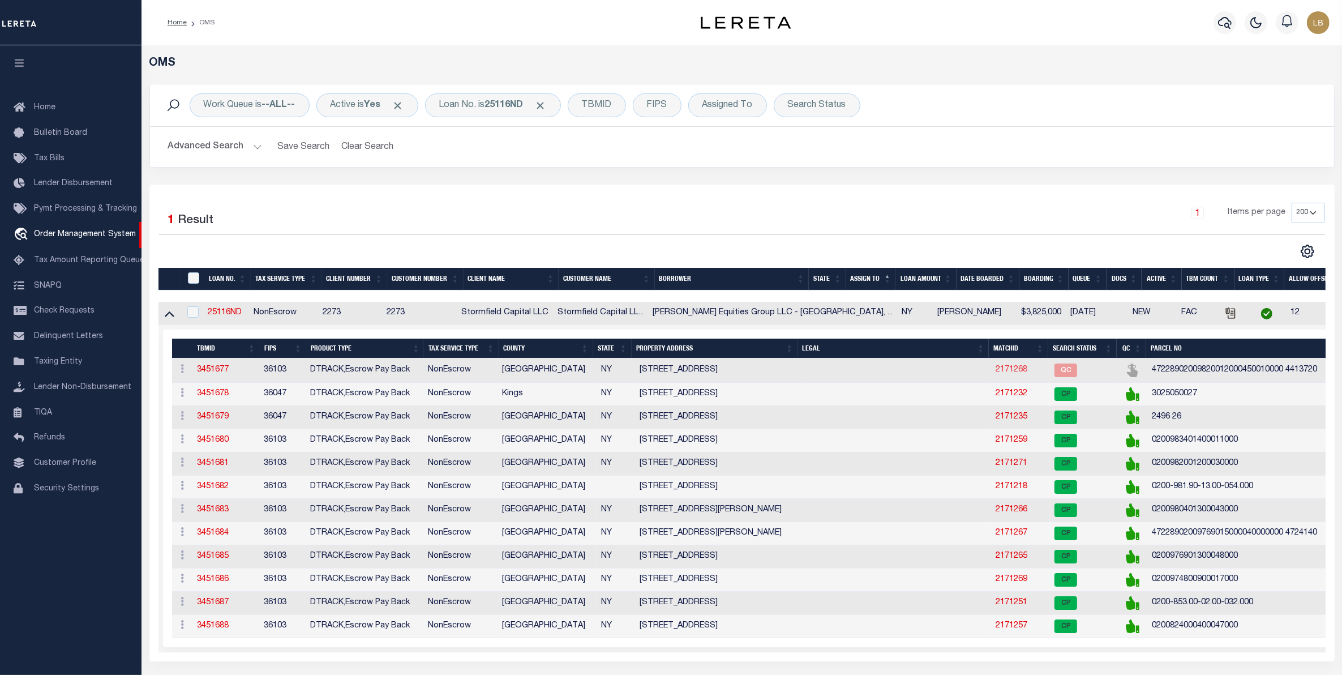
click at [996, 374] on link "2171268" at bounding box center [1012, 370] width 32 height 8
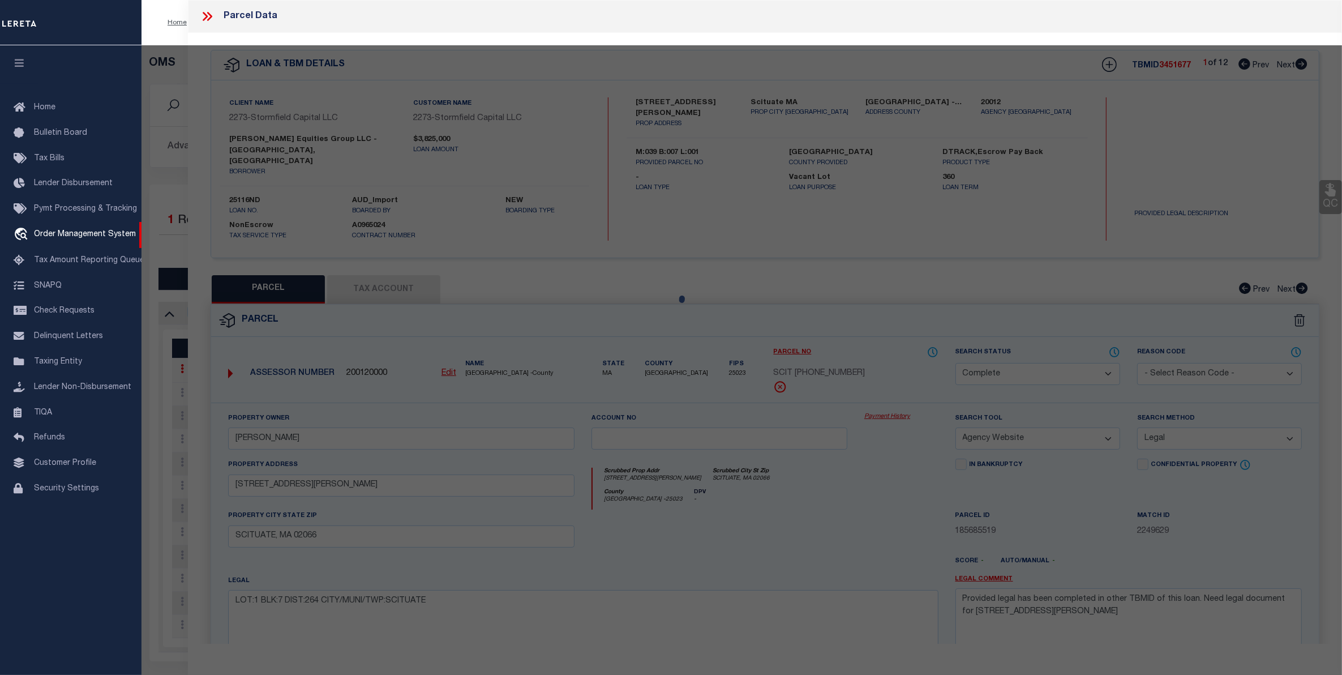
select select "AS"
select select
checkbox input "false"
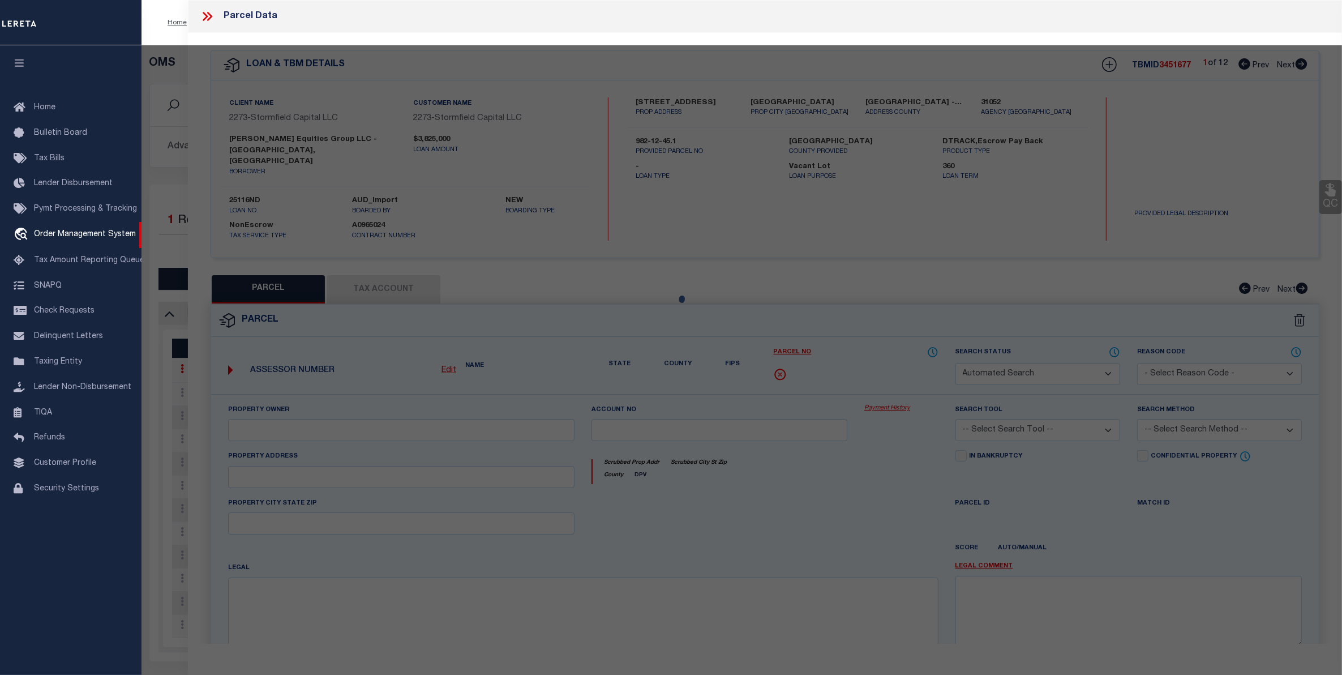
select select "QC"
type input "KIM EQUITIES GROUP LLC"
select select "ATL"
select select "ADD"
type input "259 FOREST RD W"
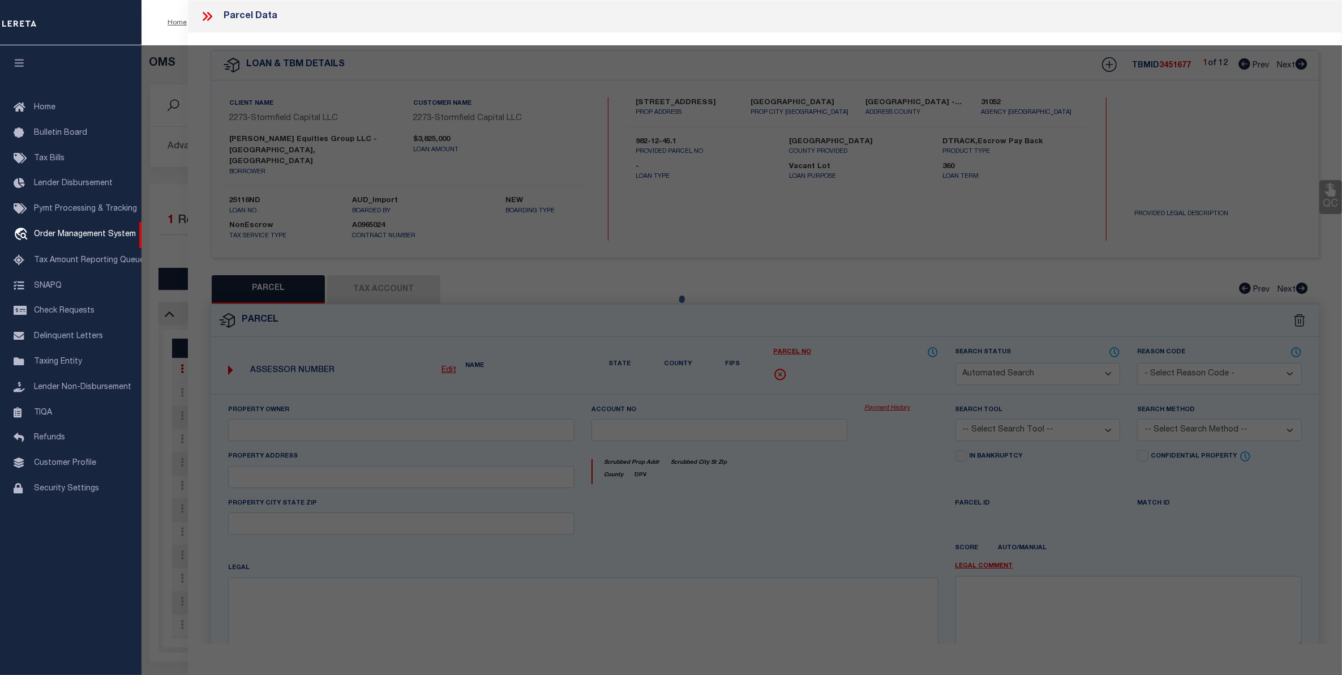
type input "MASTIC BEACH, NY 11951"
type textarea "LOT:45.001 BLK:12 SEC:982.00 DIST:0200-9 CITY/MUNI/TWP:BROOKHAVEN"
type textarea "Incomplete document. please provide complete legal to proceed"
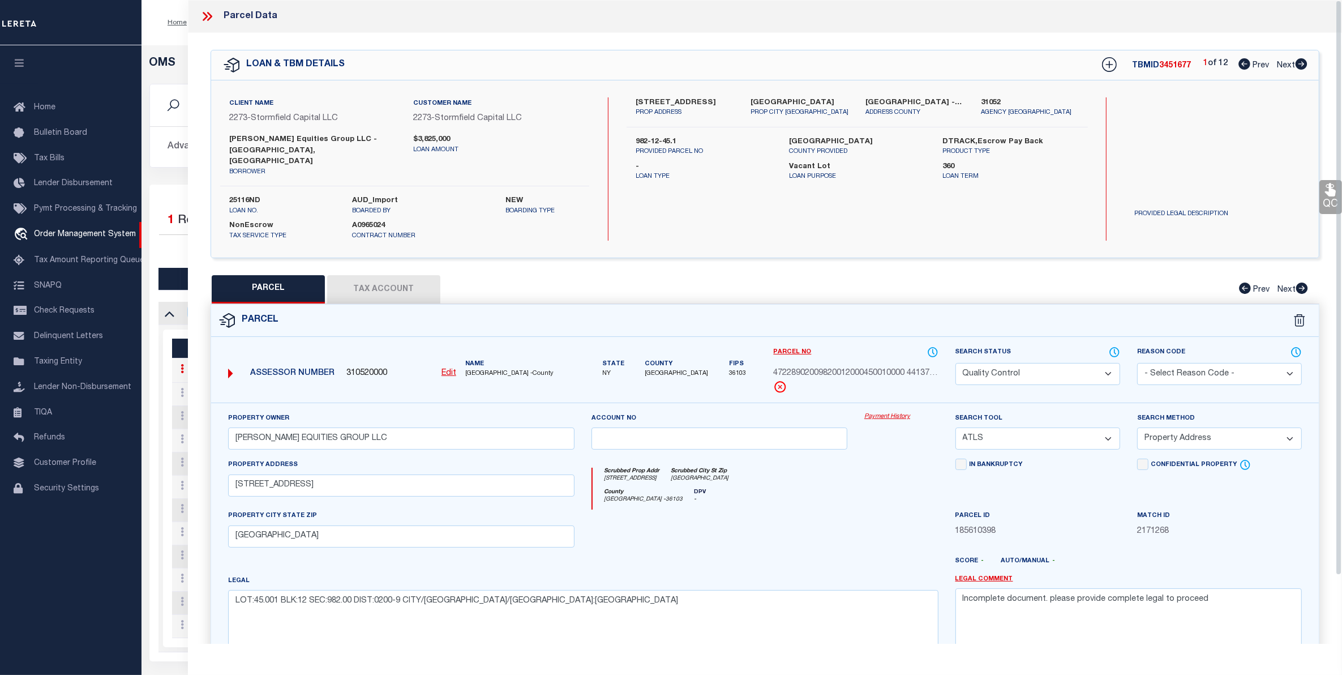
click at [1036, 363] on select "Automated Search Bad Parcel Complete Duplicate Parcel High Dollar Reporting In …" at bounding box center [1037, 374] width 165 height 22
click at [955, 363] on select "Automated Search Bad Parcel Complete Duplicate Parcel High Dollar Reporting In …" at bounding box center [1037, 374] width 165 height 22
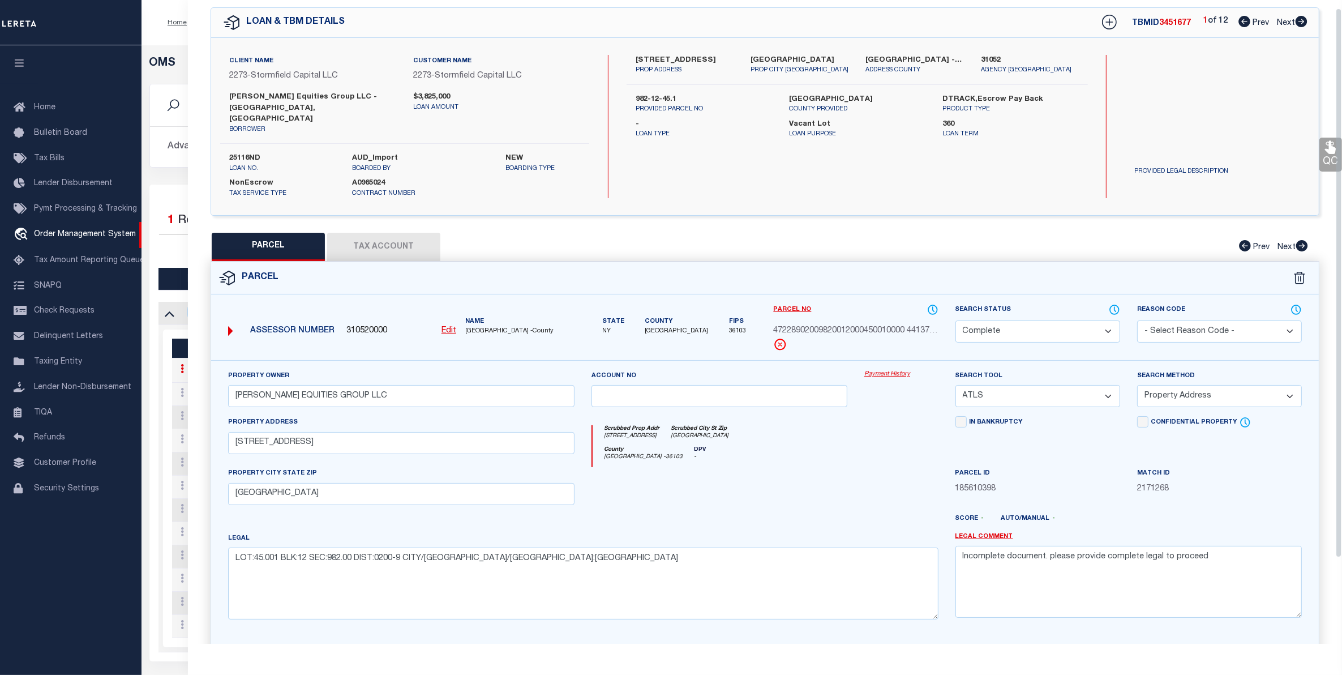
scroll to position [110, 0]
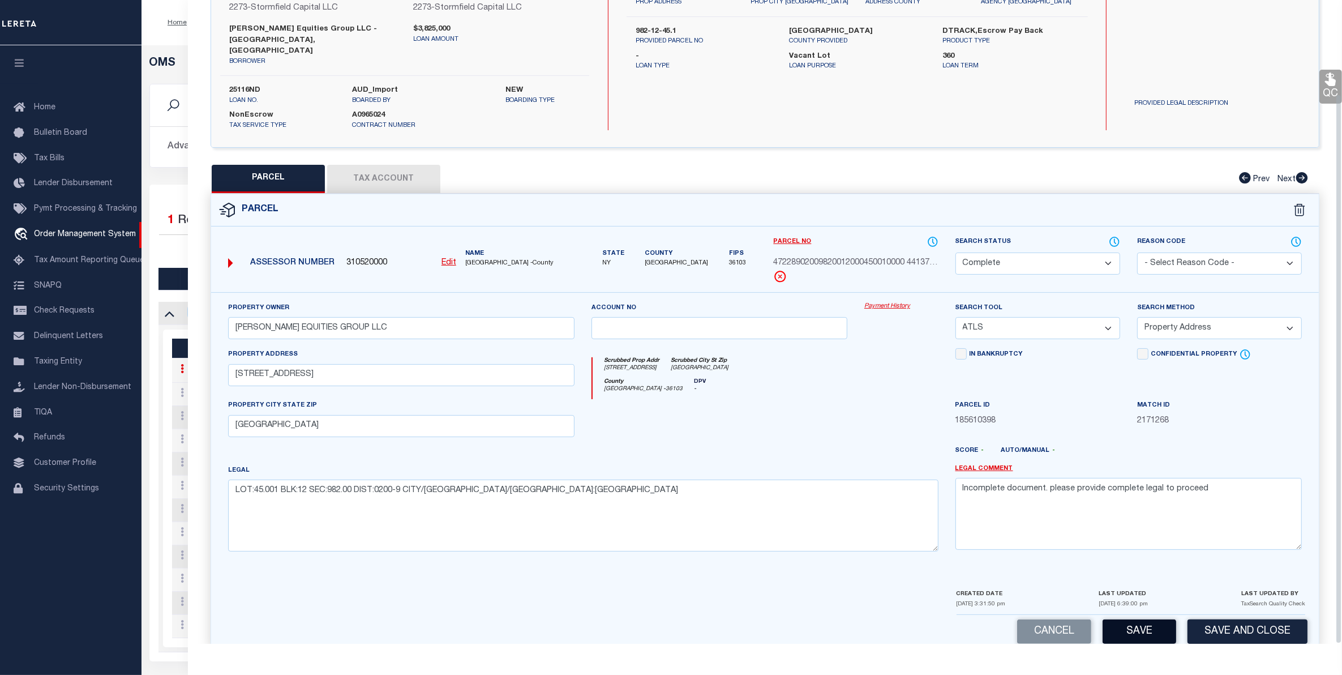
click at [1149, 619] on button "Save" at bounding box center [1140, 631] width 74 height 24
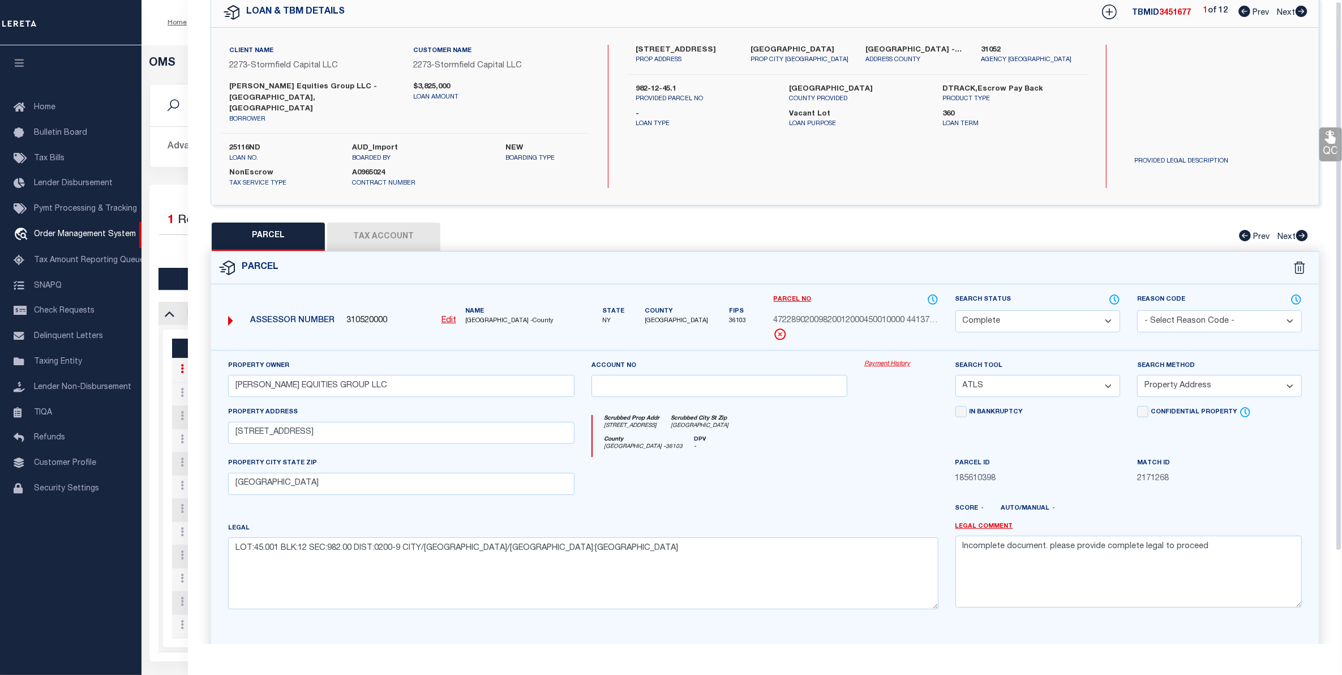
scroll to position [0, 0]
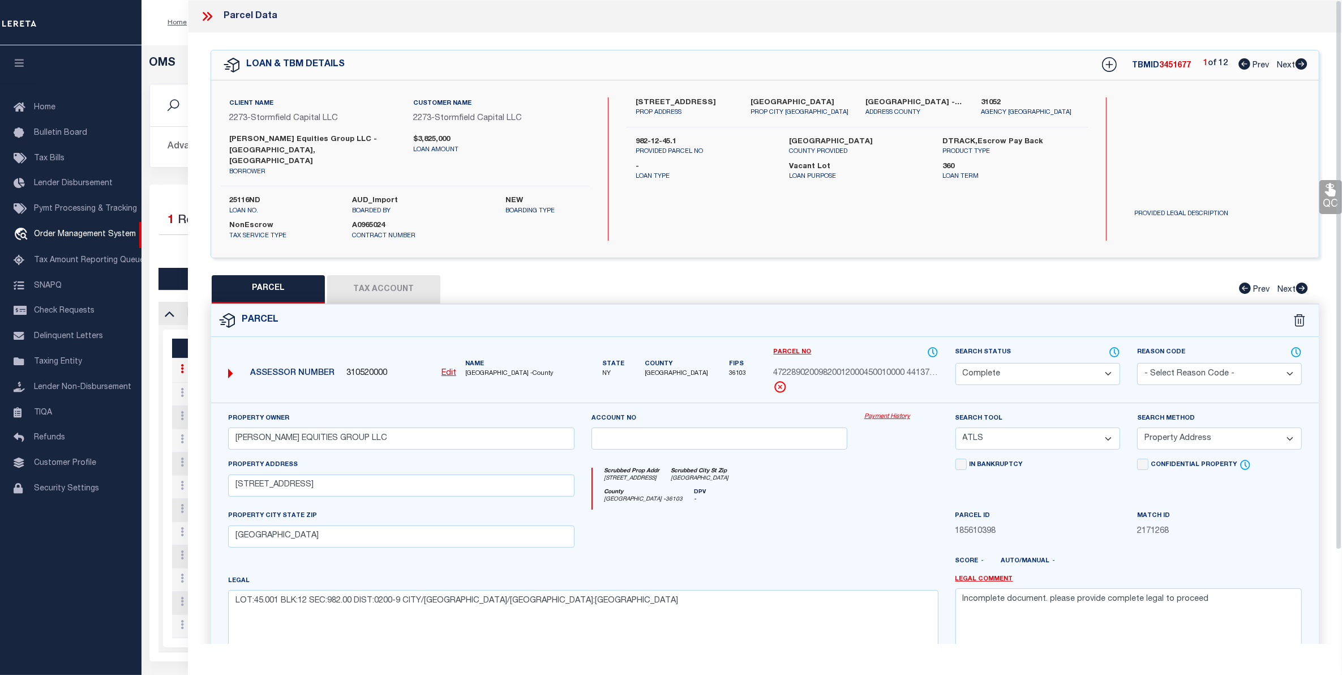
select select "AS"
select select
checkbox input "false"
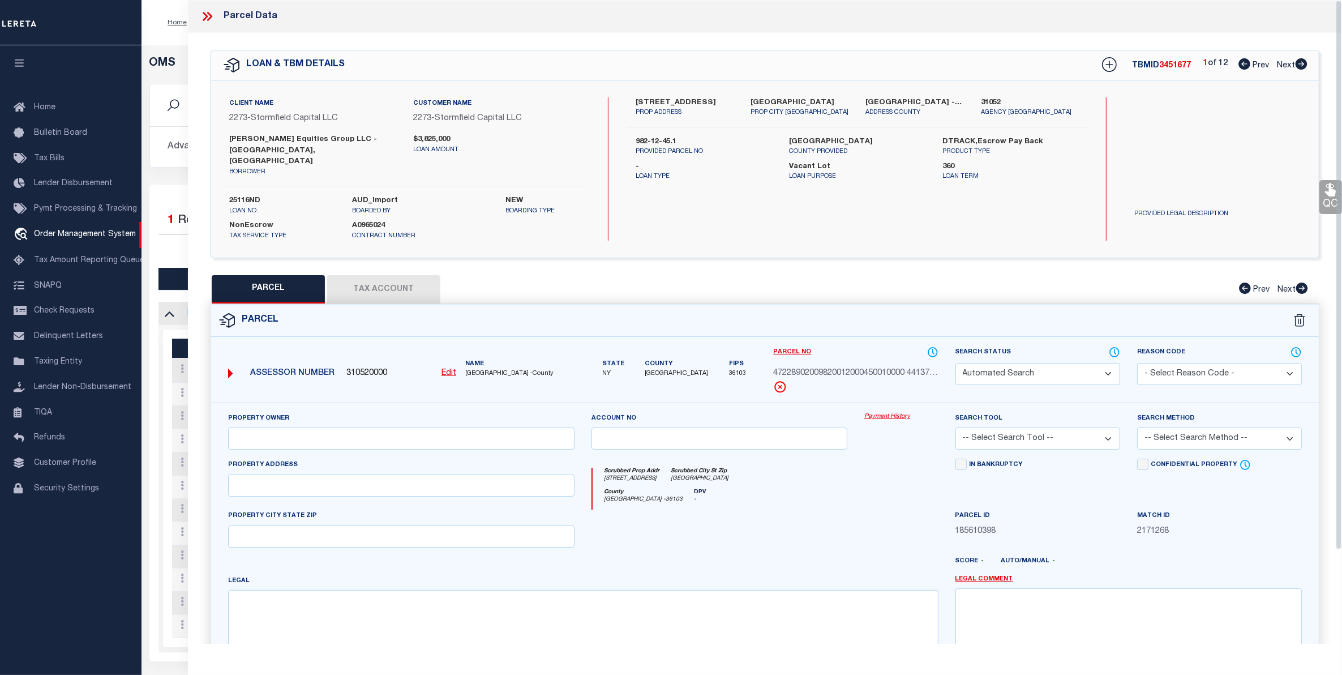
select select "CP"
type input "KIM EQUITIES GROUP LLC"
select select "ATL"
select select "ADD"
type input "259 FOREST RD W"
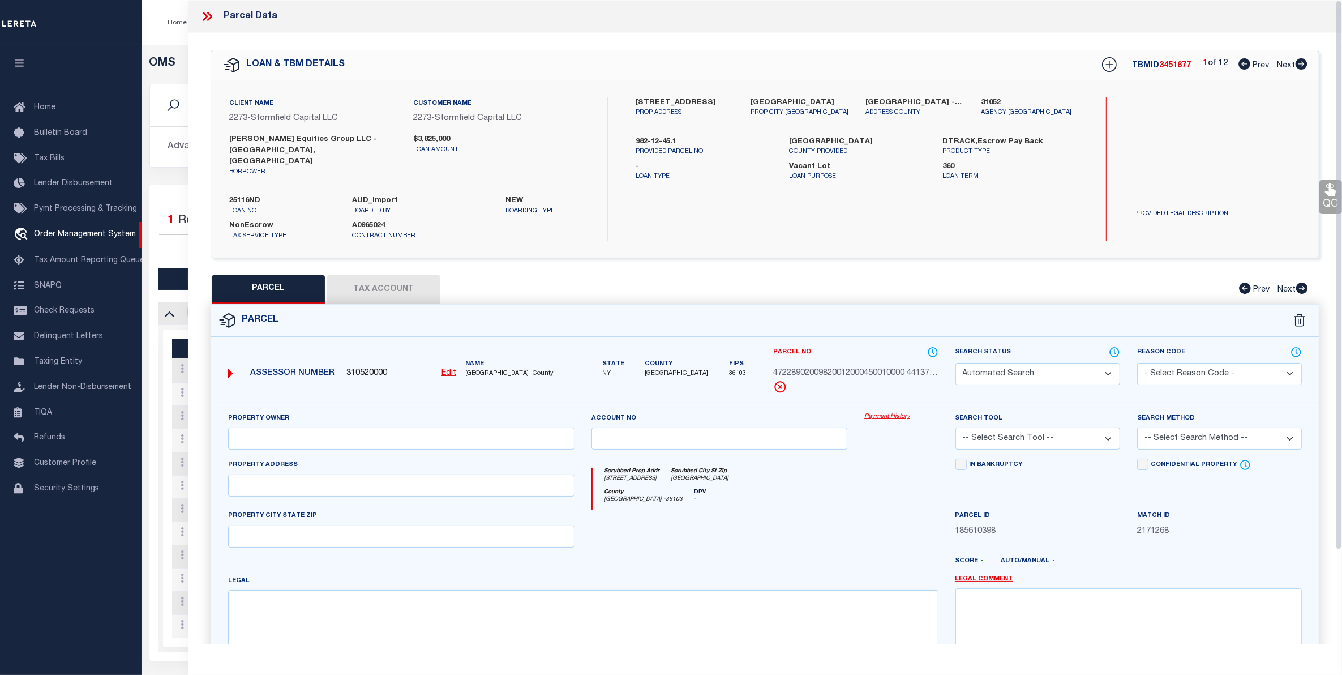
type input "MASTIC BEACH, NY 11951"
type textarea "LOT:45.001 BLK:12 SEC:982.00 DIST:0200-9 CITY/MUNI/TWP:BROOKHAVEN"
type textarea "Incomplete document. please provide complete legal to proceed"
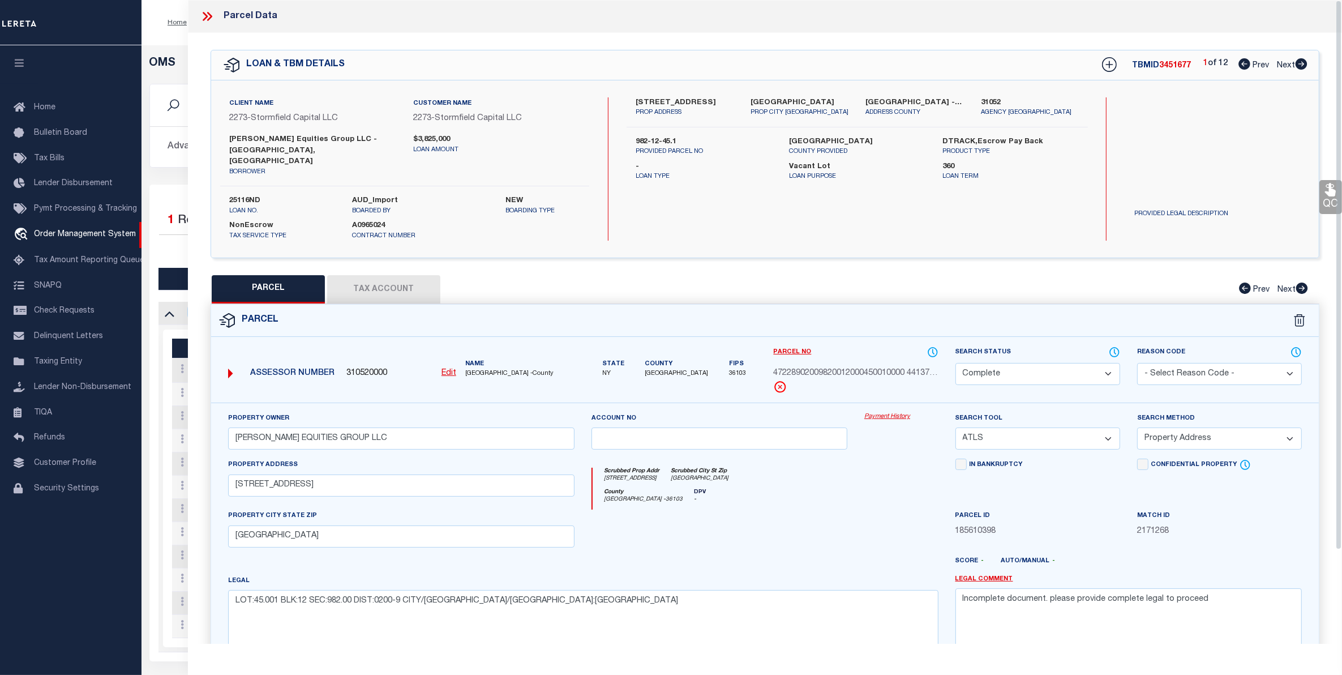
click at [205, 15] on icon at bounding box center [205, 16] width 5 height 9
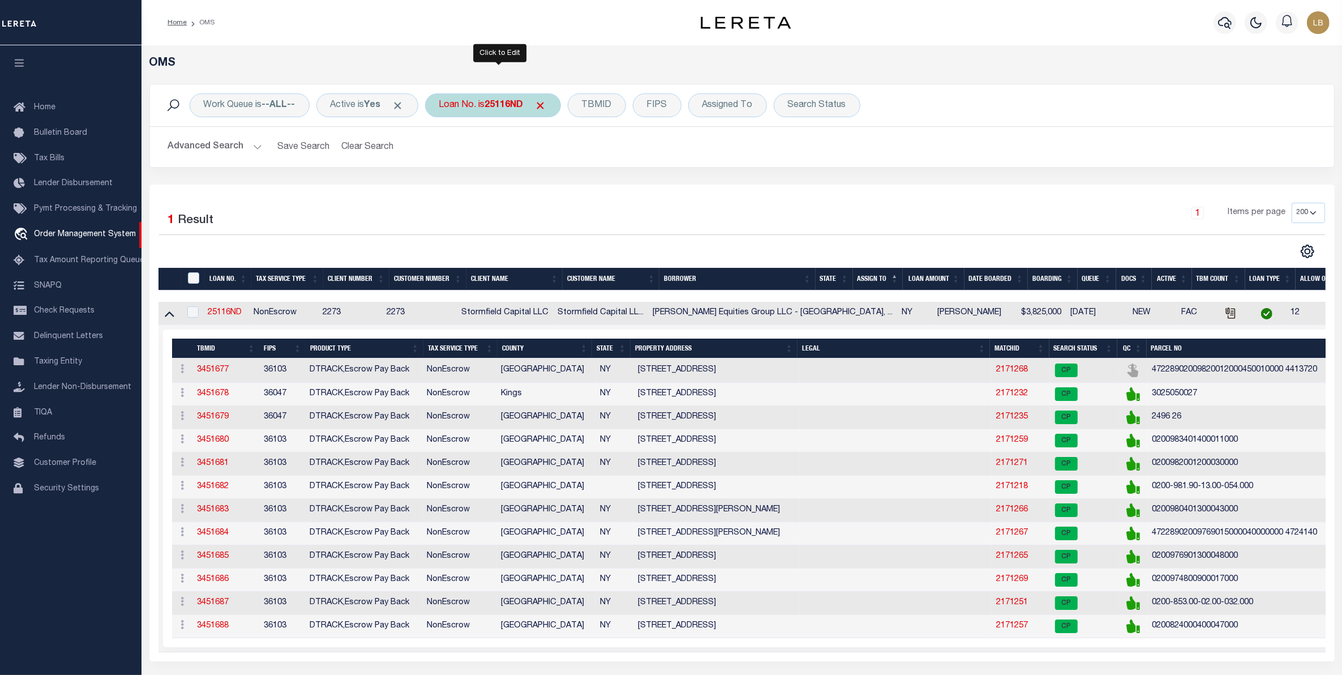
click at [496, 106] on b "25116ND" at bounding box center [504, 105] width 38 height 9
type input "25154ND"
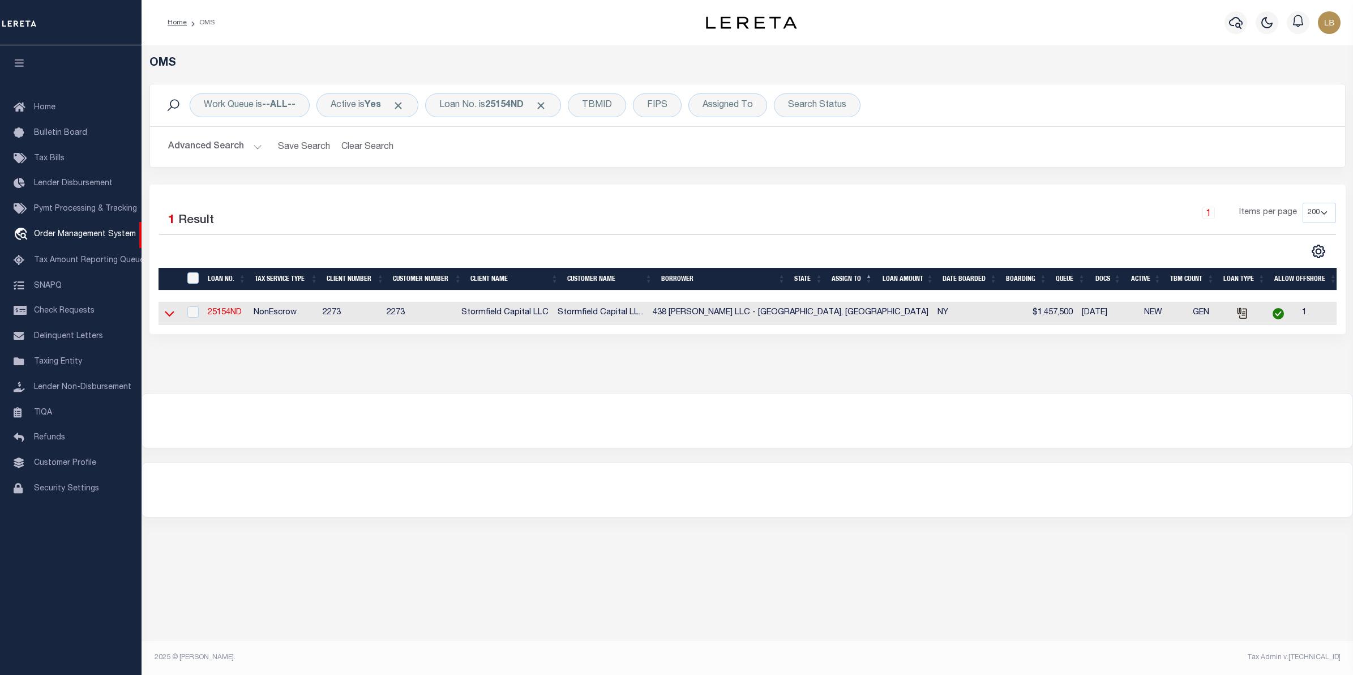
click at [167, 316] on icon at bounding box center [170, 314] width 10 height 6
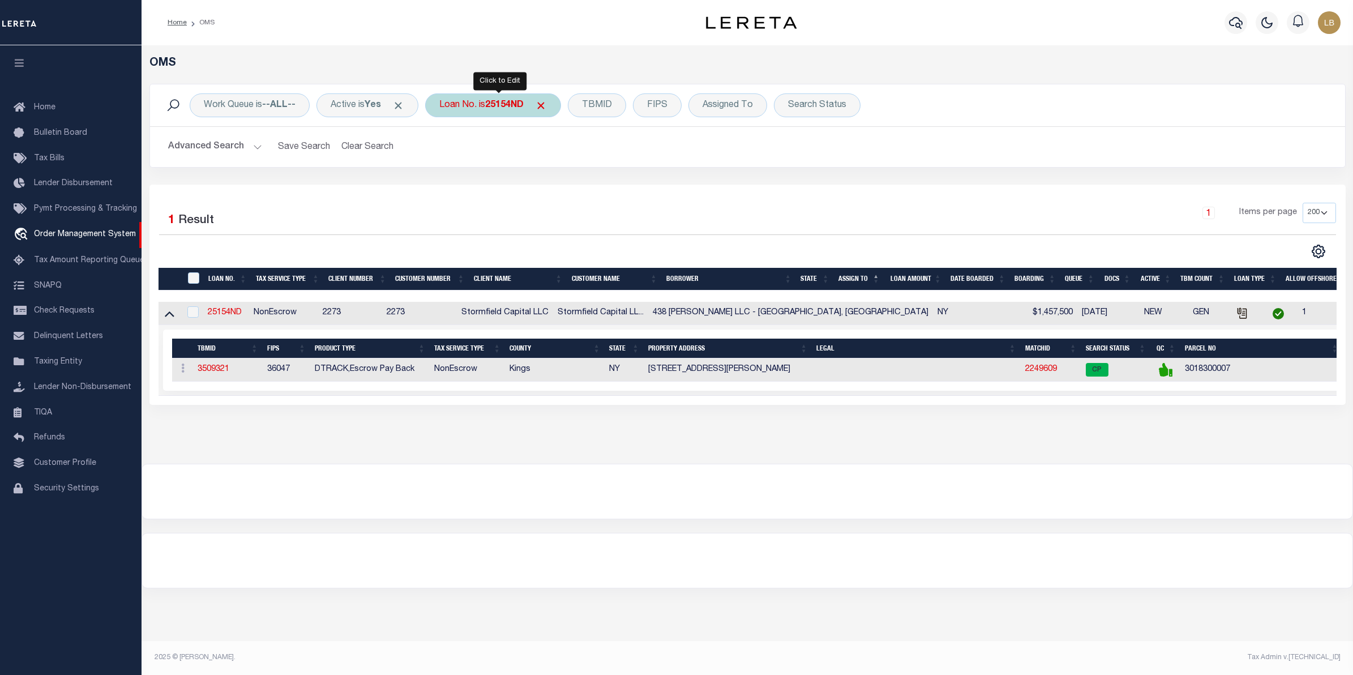
click at [508, 106] on b "25154ND" at bounding box center [504, 105] width 38 height 9
type input "25101ND"
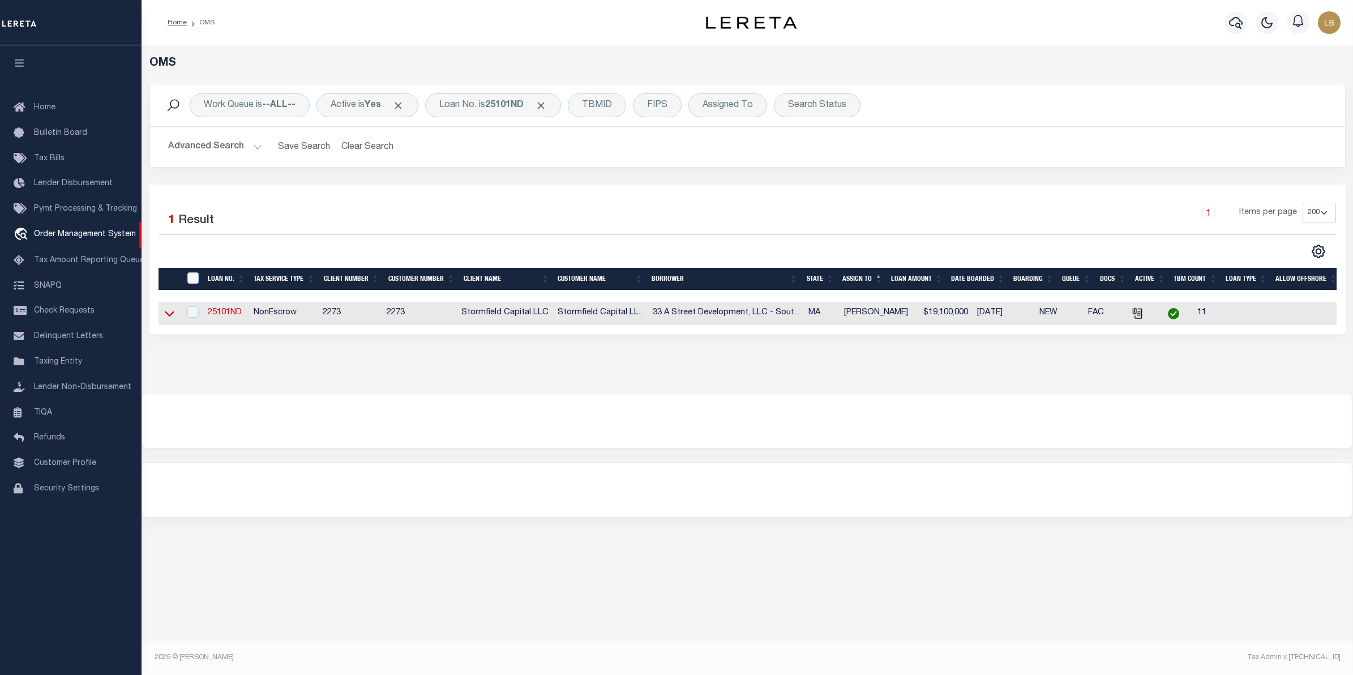
click at [168, 319] on icon at bounding box center [170, 313] width 10 height 12
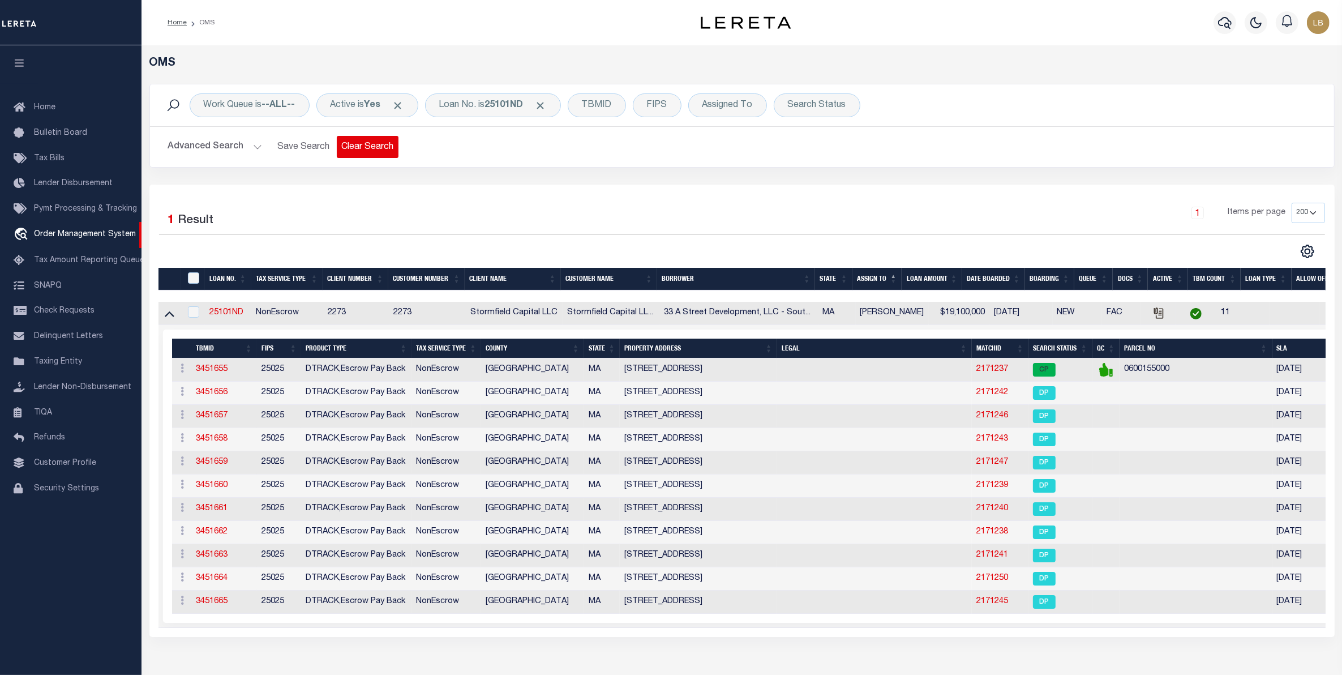
click at [374, 145] on button "Clear Search" at bounding box center [368, 147] width 62 height 22
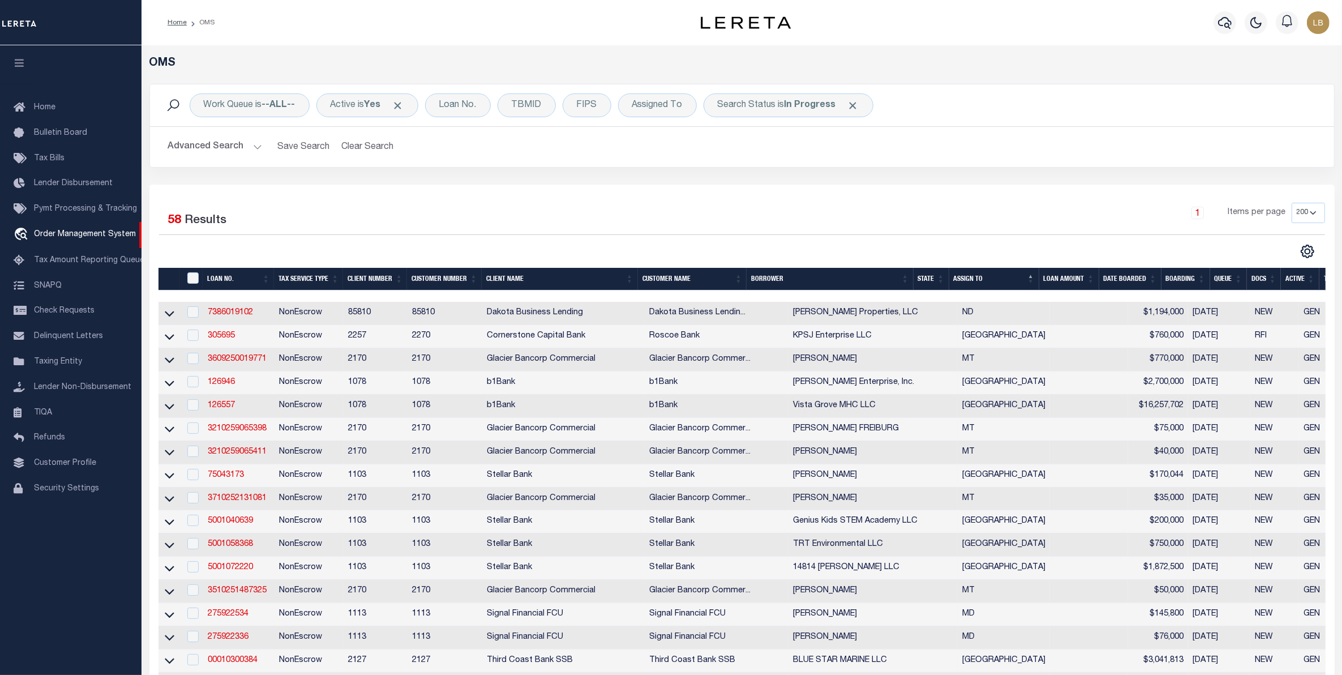
click at [213, 145] on button "Advanced Search" at bounding box center [215, 147] width 94 height 22
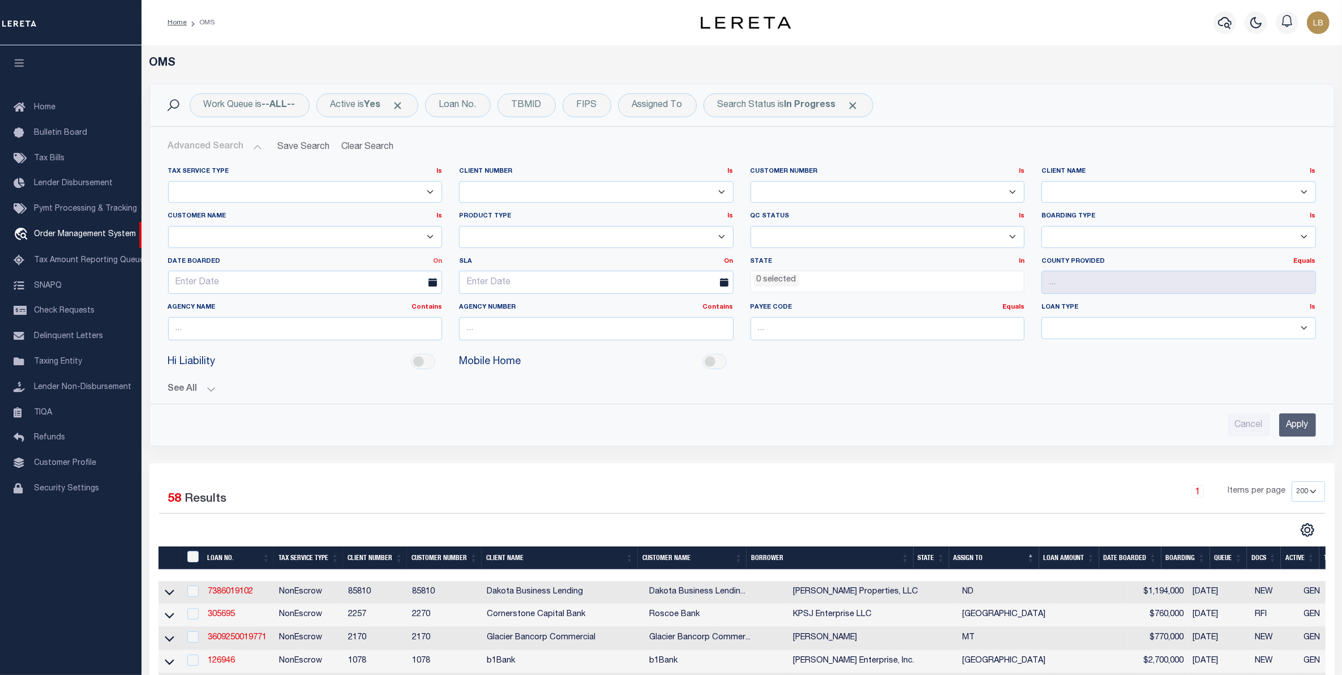
click at [434, 264] on link "On" at bounding box center [437, 261] width 9 height 6
click at [382, 290] on link "After" at bounding box center [396, 291] width 89 height 16
click at [200, 289] on input "text" at bounding box center [305, 282] width 275 height 23
click at [176, 309] on icon at bounding box center [178, 310] width 8 height 8
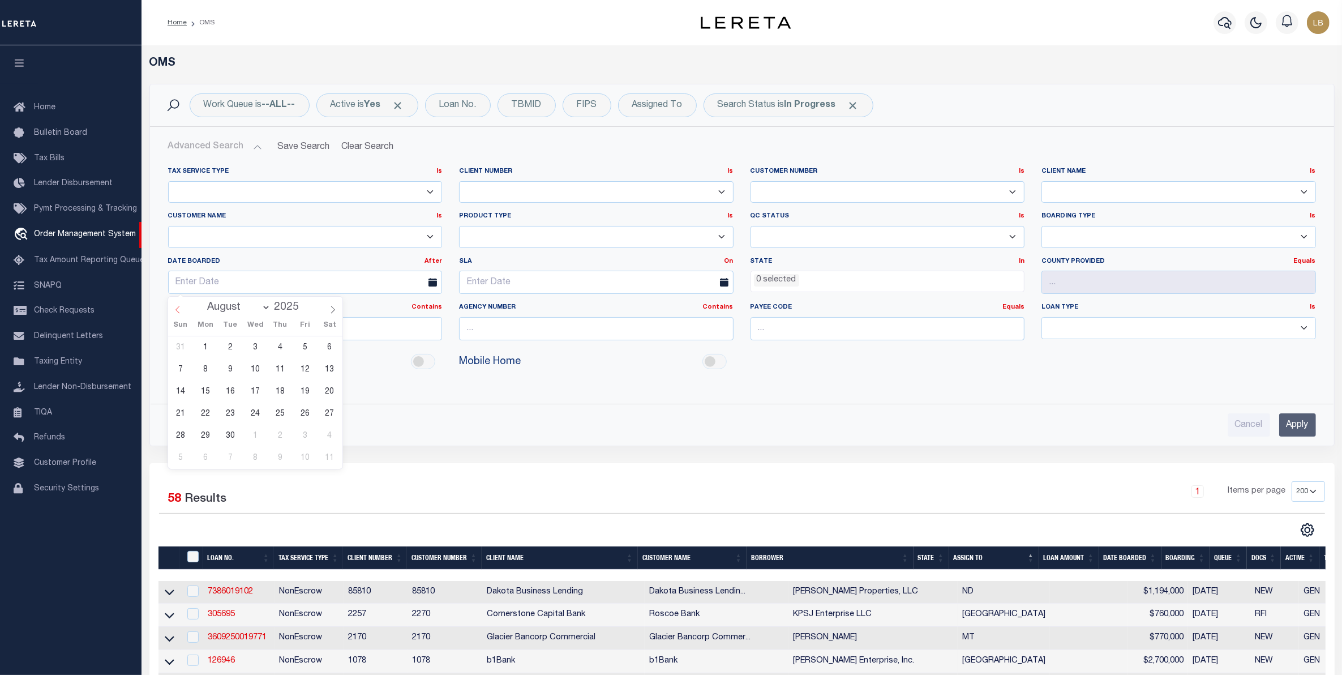
click at [176, 309] on icon at bounding box center [178, 310] width 8 height 8
select select "5"
click at [204, 367] on span "9" at bounding box center [205, 369] width 22 height 22
type input "06-09-2025"
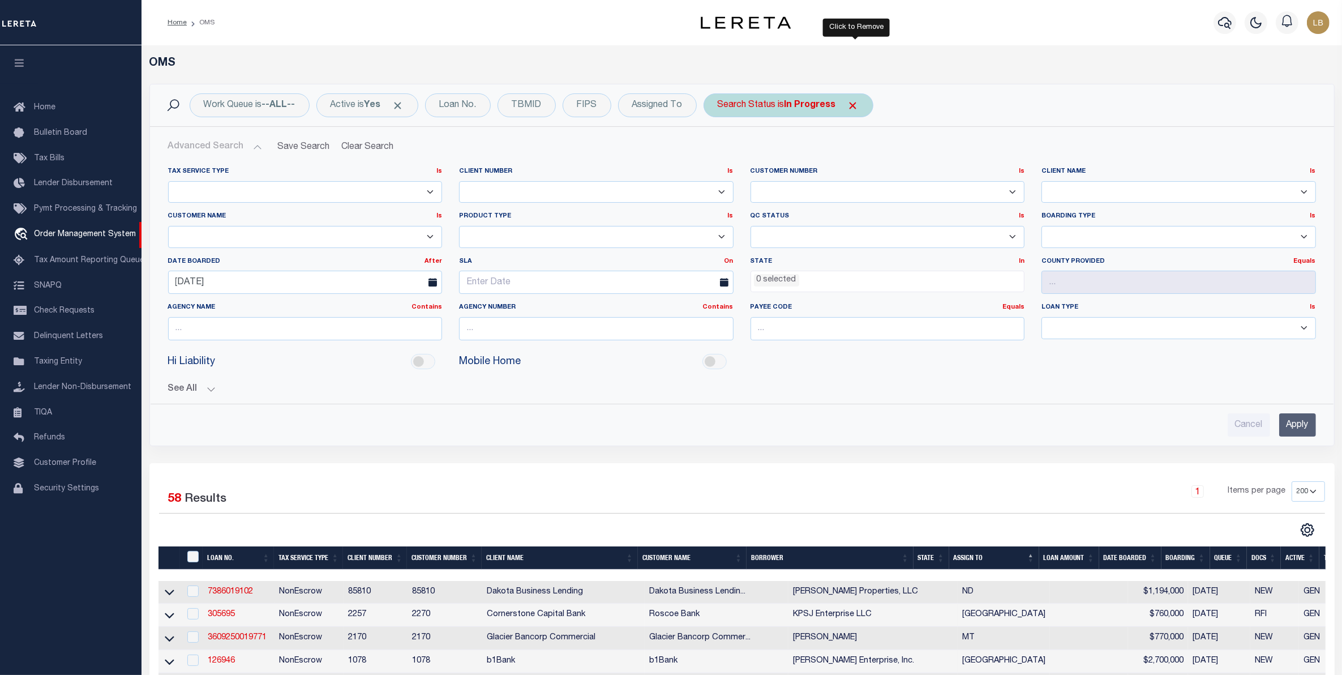
click at [856, 101] on span "Click to Remove" at bounding box center [853, 106] width 12 height 12
click at [799, 286] on ul "0 selected" at bounding box center [887, 278] width 273 height 15
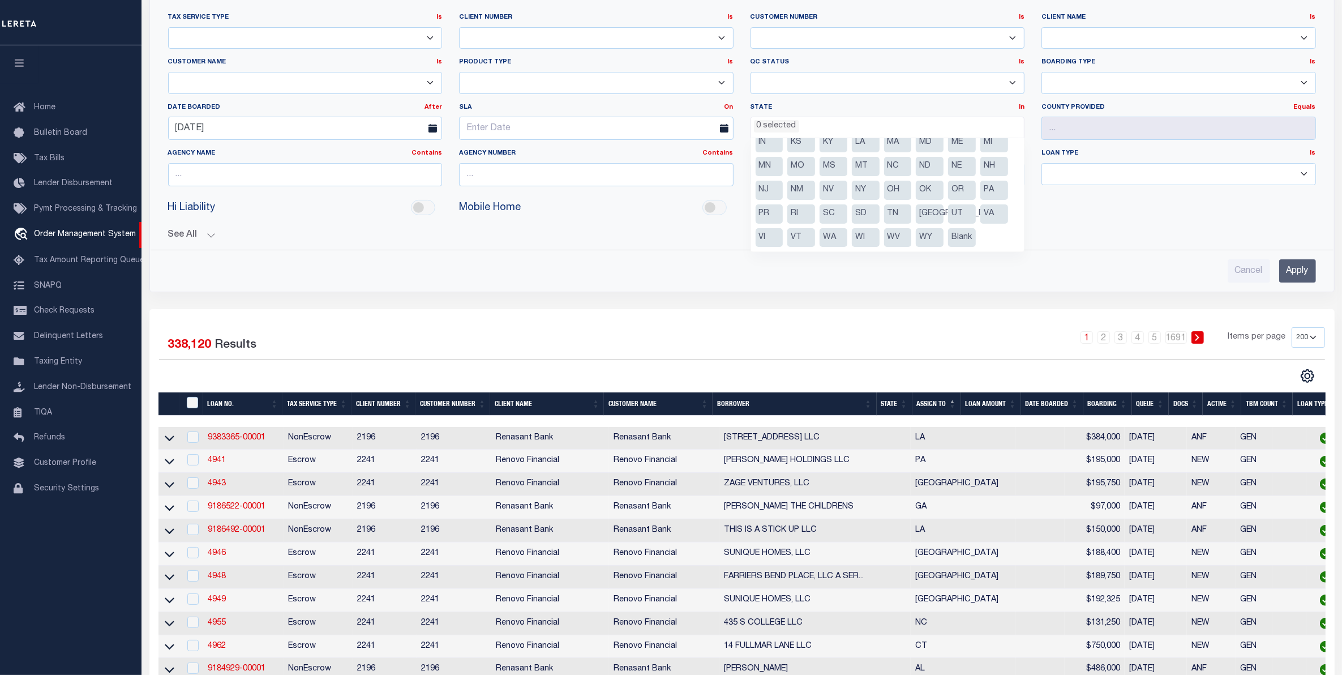
scroll to position [283, 0]
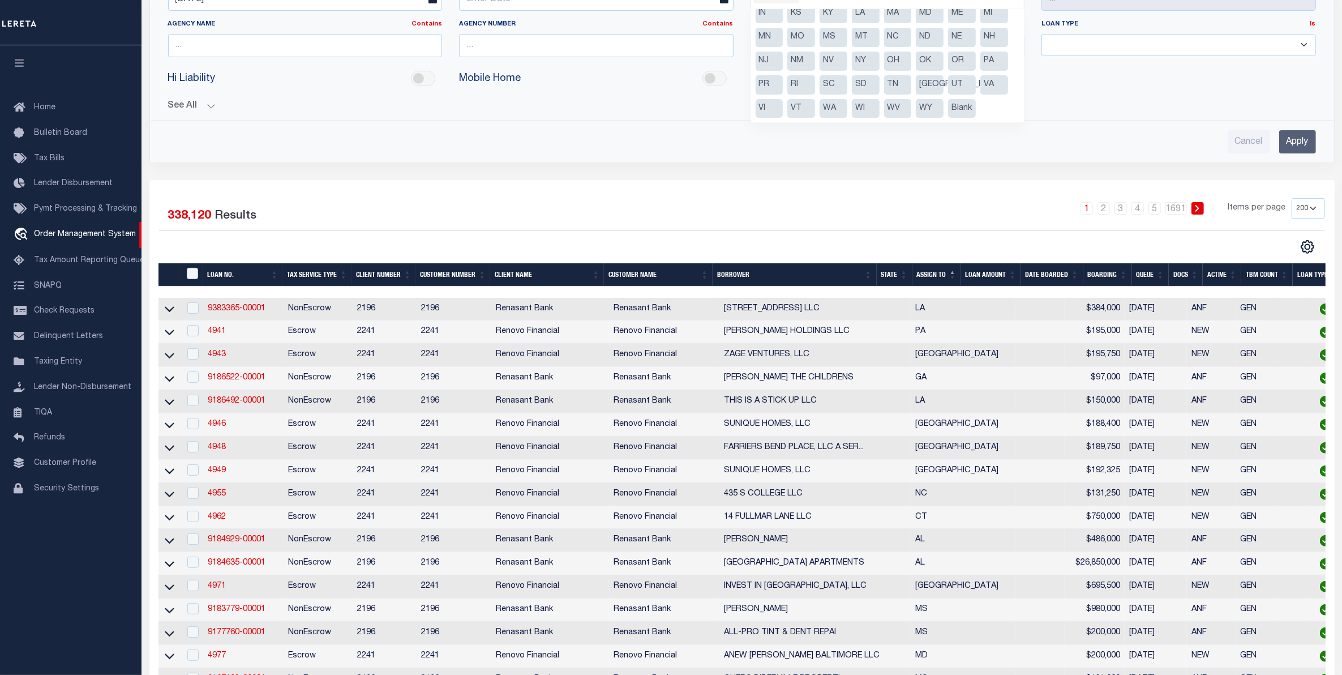
click at [923, 85] on li "[GEOGRAPHIC_DATA]" at bounding box center [930, 84] width 28 height 19
select select "[GEOGRAPHIC_DATA]"
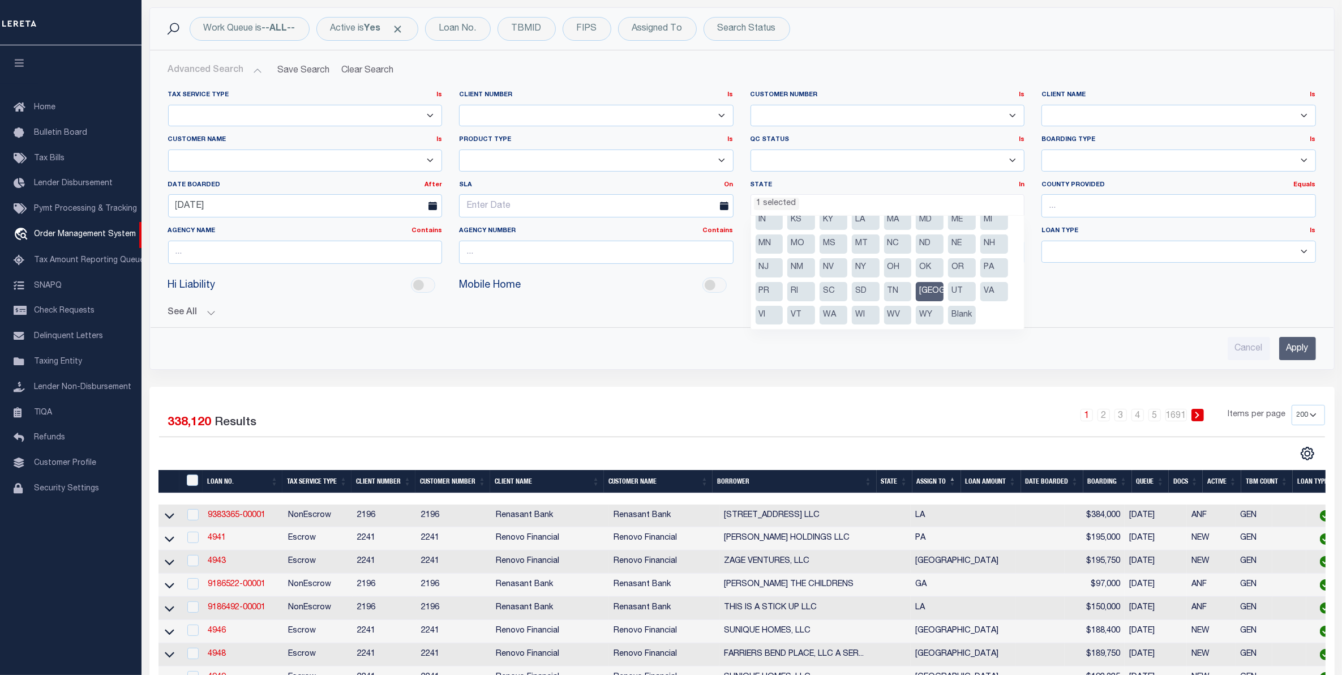
scroll to position [71, 0]
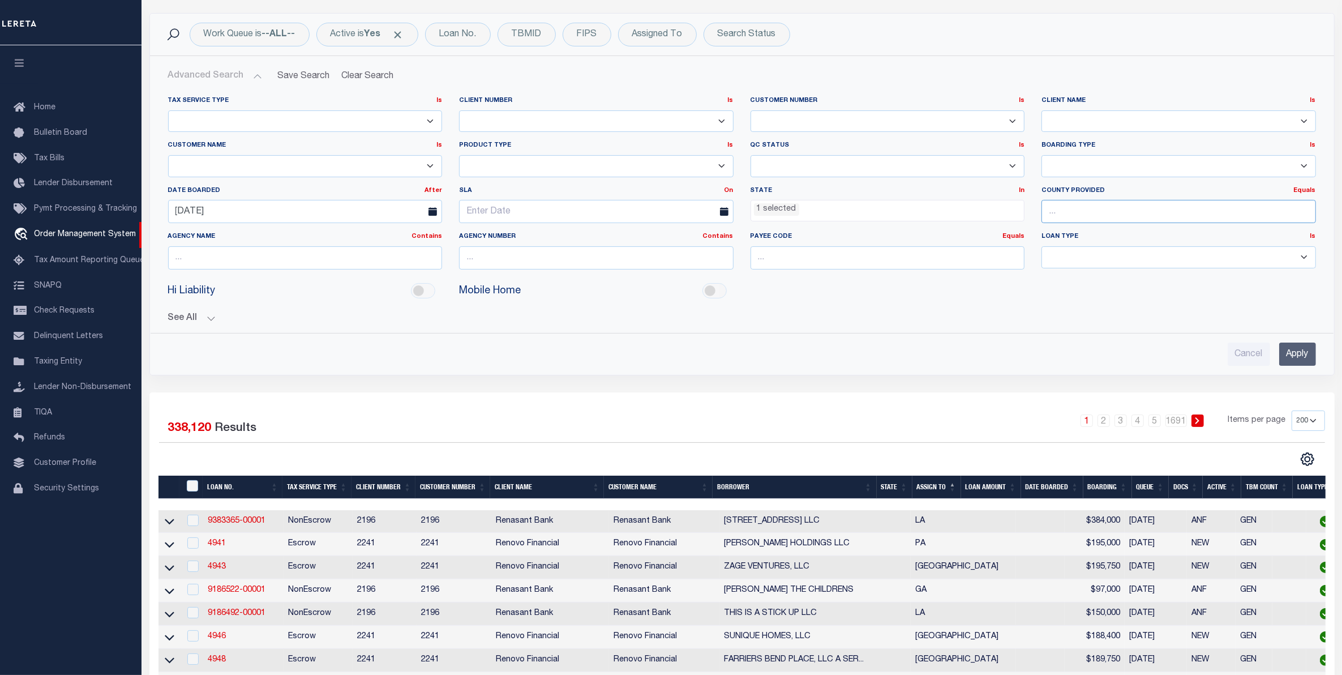
click at [1077, 214] on input "text" at bounding box center [1179, 211] width 275 height 23
click at [1056, 236] on div "Angelina" at bounding box center [1178, 234] width 273 height 18
type input "Angelina"
click at [1300, 355] on input "Apply" at bounding box center [1297, 353] width 37 height 23
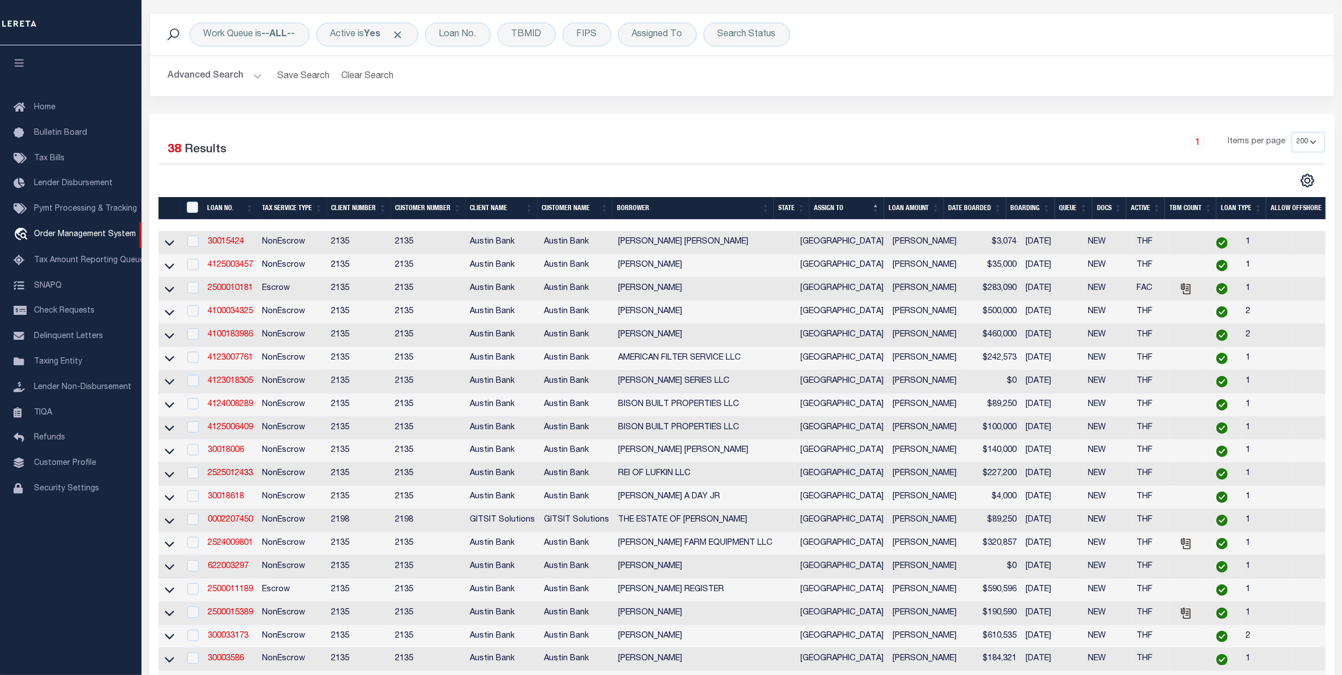
click at [195, 74] on button "Advanced Search" at bounding box center [215, 76] width 94 height 22
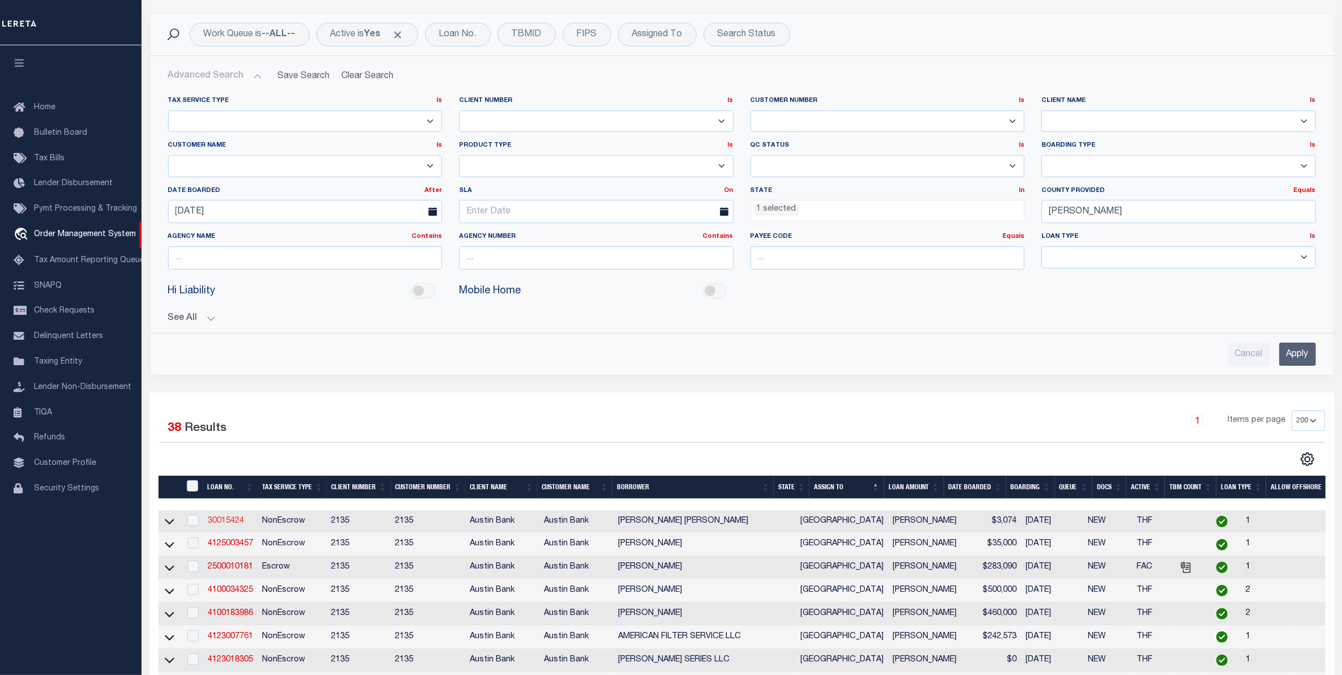
click at [229, 524] on link "30015424" at bounding box center [226, 521] width 36 height 8
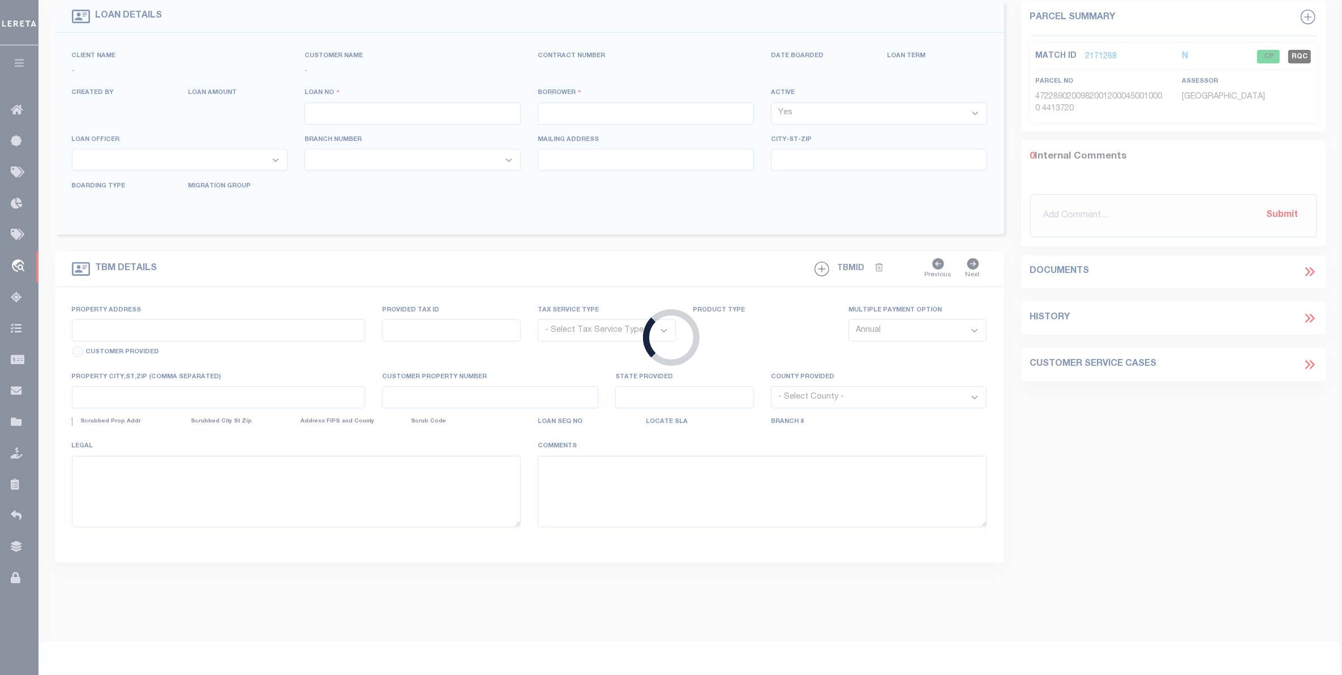
type input "30015424"
type input "CLIFTON CHARLES HALL"
select select
type input "195 MILES RD"
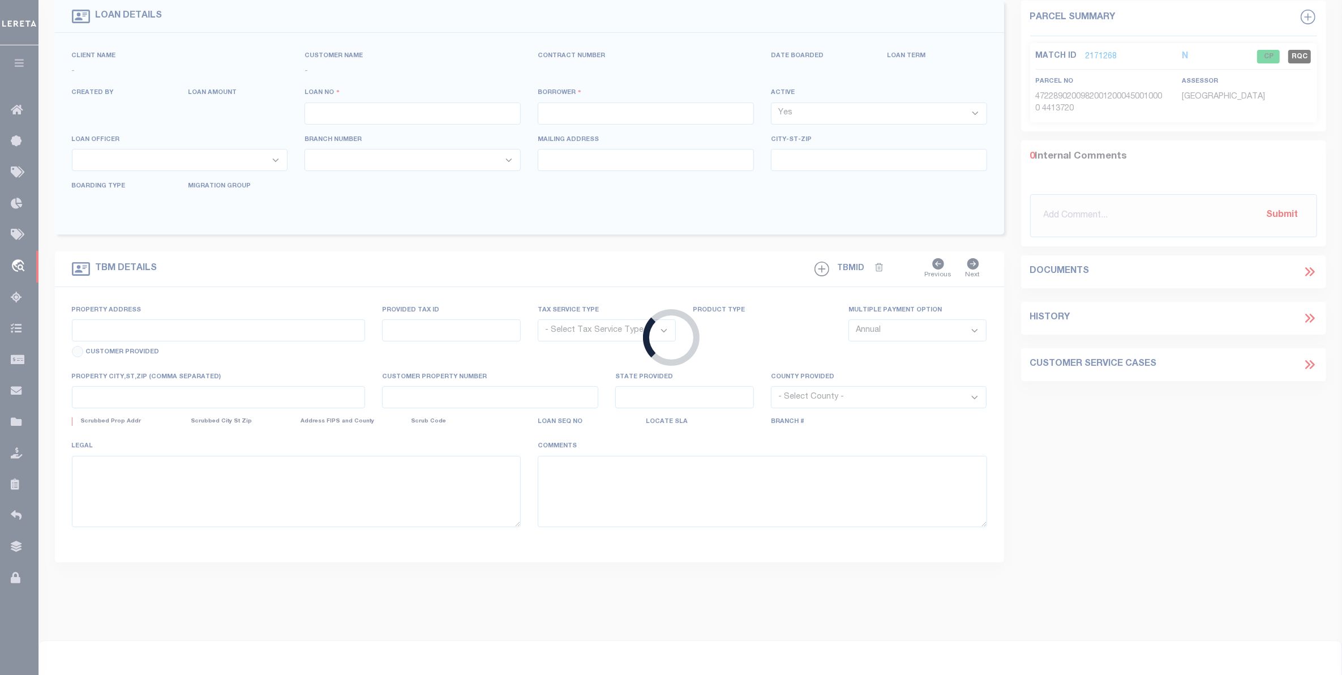
type input "LUFKIN, TX 75901-1138"
select select
select select "NonEscrow"
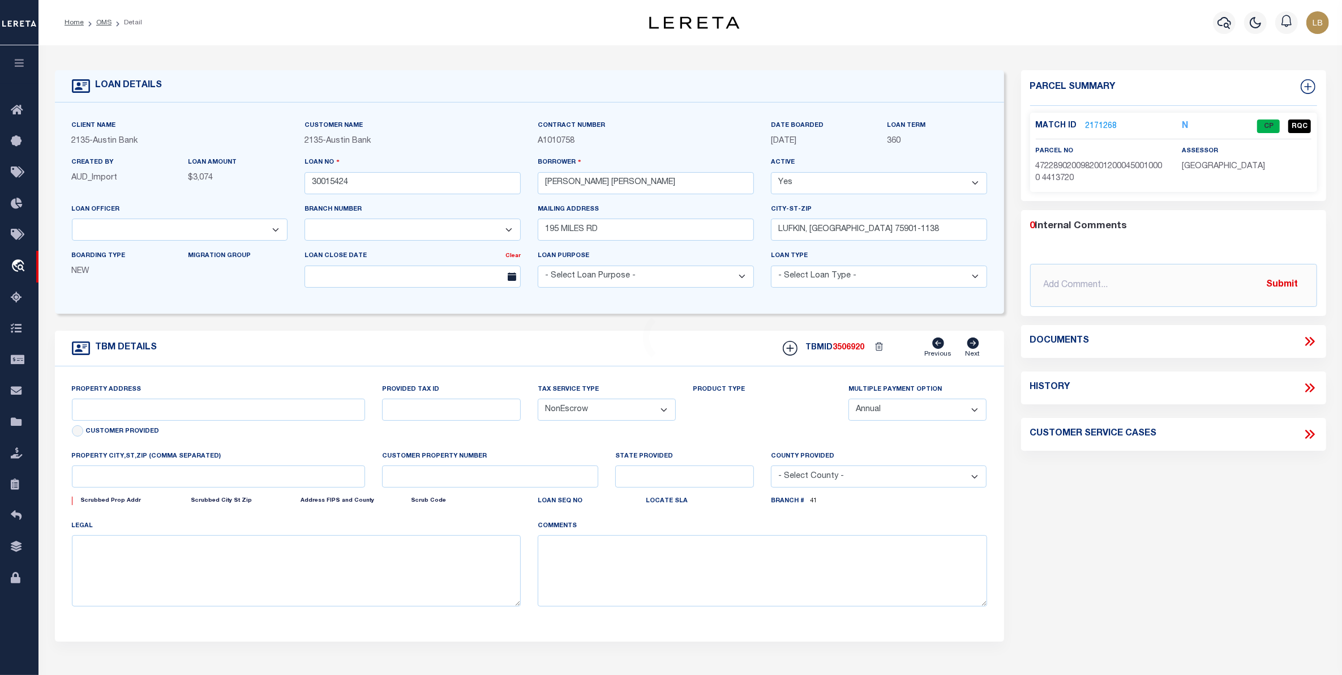
type input "195 MILES RD"
select select
type input "LUFKIN TX 75901-1138"
type input "[GEOGRAPHIC_DATA]"
select select
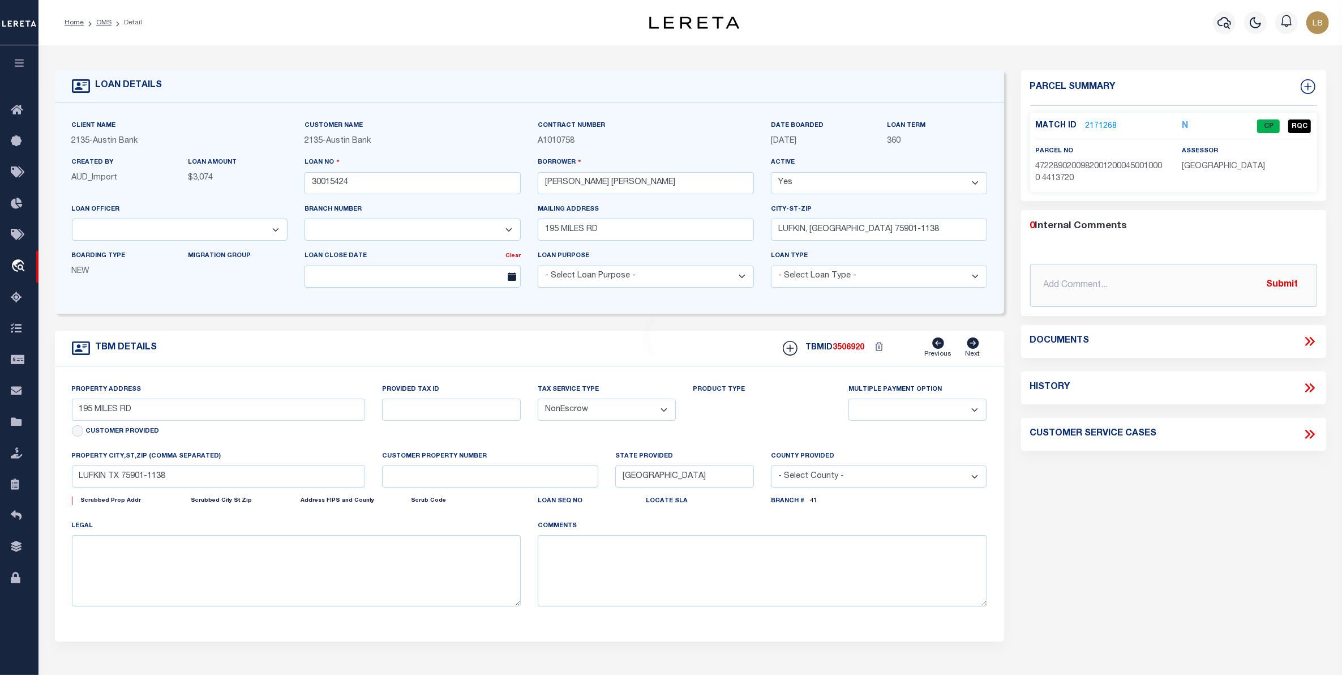
type textarea "DT 6.95 AC HD WEAVER SVY A-680"
select select "43995"
select select "2584"
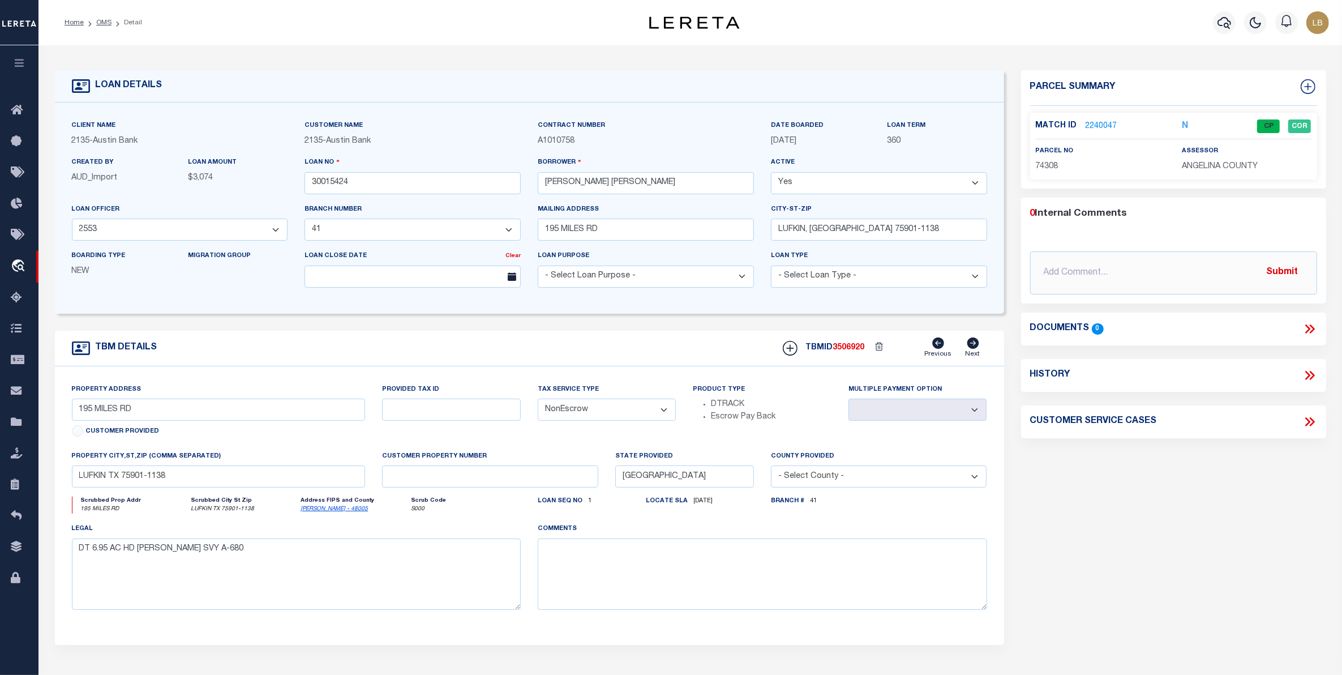
click at [1097, 122] on link "2240047" at bounding box center [1102, 127] width 32 height 12
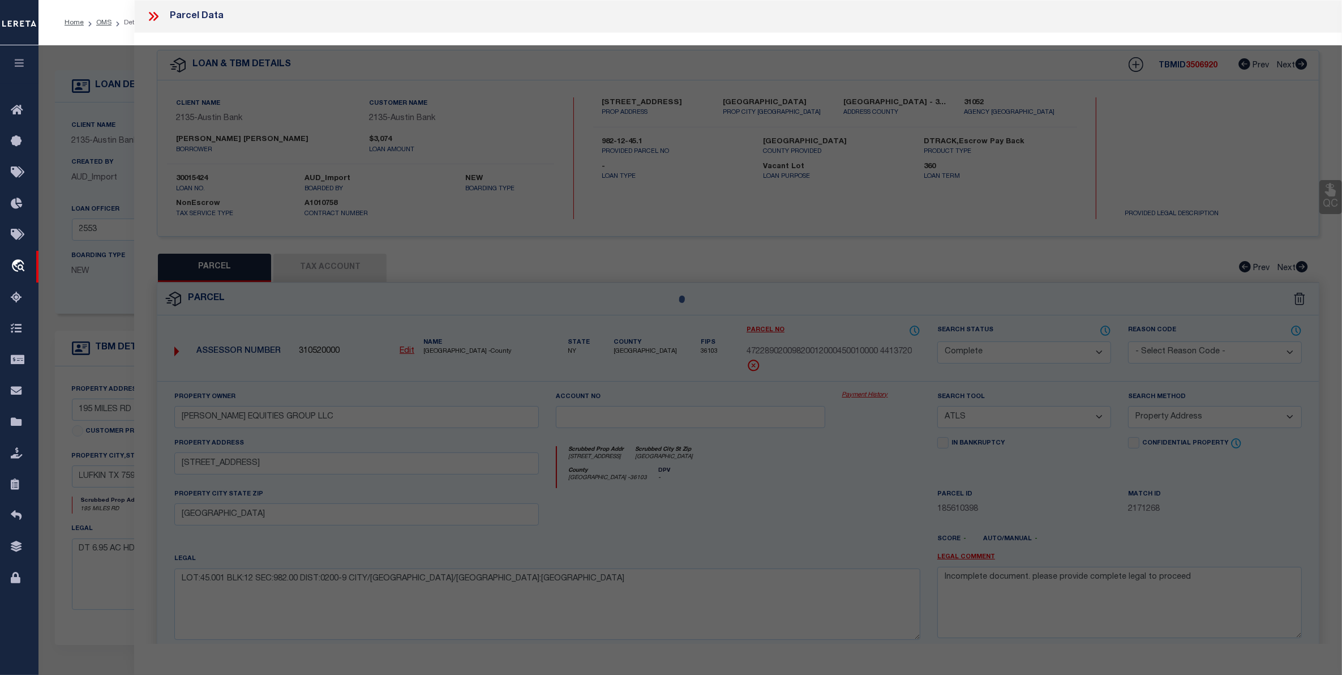
select select "AS"
select select
checkbox input "false"
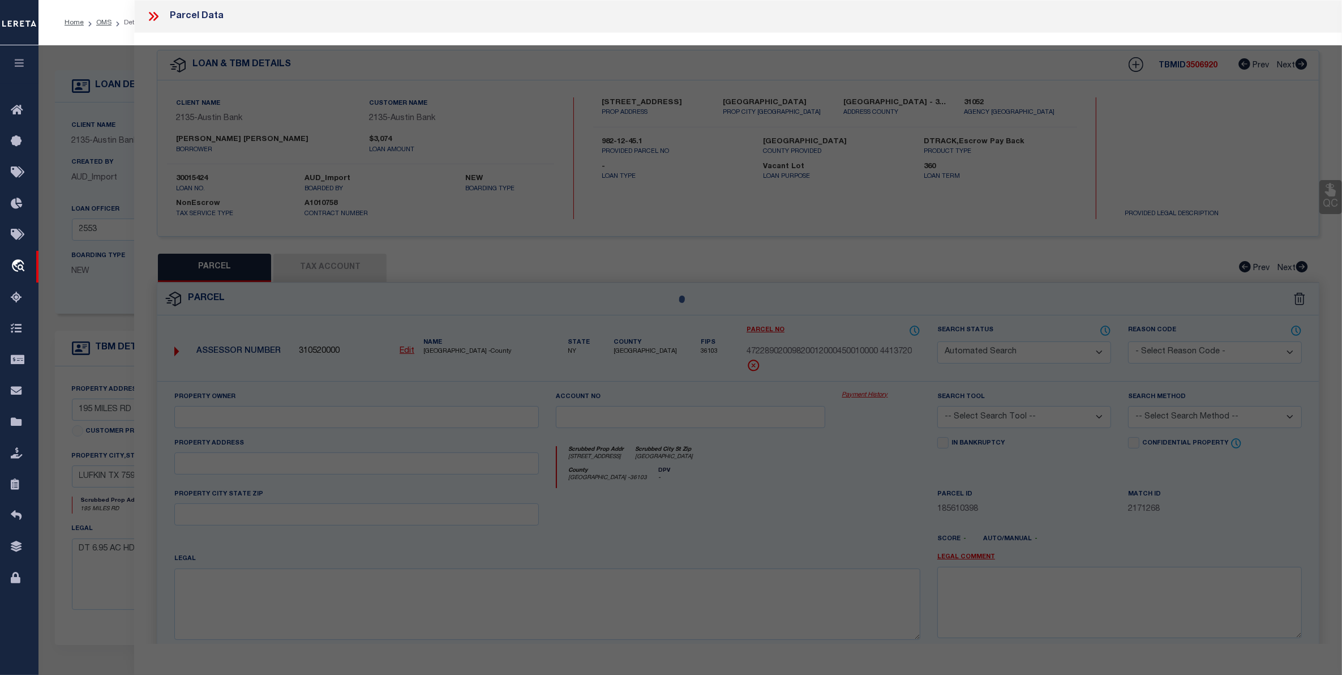
select select "CP"
type input "HALL,CLIFTON"
select select "AGW"
select select "ADD"
type input "195 MILES RD"
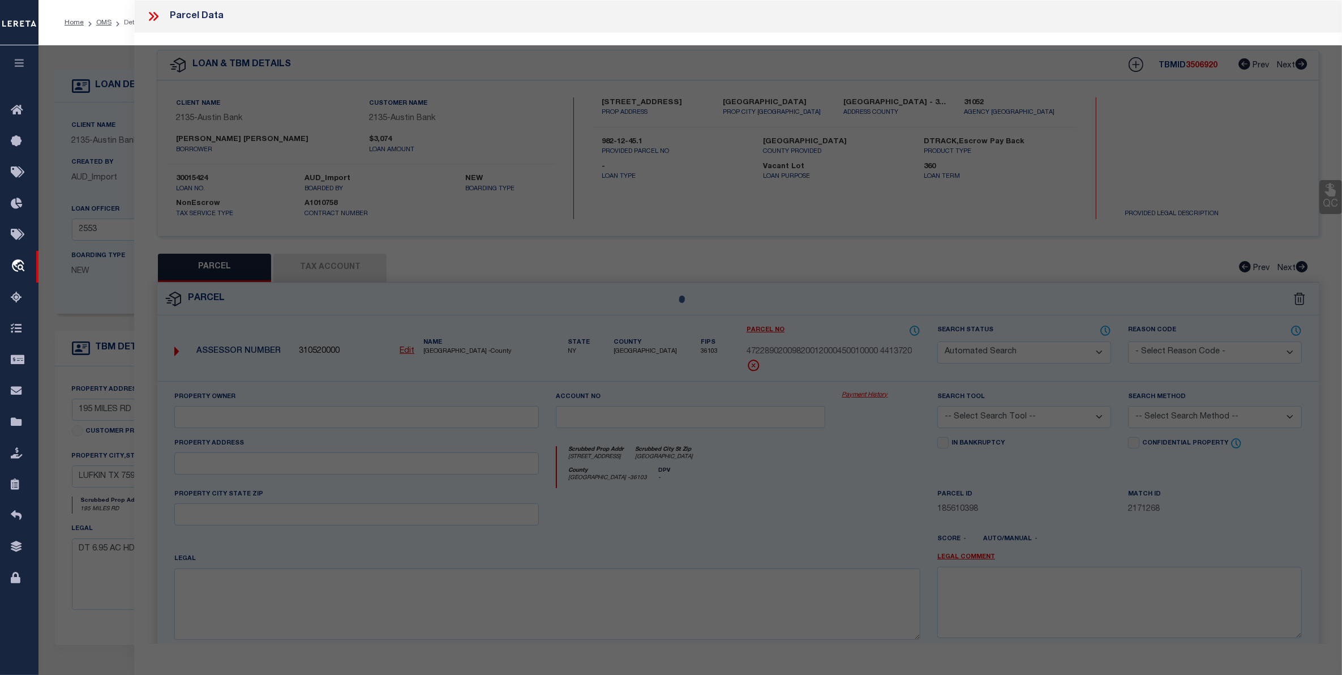
type input "LUFKIN, TX 75901"
type textarea "ABS 0680 WEAVER H. D.,TRACT 13.1,ACRES 6.95"
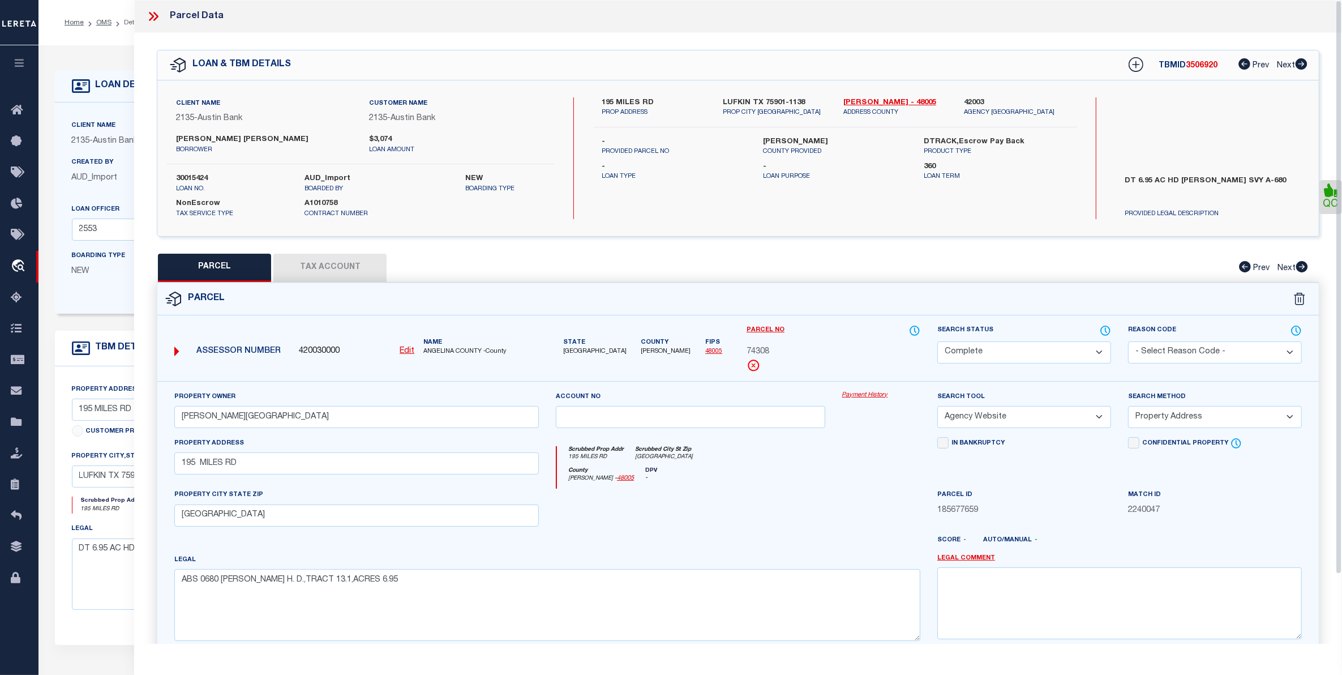
click at [320, 266] on button "Tax Account" at bounding box center [329, 268] width 113 height 28
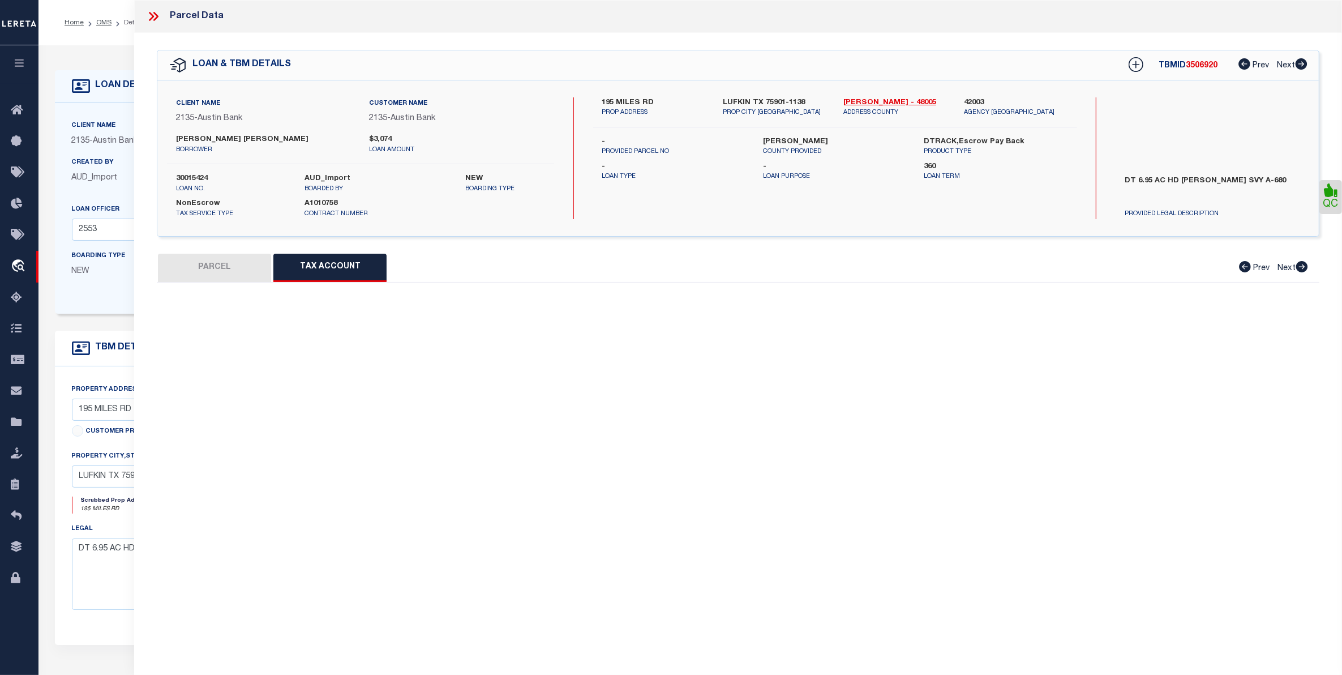
select select "100"
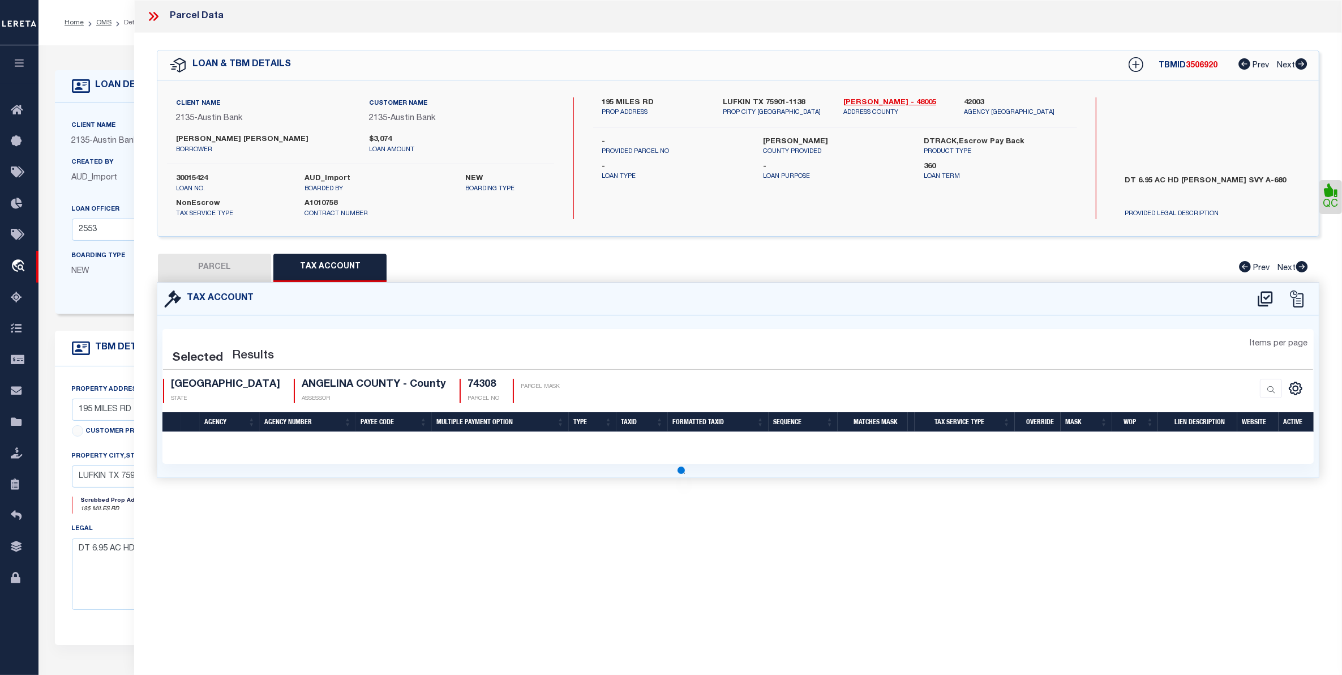
select select "100"
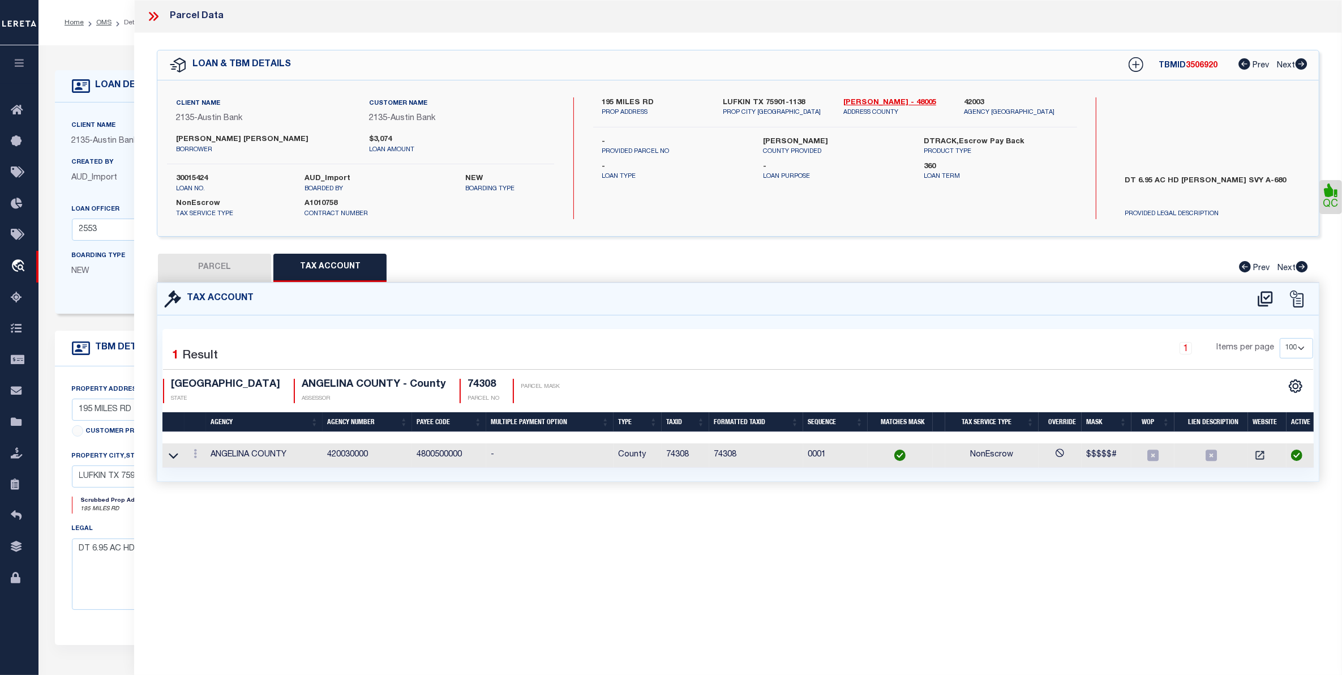
click at [230, 263] on button "PARCEL" at bounding box center [214, 268] width 113 height 28
select select "AS"
select select
checkbox input "false"
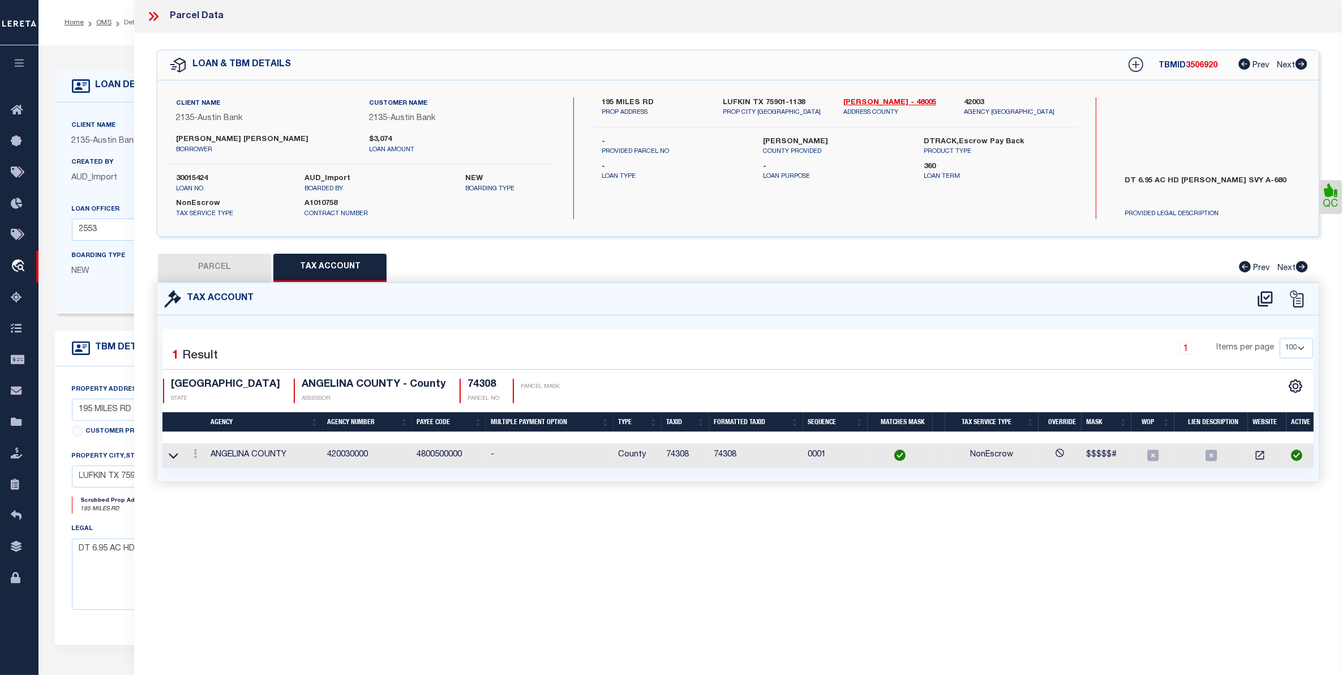
checkbox input "false"
select select "CP"
type input "HALL,CLIFTON"
select select "AGW"
select select "ADD"
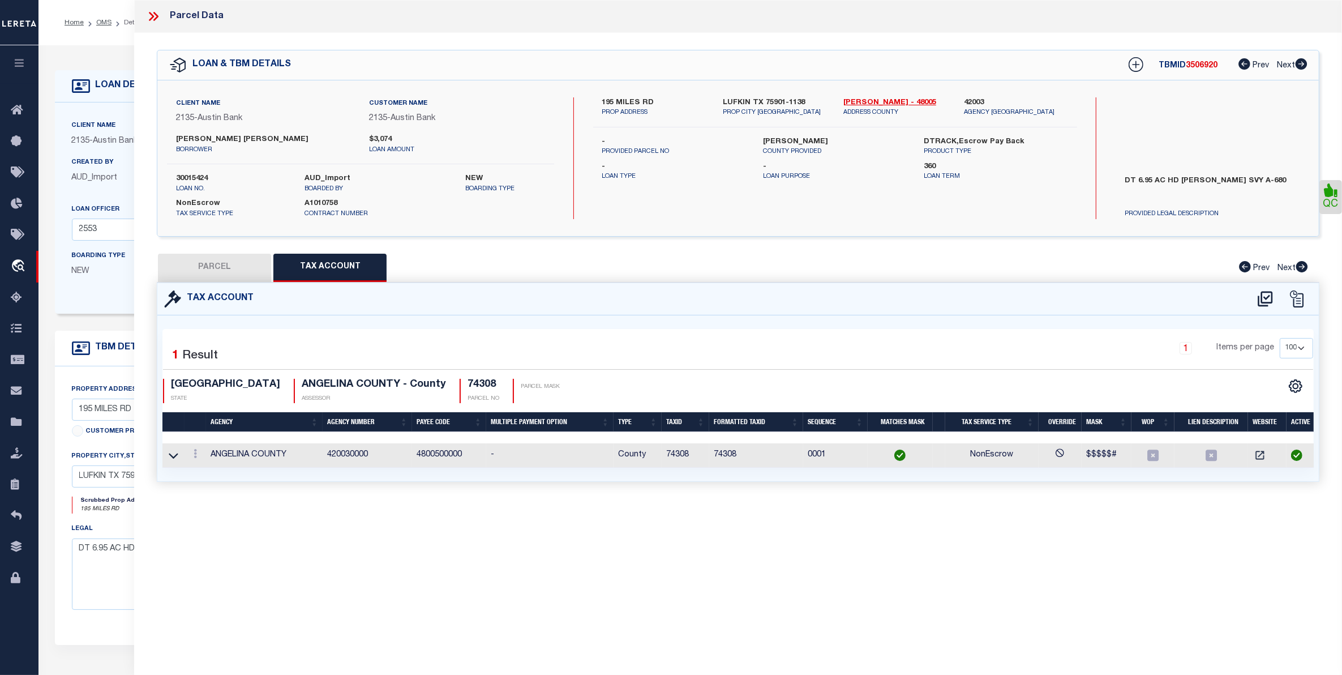
type input "195 MILES RD"
type input "LUFKIN, TX 75901"
type textarea "ABS 0680 WEAVER H. D.,TRACT 13.1,ACRES 6.95"
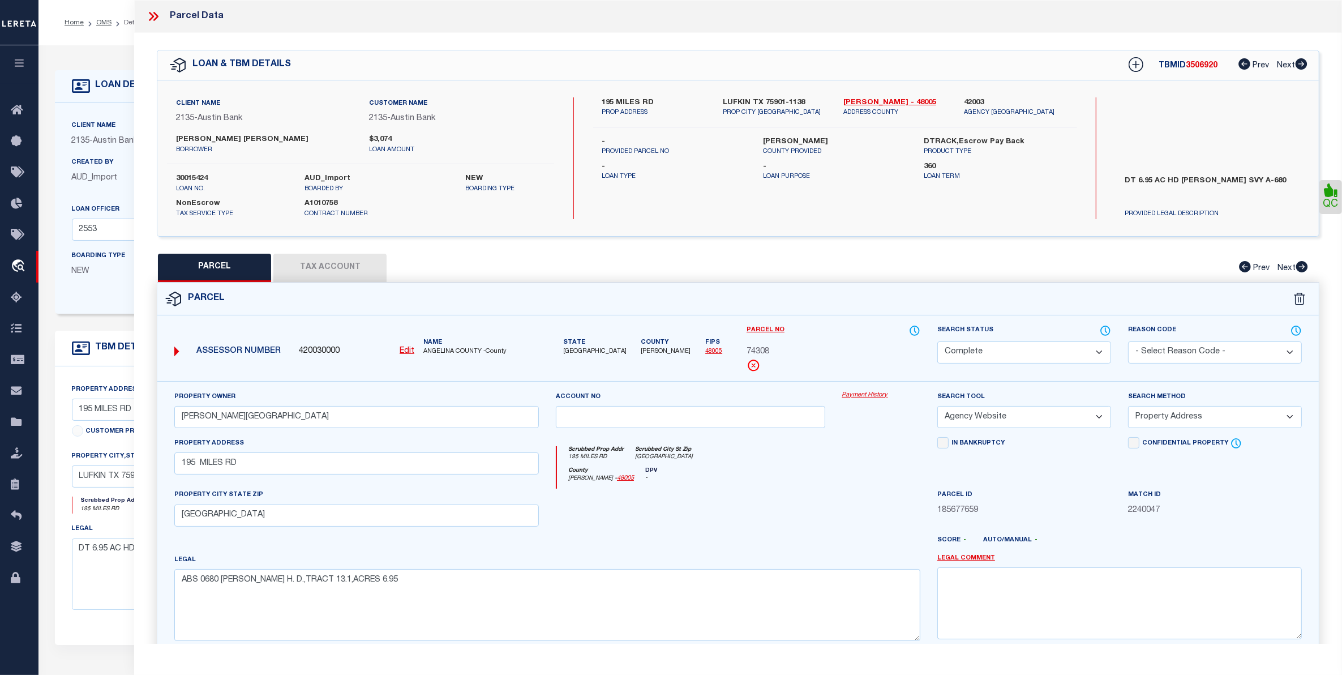
click at [155, 11] on icon at bounding box center [153, 16] width 15 height 15
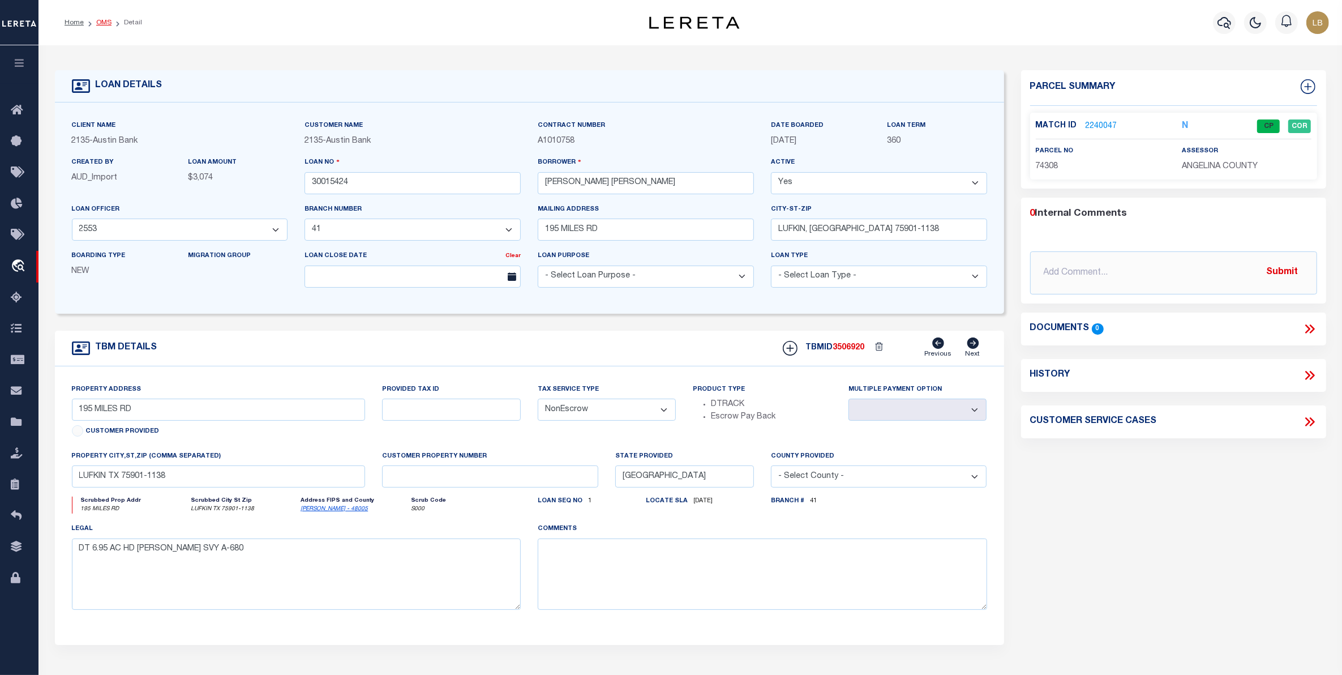
click at [102, 21] on link "OMS" at bounding box center [103, 22] width 15 height 7
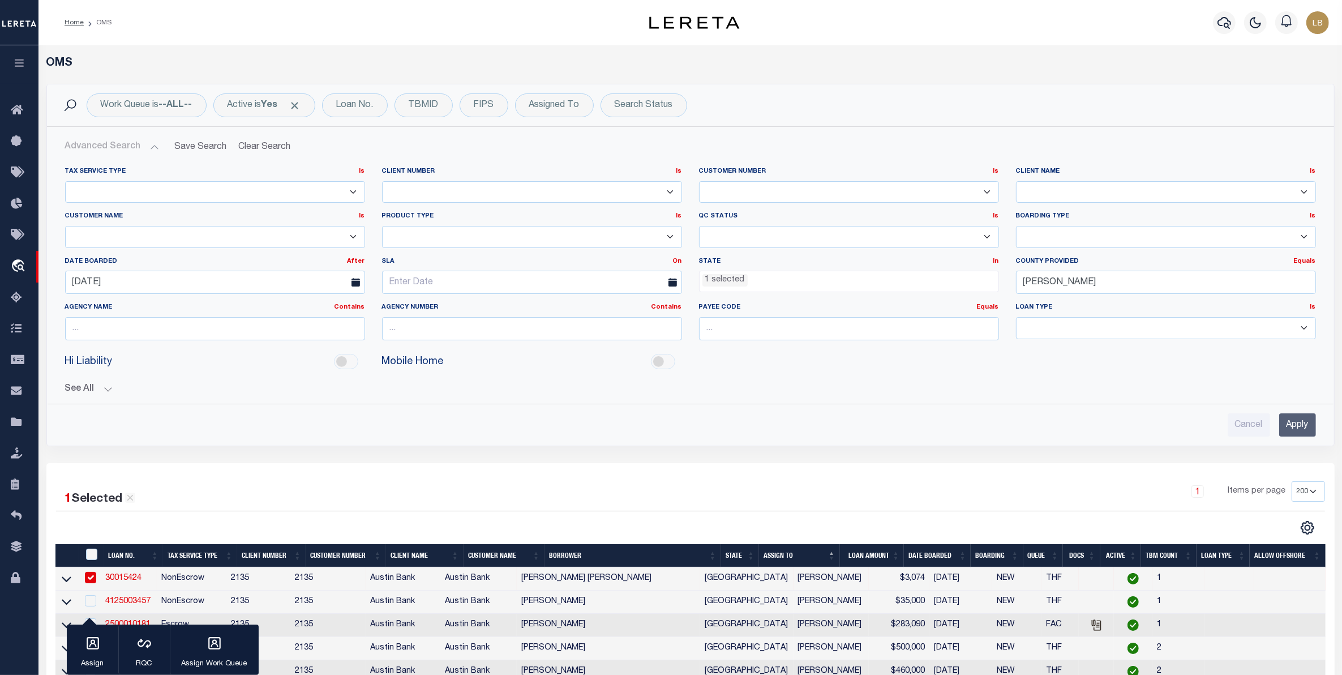
click at [91, 582] on input "checkbox" at bounding box center [90, 577] width 11 height 11
checkbox input "false"
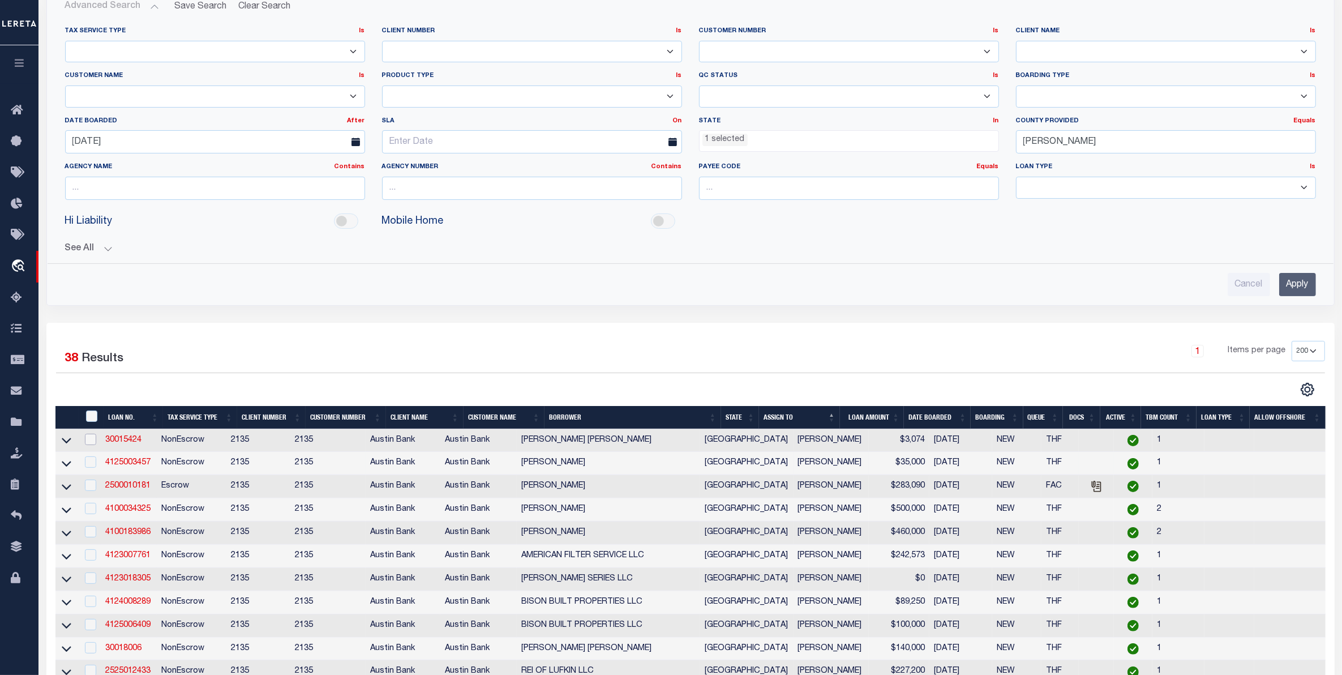
scroll to position [142, 0]
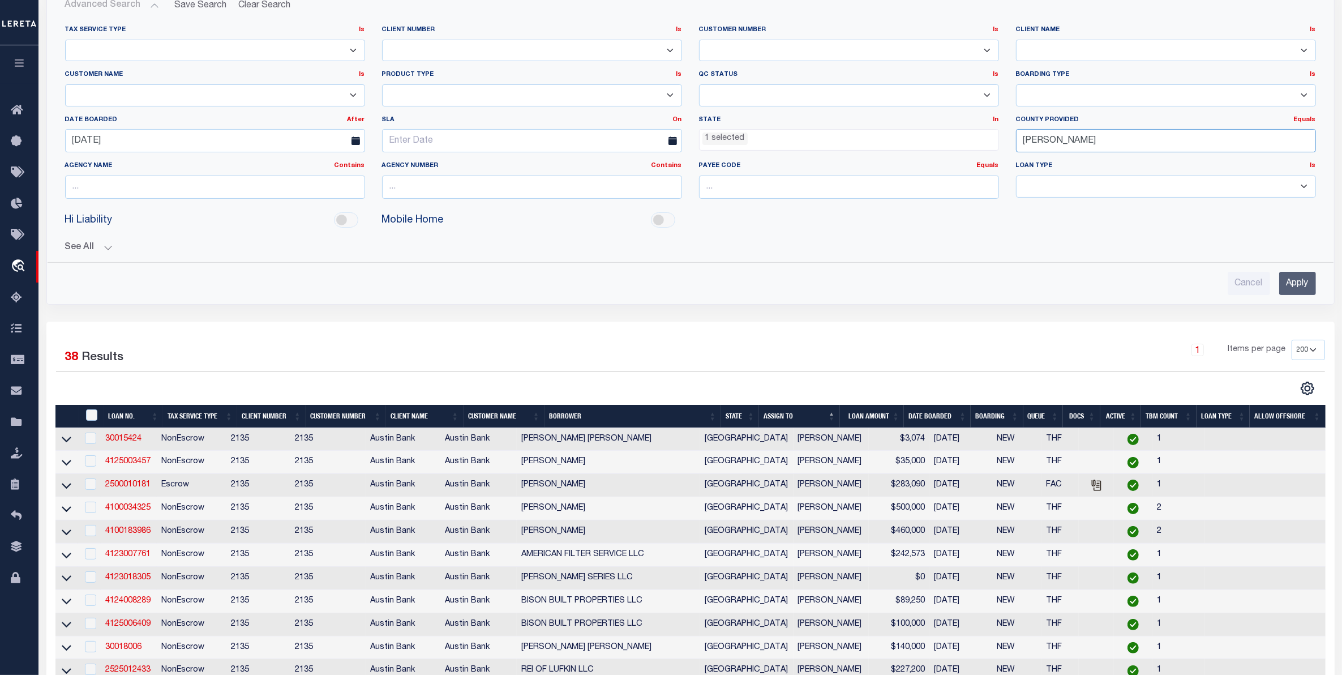
drag, startPoint x: 1069, startPoint y: 142, endPoint x: 974, endPoint y: 120, distance: 97.5
click at [974, 120] on div "Tax Service Type Is Is Contains Escrow NonEscrow Client Number Is Is Contains 1…" at bounding box center [691, 116] width 1268 height 182
click at [1039, 162] on div "Aransas" at bounding box center [1166, 164] width 299 height 18
type input "Aransas"
click at [1296, 287] on input "Apply" at bounding box center [1297, 283] width 37 height 23
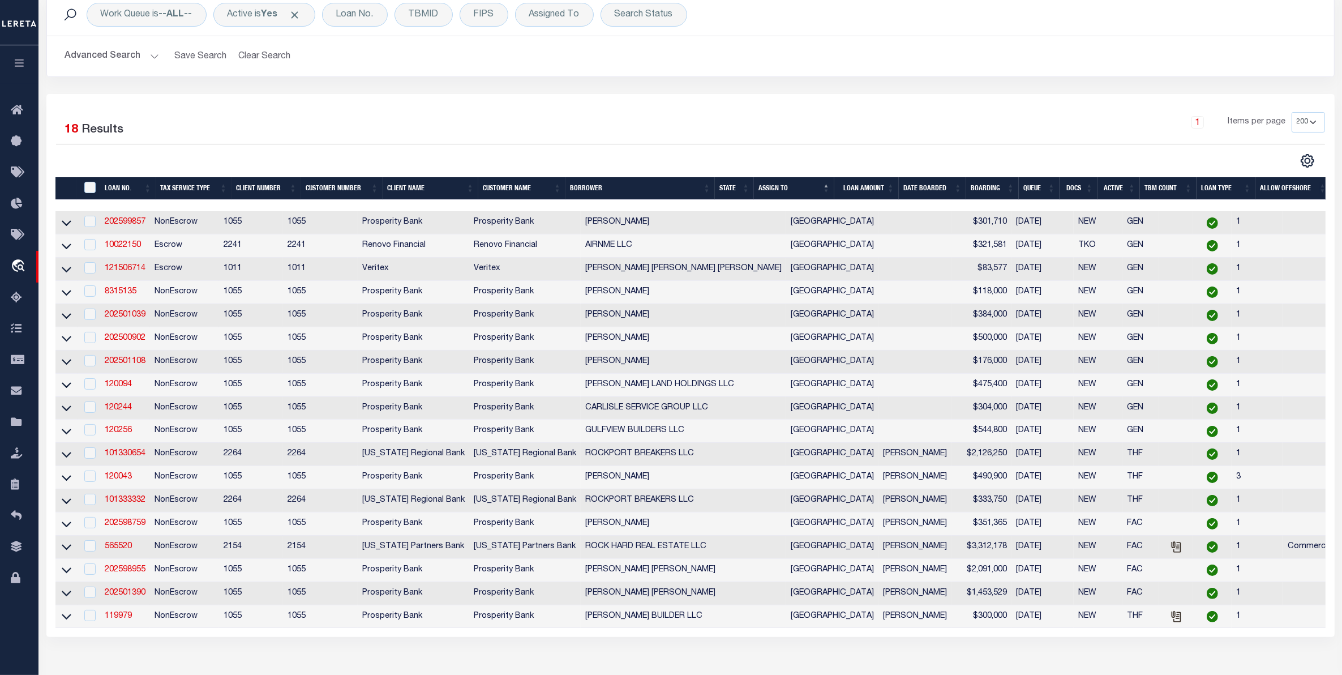
scroll to position [0, 0]
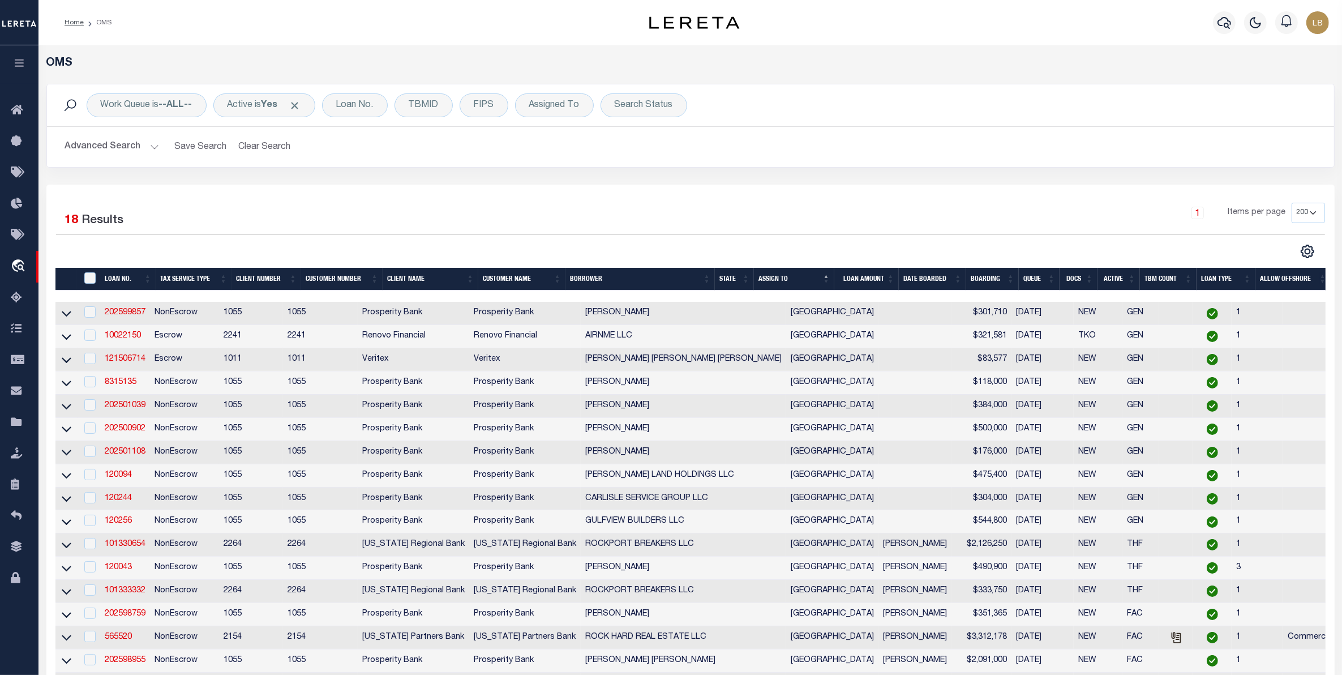
click at [92, 153] on button "Advanced Search" at bounding box center [112, 147] width 94 height 22
